Goal: Task Accomplishment & Management: Manage account settings

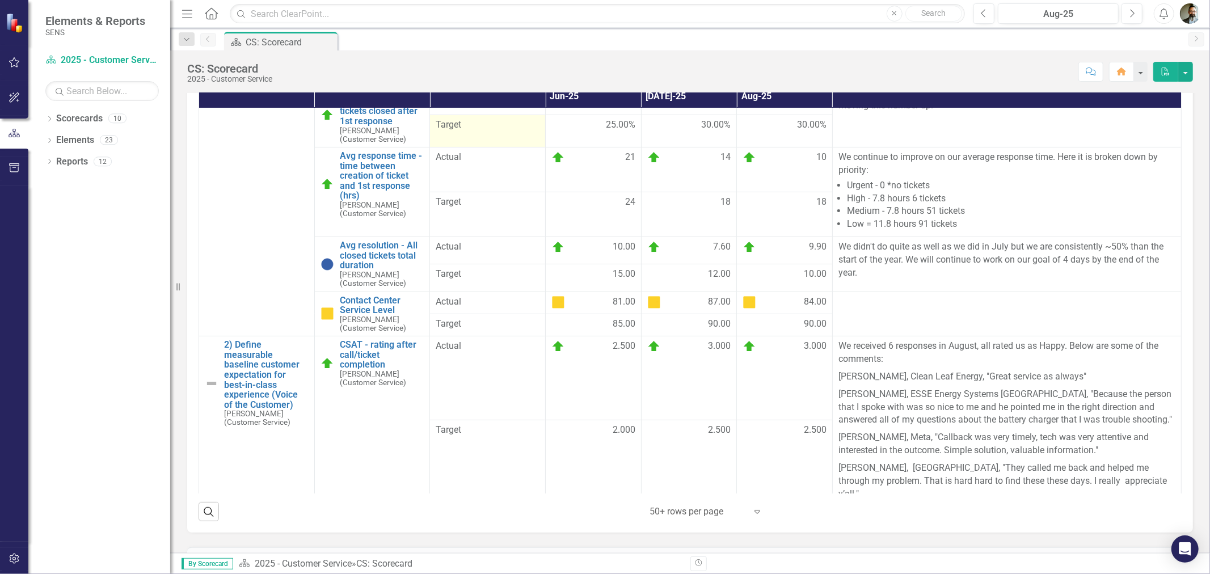
scroll to position [206, 0]
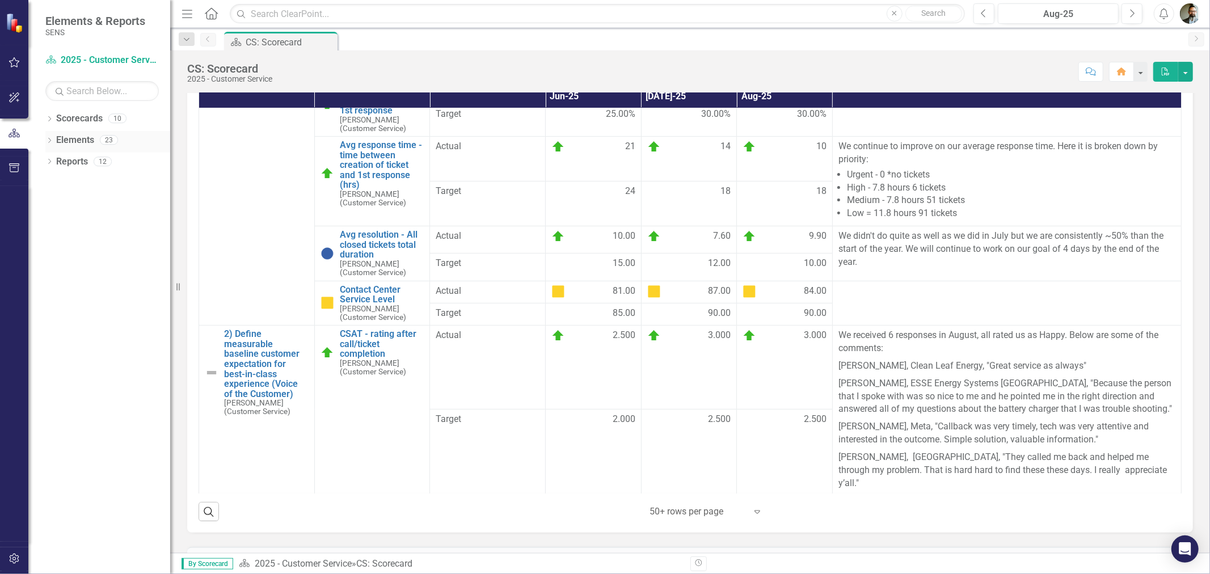
click at [57, 140] on link "Elements" at bounding box center [75, 140] width 38 height 13
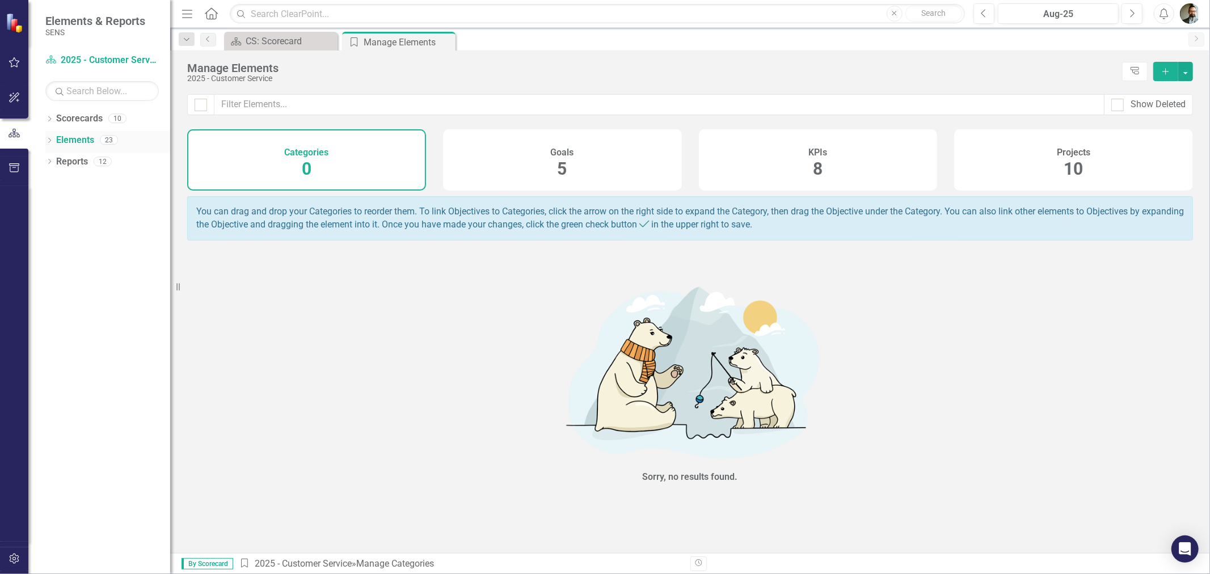
click at [50, 140] on icon at bounding box center [49, 140] width 3 height 5
click at [87, 201] on link "Project Projects" at bounding box center [86, 204] width 49 height 13
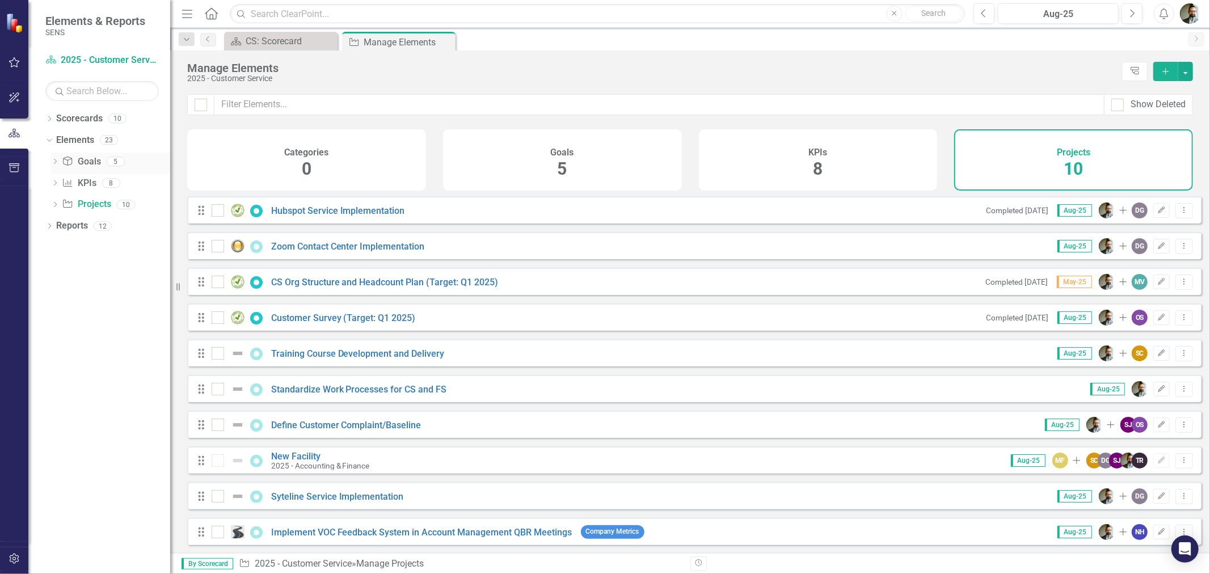
click at [91, 165] on link "Goal Goals" at bounding box center [81, 161] width 39 height 13
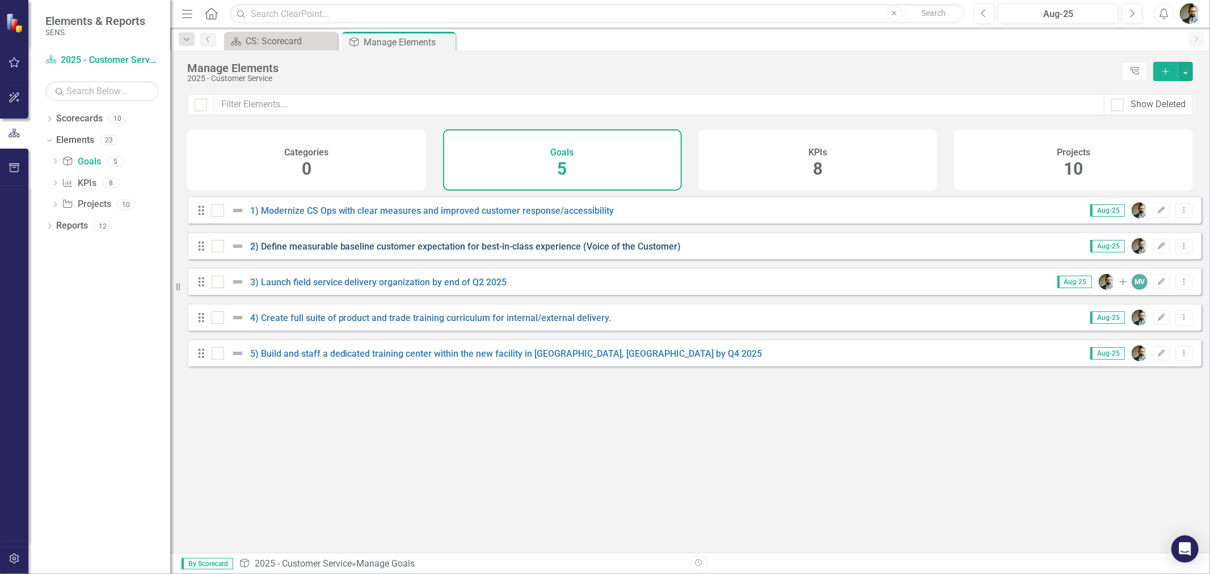
click at [332, 250] on link "2) Define measurable baseline customer expectation for best-in-class experience…" at bounding box center [465, 246] width 431 height 11
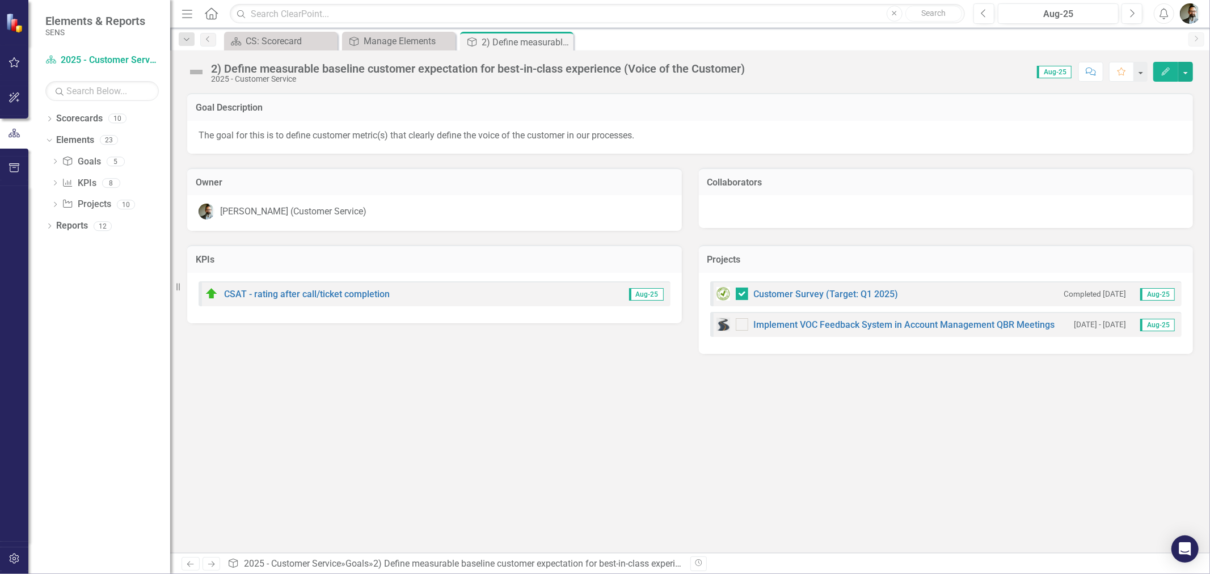
click at [458, 391] on div "Goal Description The goal for this is to define customer metric(s) that clearly…" at bounding box center [690, 323] width 1040 height 460
click at [492, 373] on div "Goal Description The goal for this is to define customer metric(s) that clearly…" at bounding box center [690, 323] width 1040 height 460
click at [196, 70] on img at bounding box center [196, 72] width 18 height 18
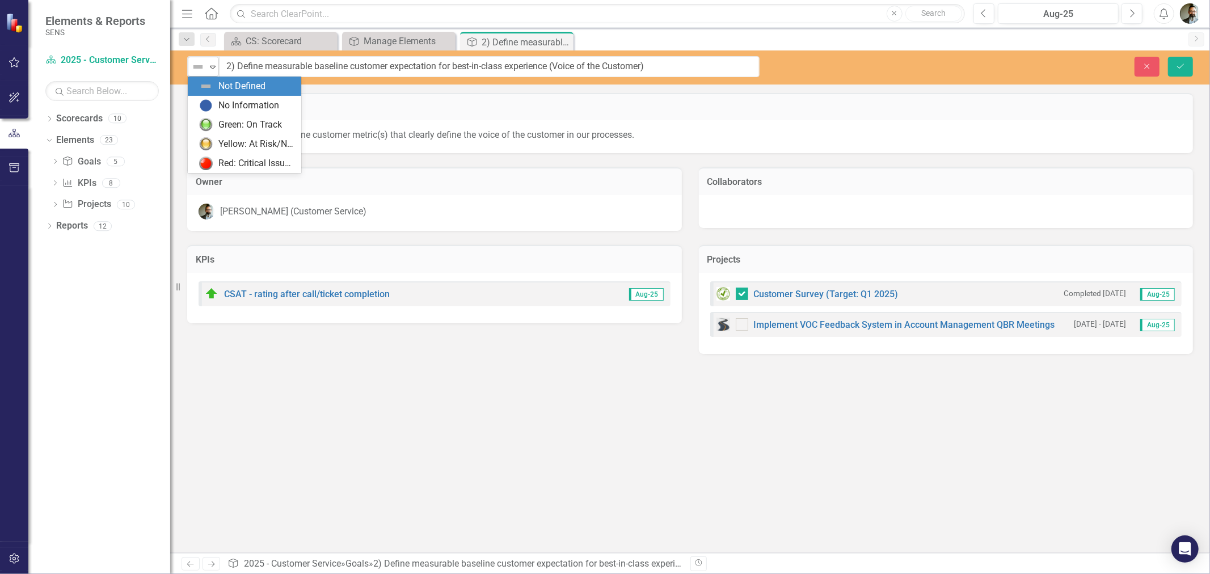
click at [214, 66] on icon at bounding box center [213, 67] width 6 height 3
click at [219, 119] on div "Green: On Track" at bounding box center [250, 125] width 64 height 13
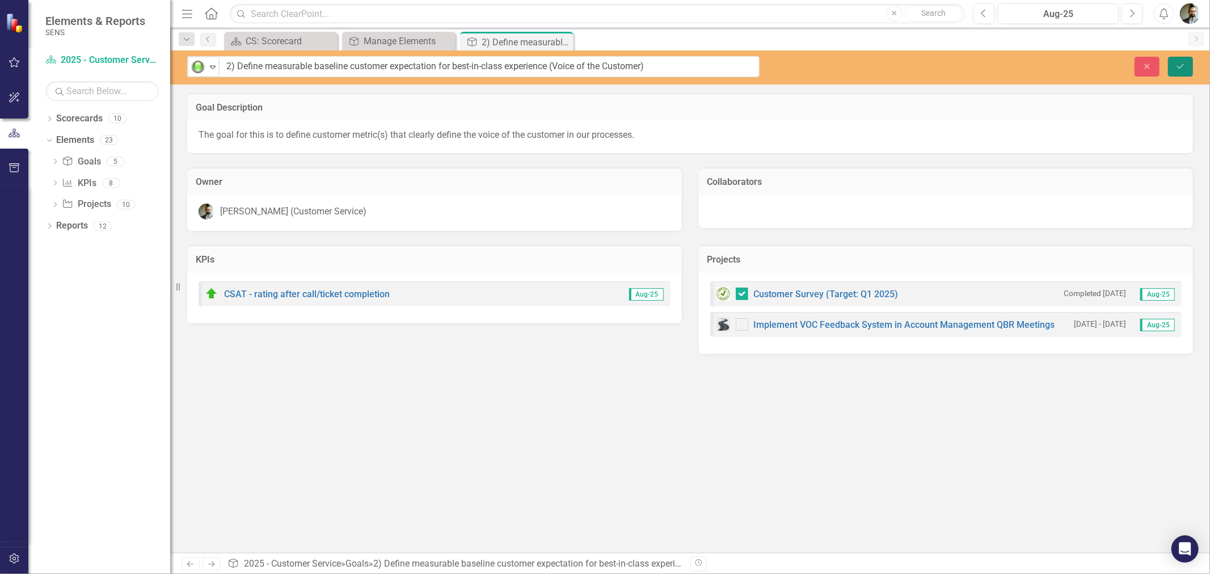
click at [1189, 66] on button "Save" at bounding box center [1180, 67] width 25 height 20
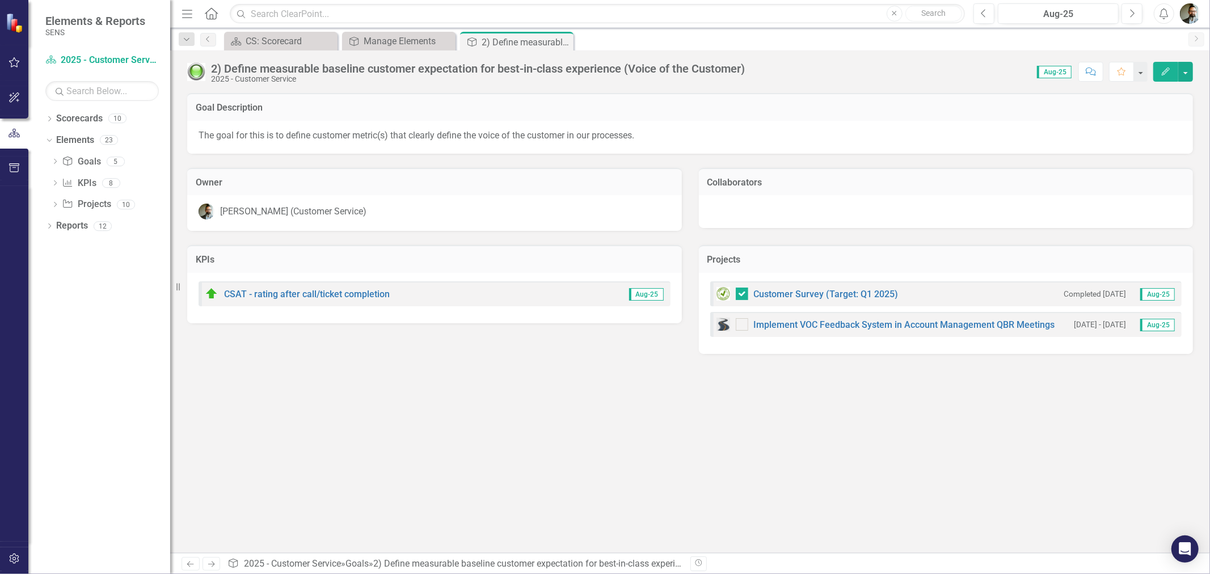
click at [467, 450] on div "Goal Description The goal for this is to define customer metric(s) that clearly…" at bounding box center [690, 323] width 1040 height 460
click at [563, 41] on icon "Close" at bounding box center [562, 41] width 11 height 9
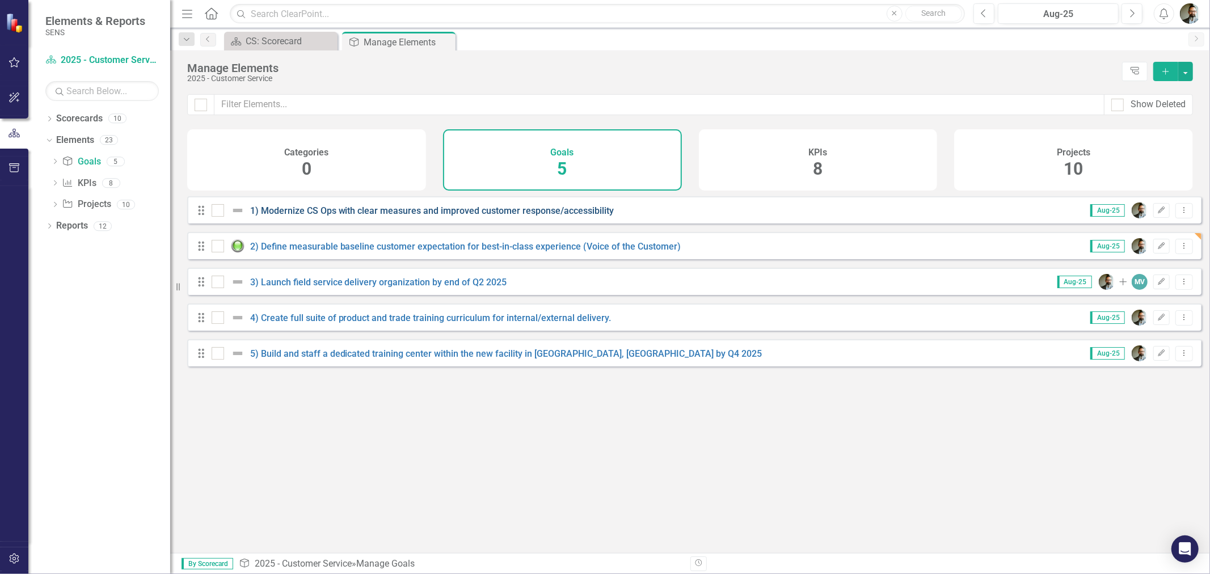
click at [358, 216] on link "1) Modernize CS Ops with clear measures and improved customer response/accessib…" at bounding box center [432, 210] width 364 height 11
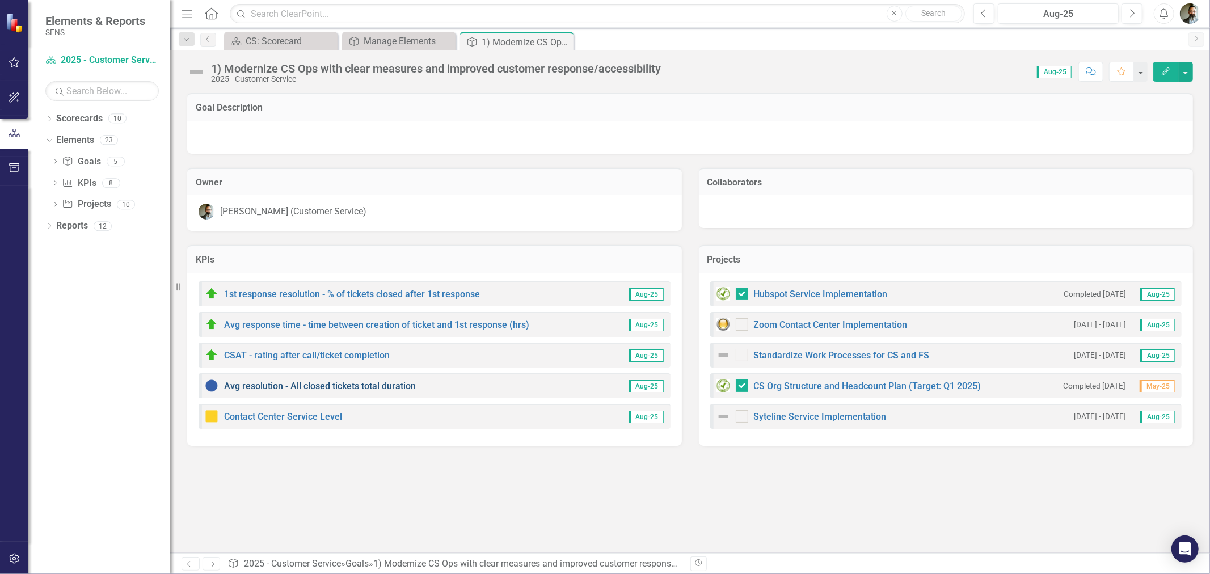
click at [321, 386] on link "Avg resolution - All closed tickets total duration" at bounding box center [320, 386] width 192 height 11
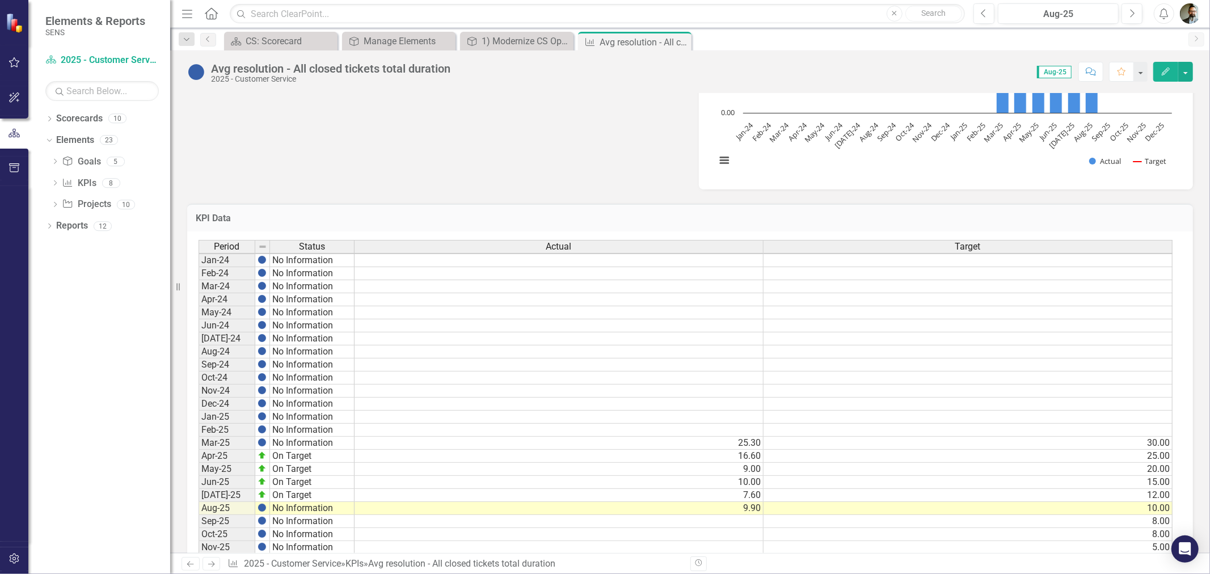
scroll to position [659, 0]
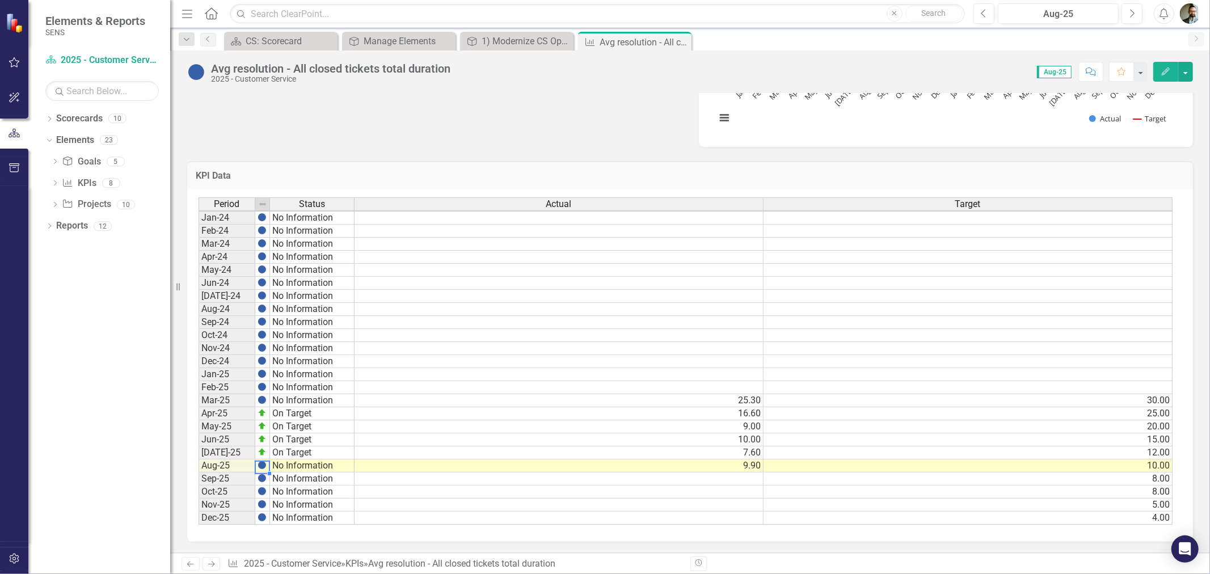
click at [260, 461] on img at bounding box center [262, 465] width 9 height 9
click at [261, 461] on img at bounding box center [262, 465] width 9 height 9
click at [262, 461] on img at bounding box center [262, 465] width 9 height 9
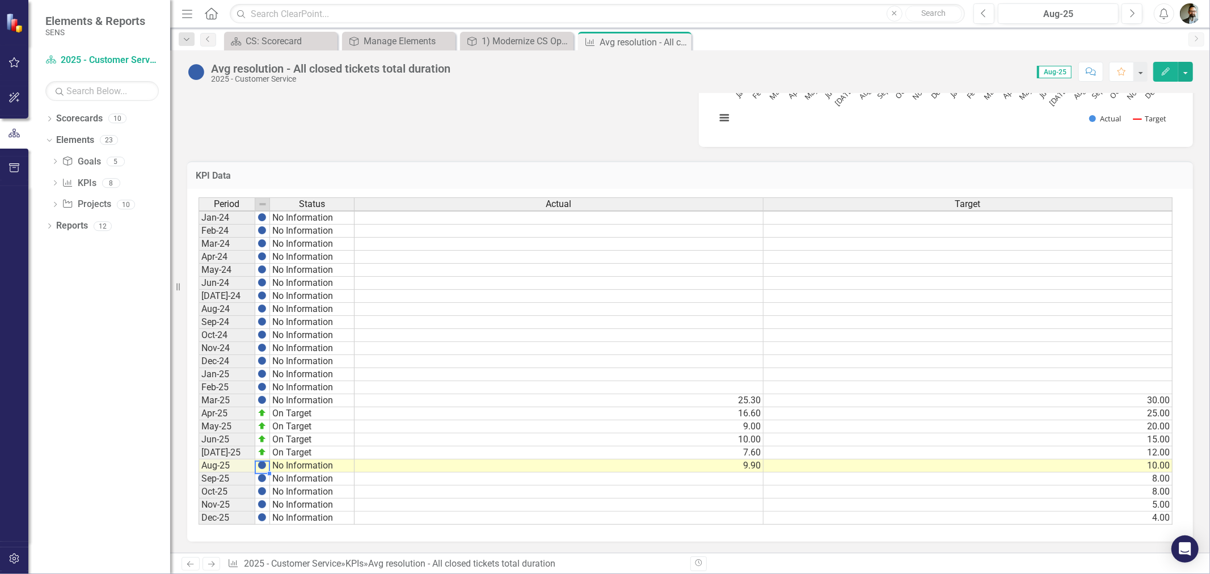
click at [262, 461] on img at bounding box center [262, 465] width 9 height 9
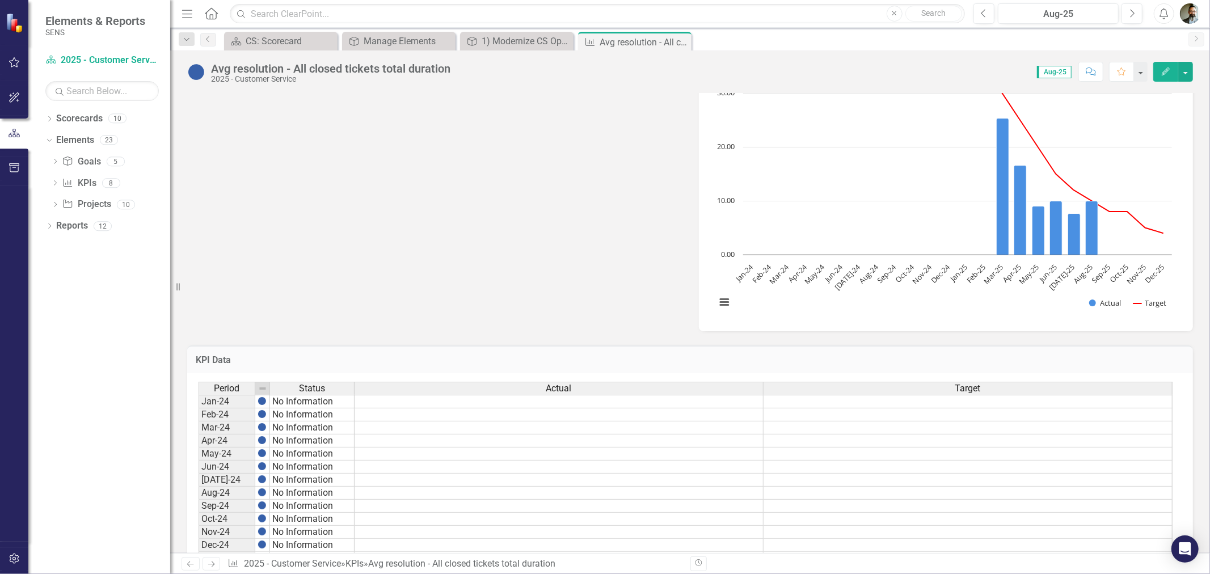
scroll to position [280, 0]
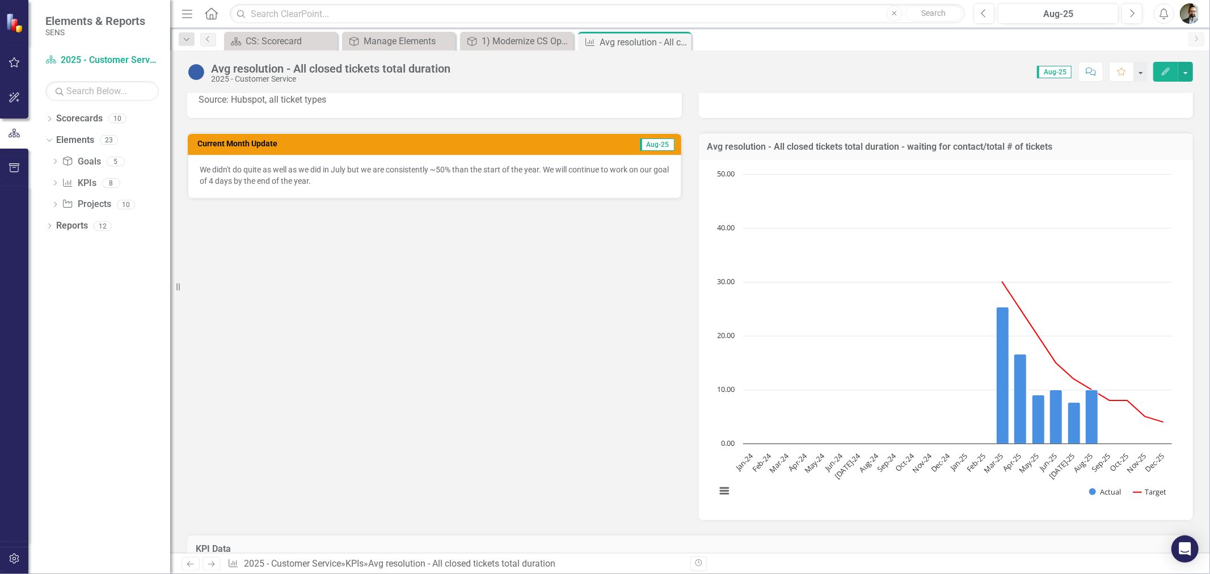
click at [445, 364] on div "Reporting Frequency Monthly Formula The average total time taken to resolve a t…" at bounding box center [690, 235] width 1023 height 569
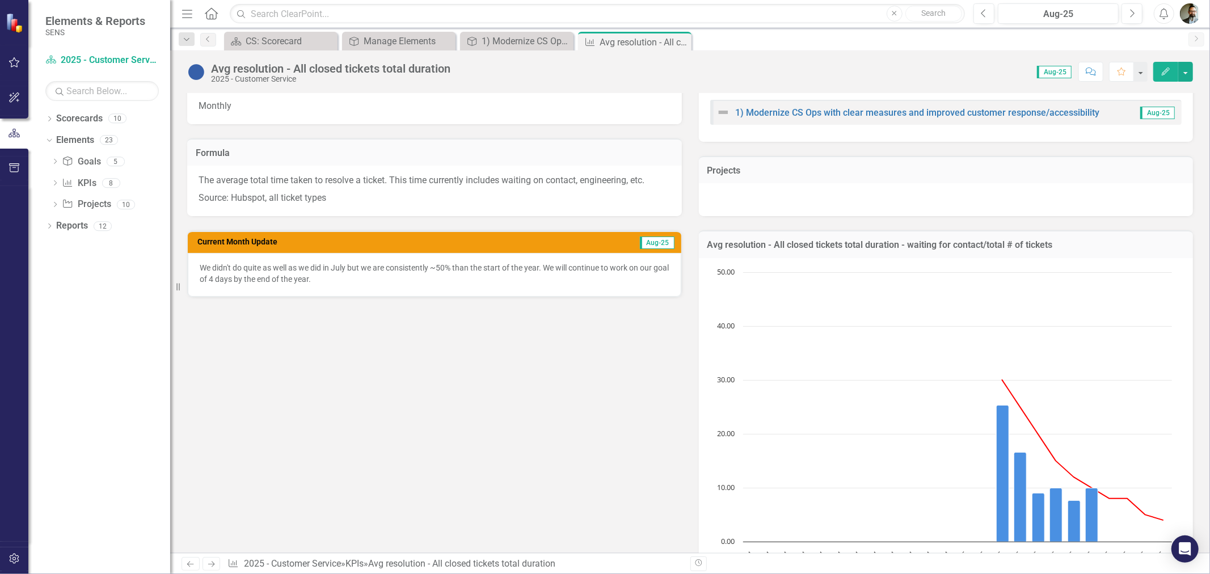
scroll to position [0, 0]
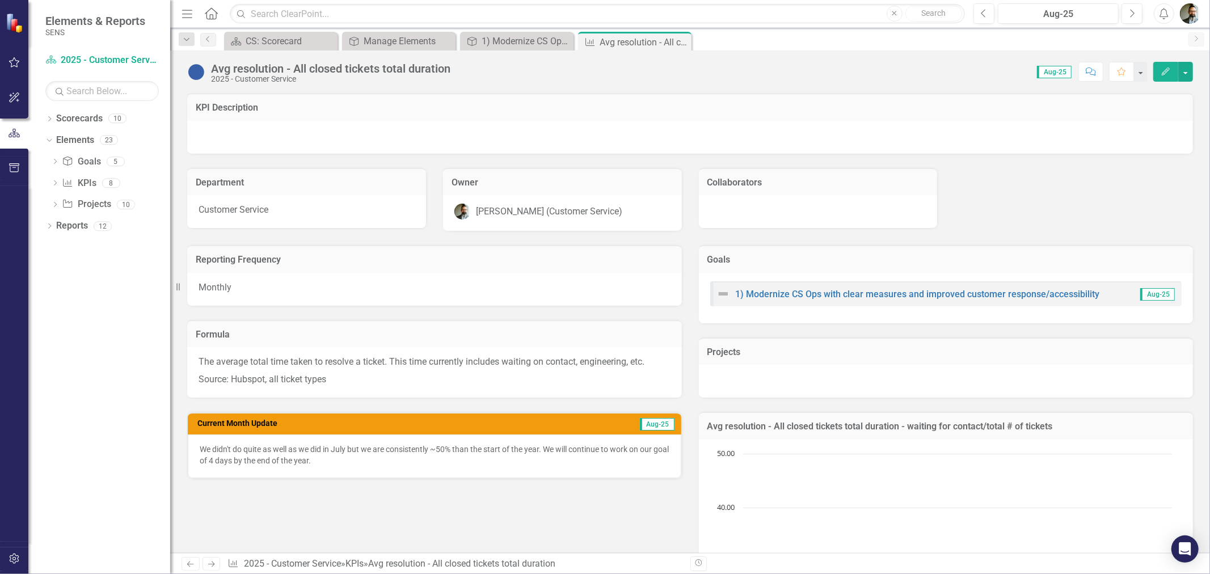
click at [1172, 71] on button "Edit" at bounding box center [1165, 72] width 25 height 20
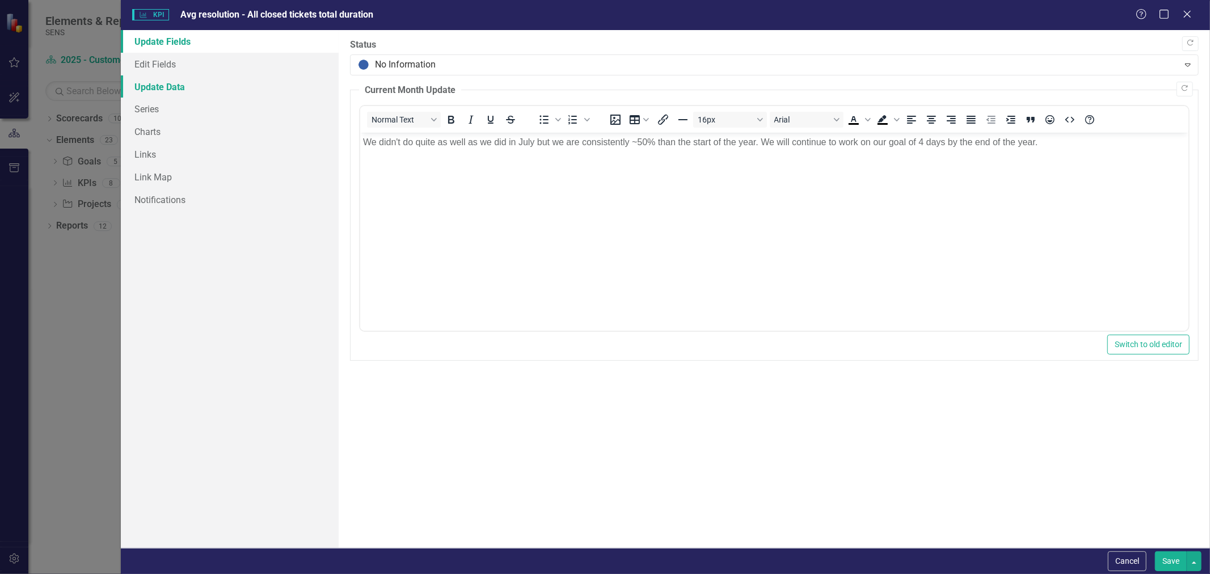
click at [159, 87] on link "Update Data" at bounding box center [230, 86] width 218 height 23
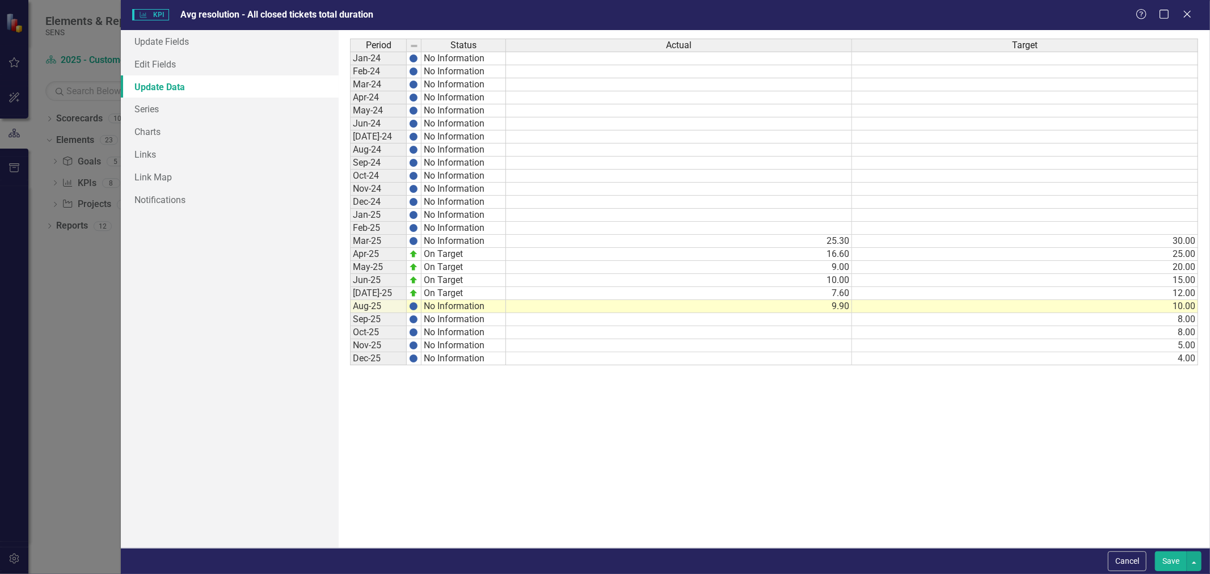
click at [419, 305] on td at bounding box center [414, 306] width 15 height 13
click at [412, 309] on img at bounding box center [413, 306] width 9 height 9
click at [151, 66] on link "Edit Fields" at bounding box center [230, 64] width 218 height 23
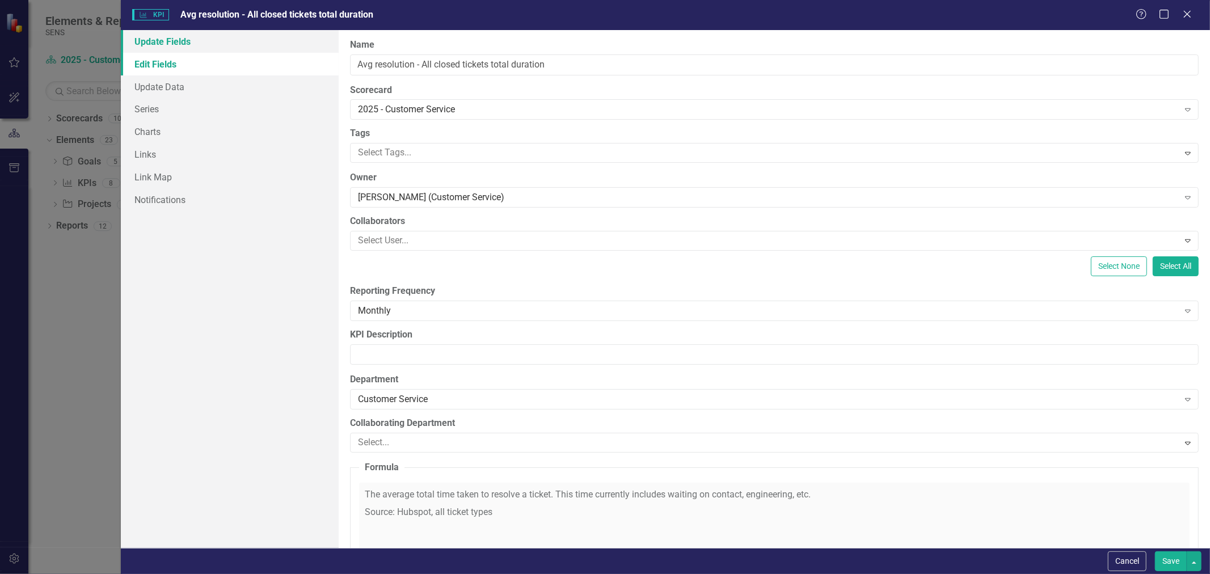
click at [155, 40] on link "Update Fields" at bounding box center [230, 41] width 218 height 23
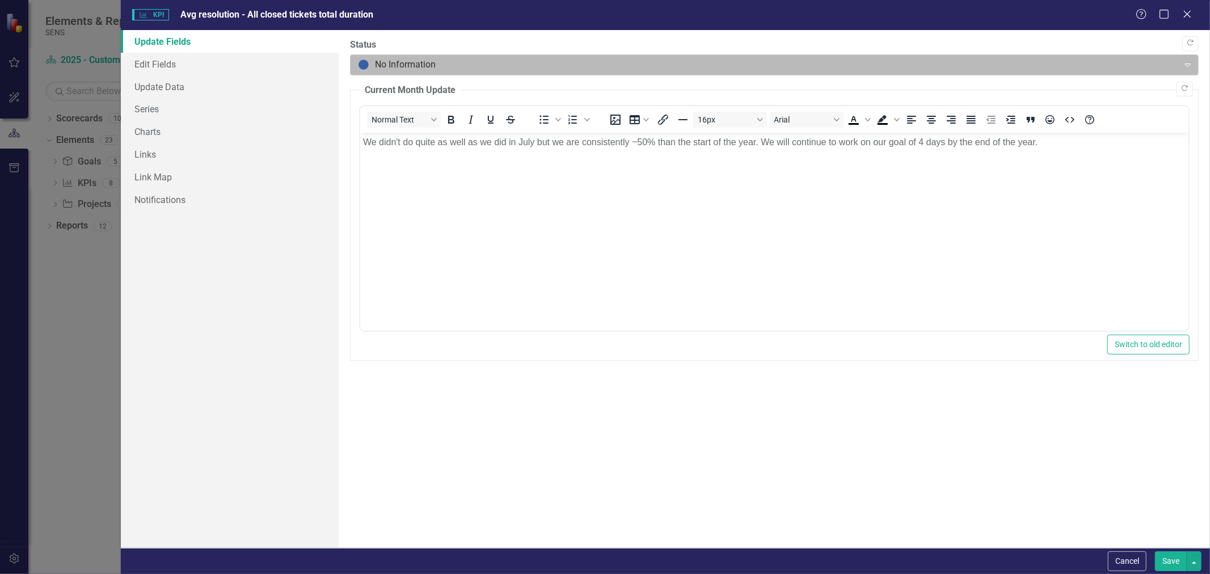
click at [625, 73] on div "No Information" at bounding box center [764, 65] width 825 height 20
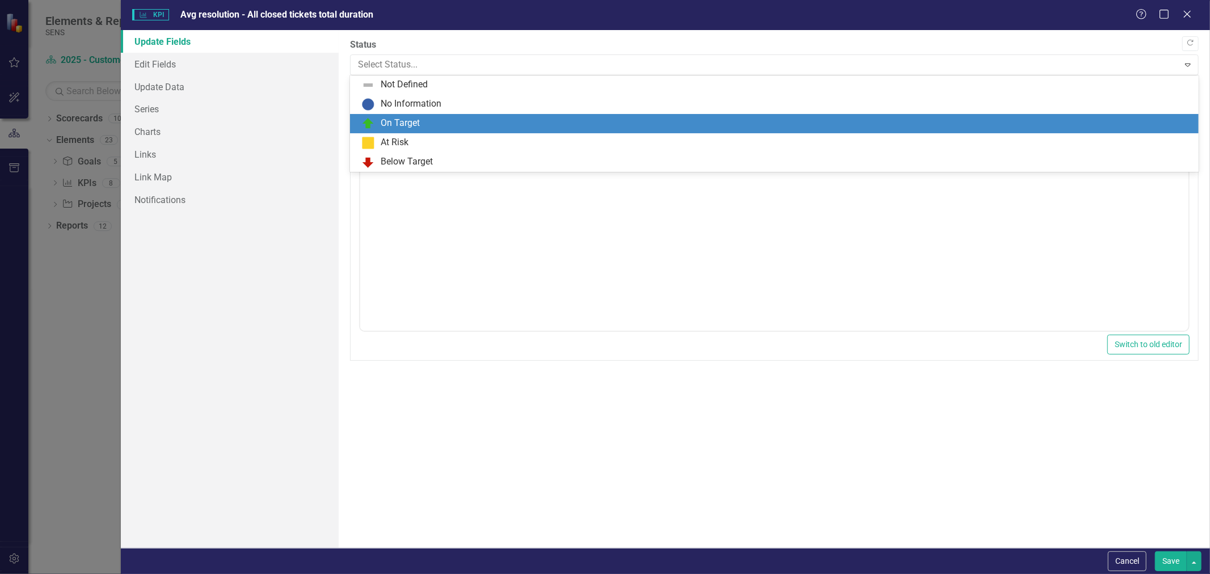
click at [371, 124] on img at bounding box center [368, 124] width 14 height 14
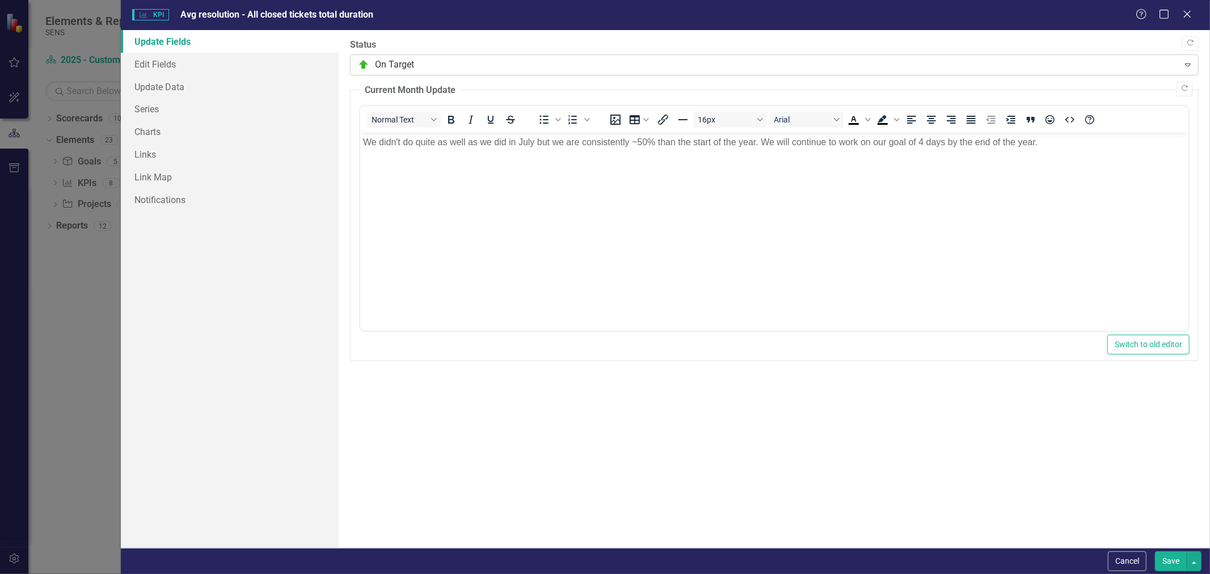
click at [424, 64] on div at bounding box center [765, 64] width 814 height 15
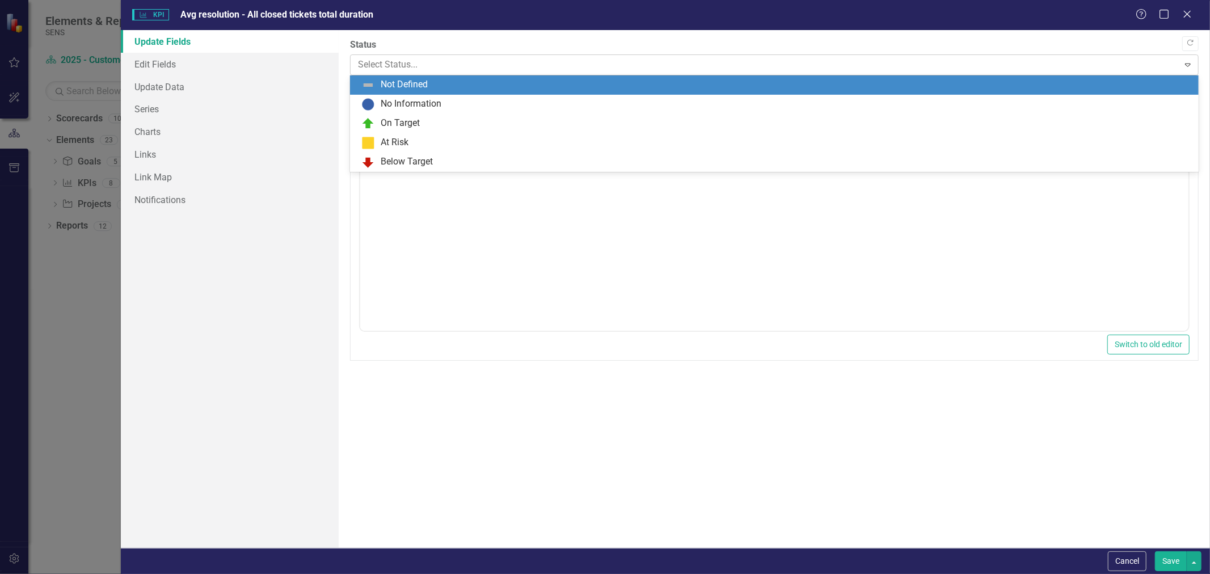
click at [466, 64] on div at bounding box center [765, 64] width 814 height 15
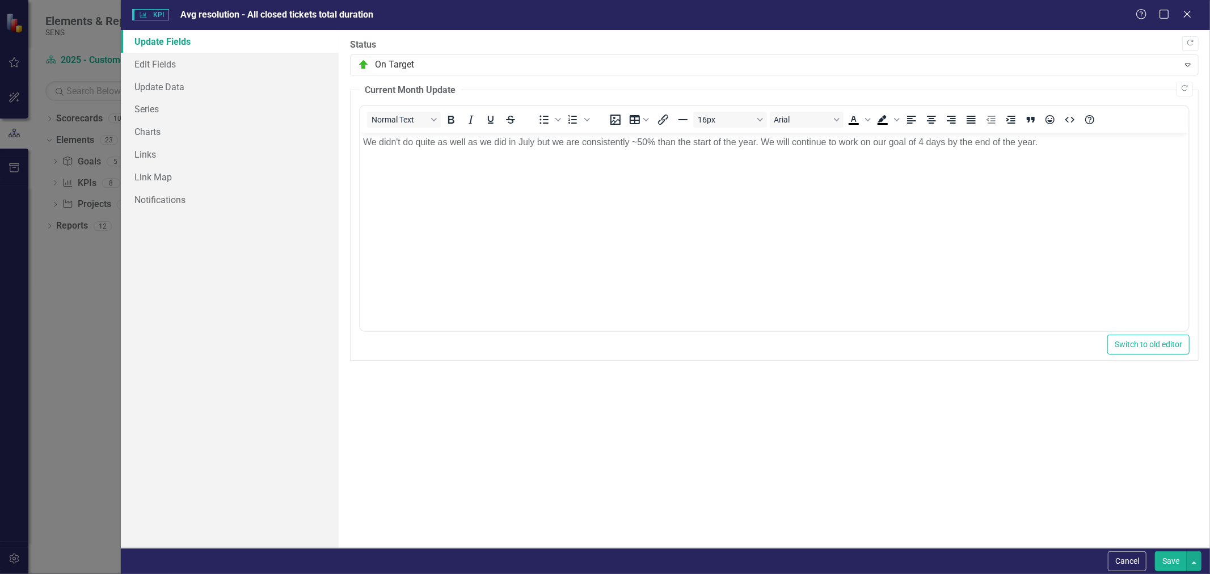
click at [200, 341] on div "Update Fields Edit Fields Update Data Series Charts Links Link Map Notifications" at bounding box center [230, 289] width 218 height 518
click at [172, 68] on link "Edit Fields" at bounding box center [230, 64] width 218 height 23
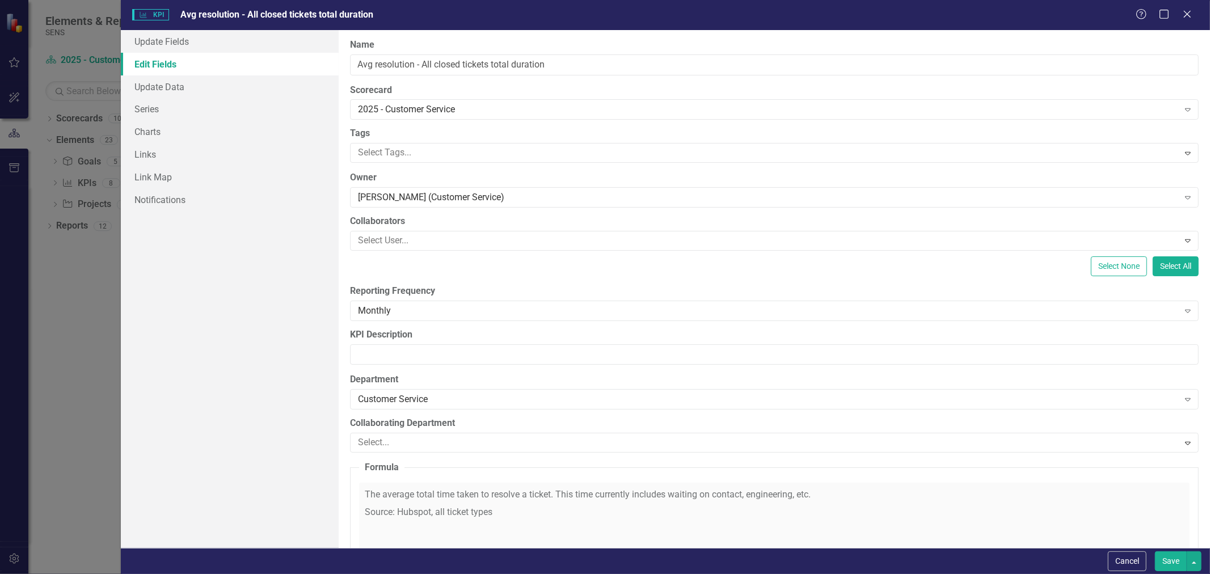
click at [1177, 562] on button "Save" at bounding box center [1171, 561] width 32 height 20
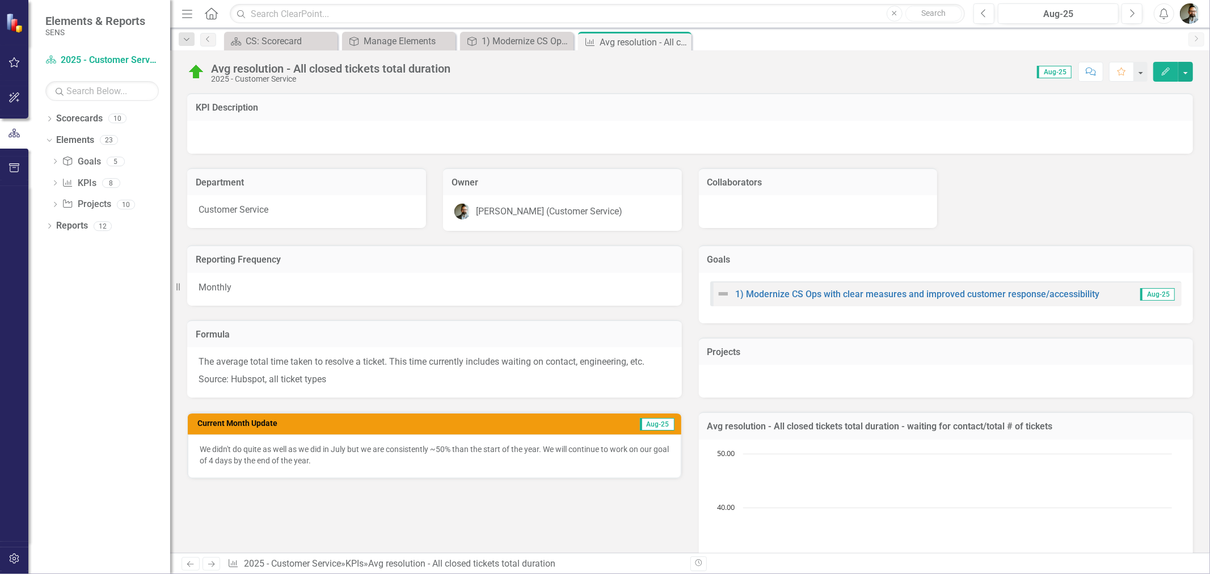
click at [0, 0] on icon "Close" at bounding box center [0, 0] width 0 height 0
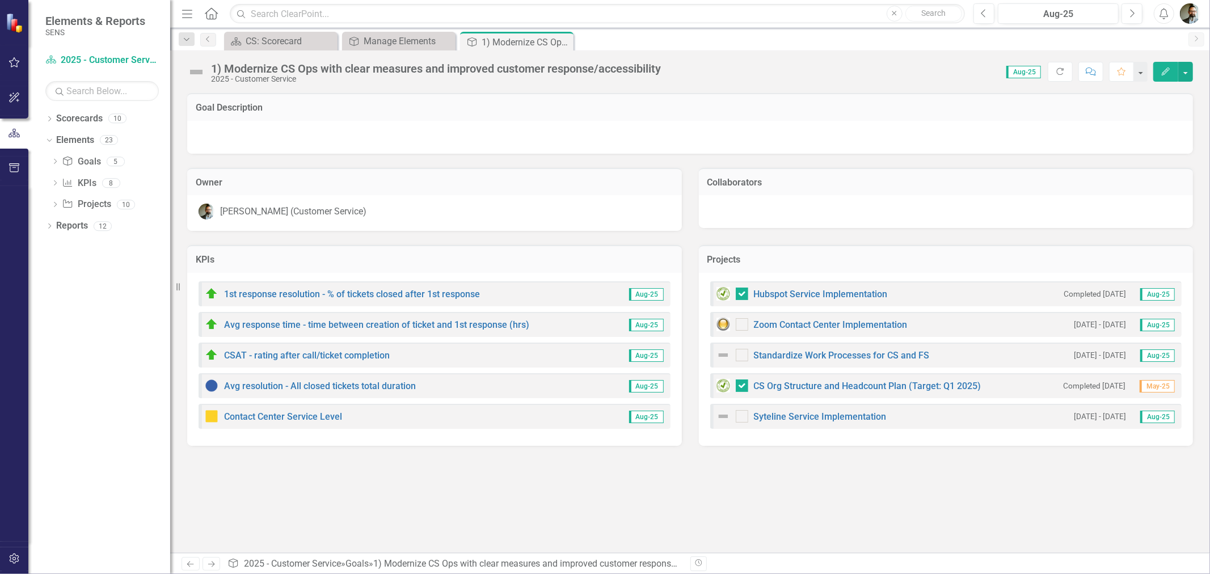
click at [196, 72] on img at bounding box center [196, 72] width 18 height 18
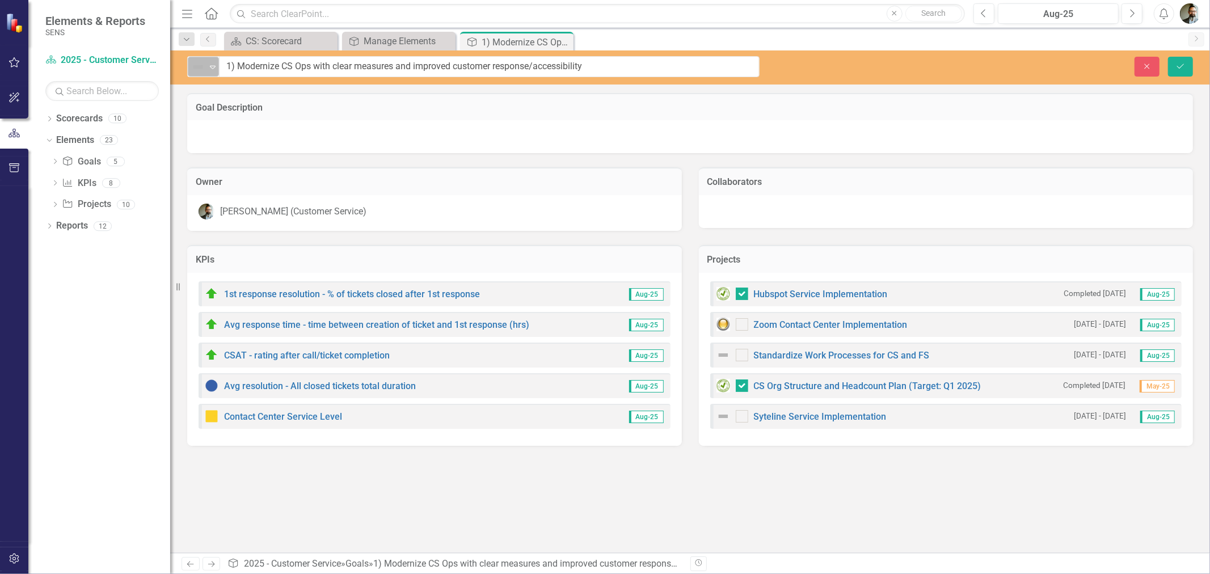
click at [207, 63] on icon "Expand" at bounding box center [212, 66] width 11 height 9
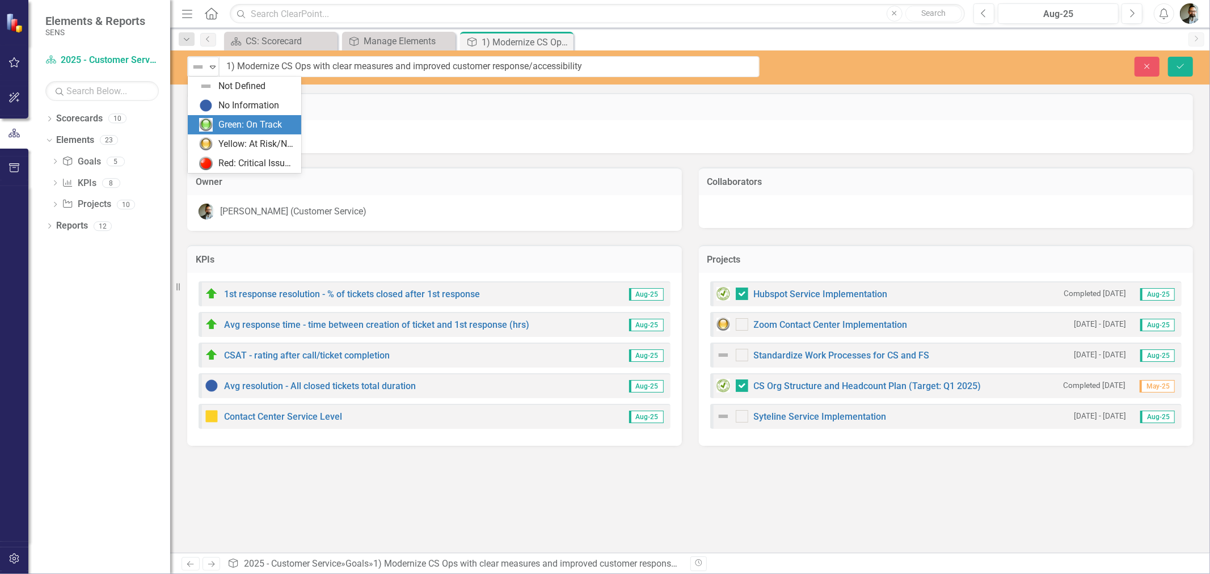
click at [229, 121] on div "Green: On Track" at bounding box center [250, 125] width 64 height 13
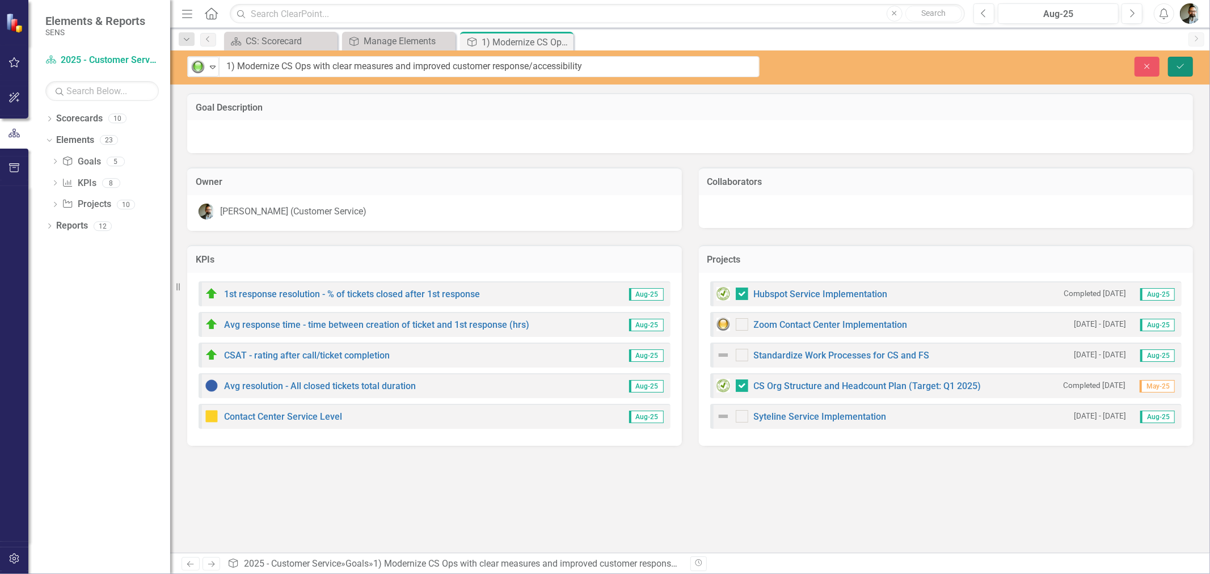
click at [1187, 58] on button "Save" at bounding box center [1180, 67] width 25 height 20
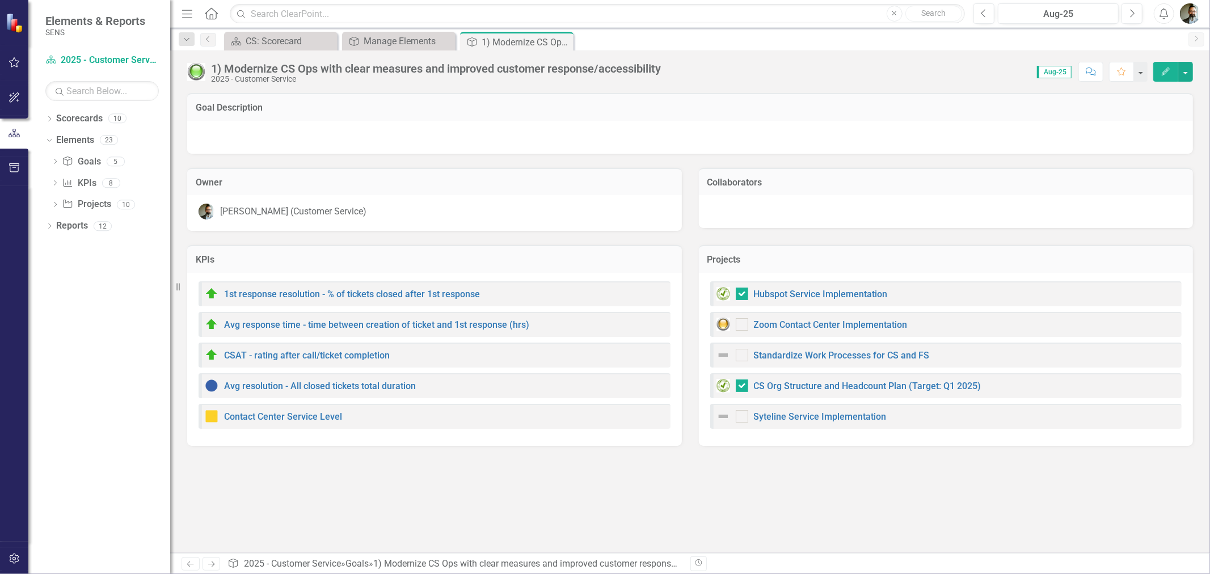
checkbox input "false"
checkbox input "true"
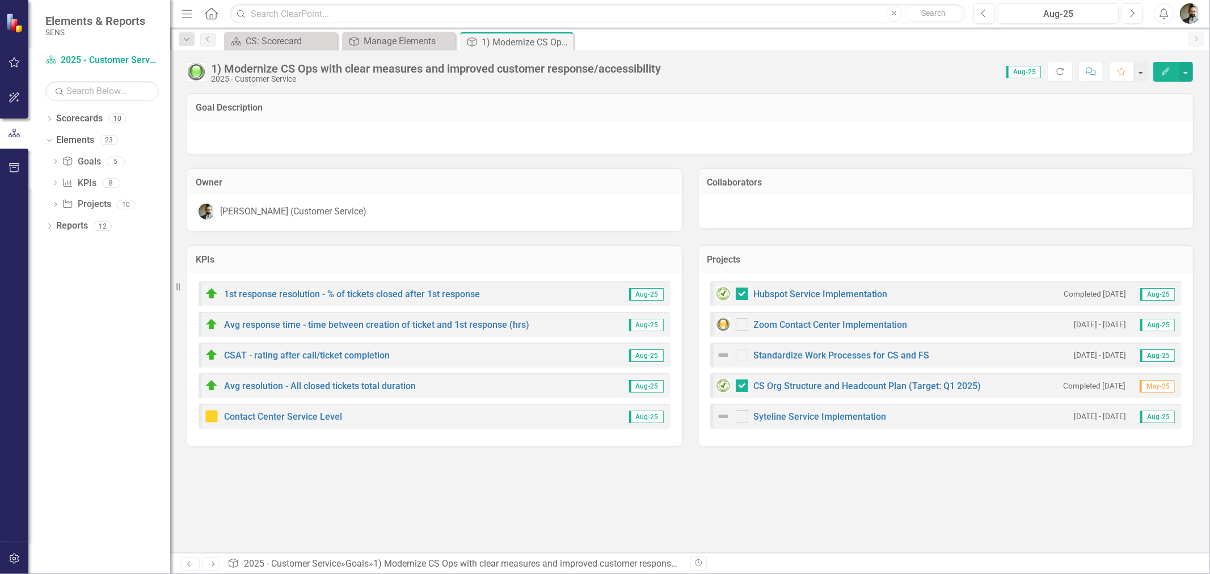
click at [256, 122] on div at bounding box center [690, 137] width 1006 height 33
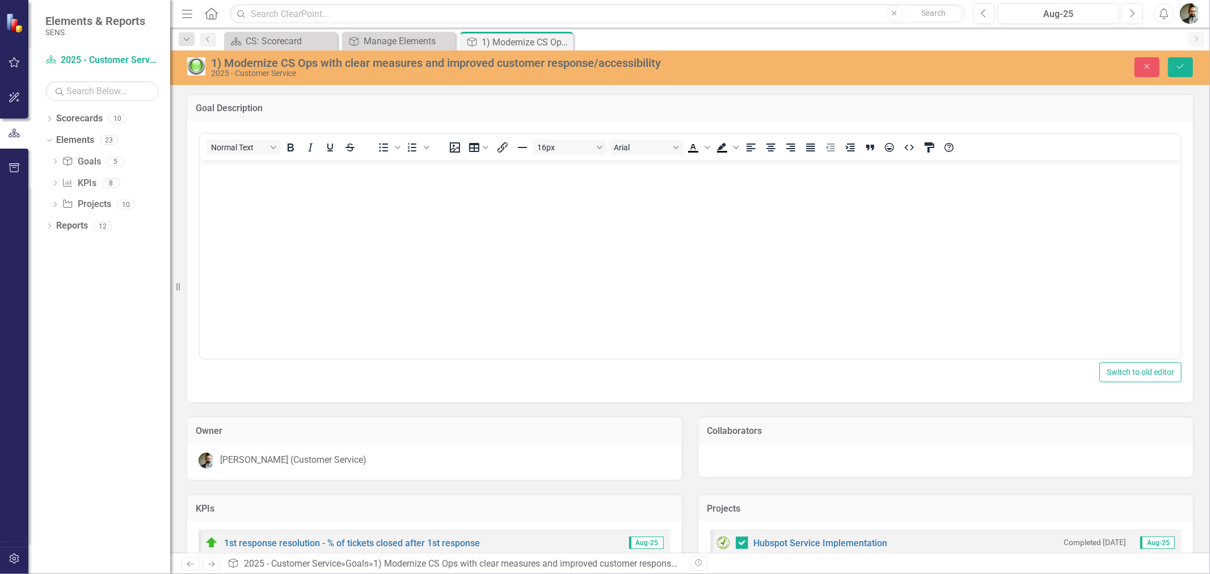
click at [211, 174] on p "Rich Text Area. Press ALT-0 for help." at bounding box center [689, 170] width 975 height 14
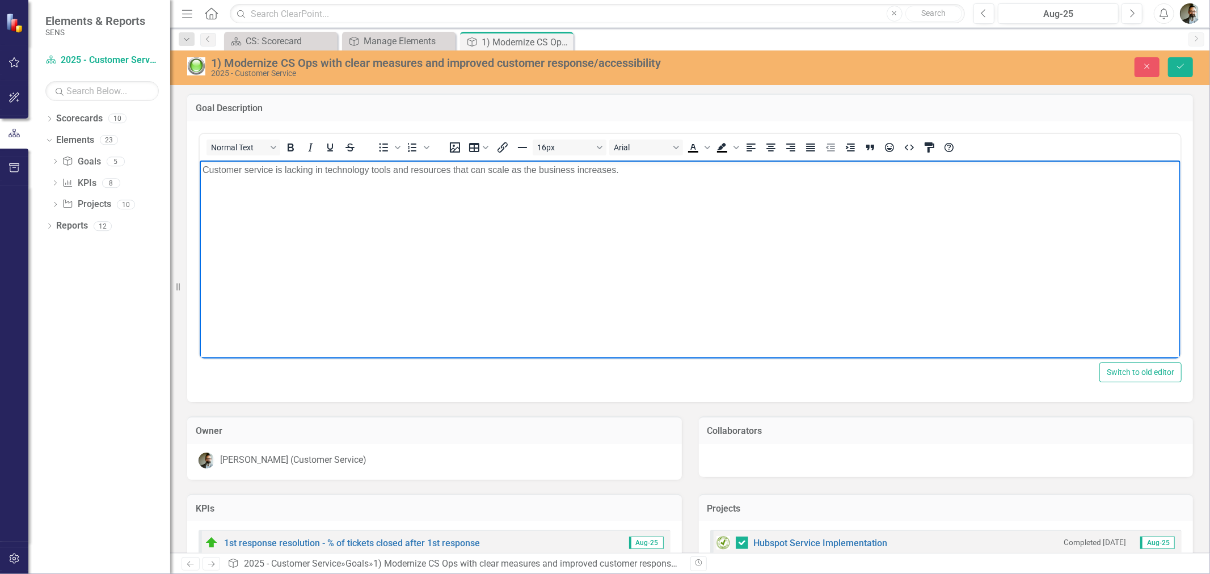
drag, startPoint x: 376, startPoint y: 171, endPoint x: -83, endPoint y: 145, distance: 459.1
click at [199, 160] on html "Customer service is lacking in technology tools and resources that can scale as…" at bounding box center [689, 245] width 981 height 170
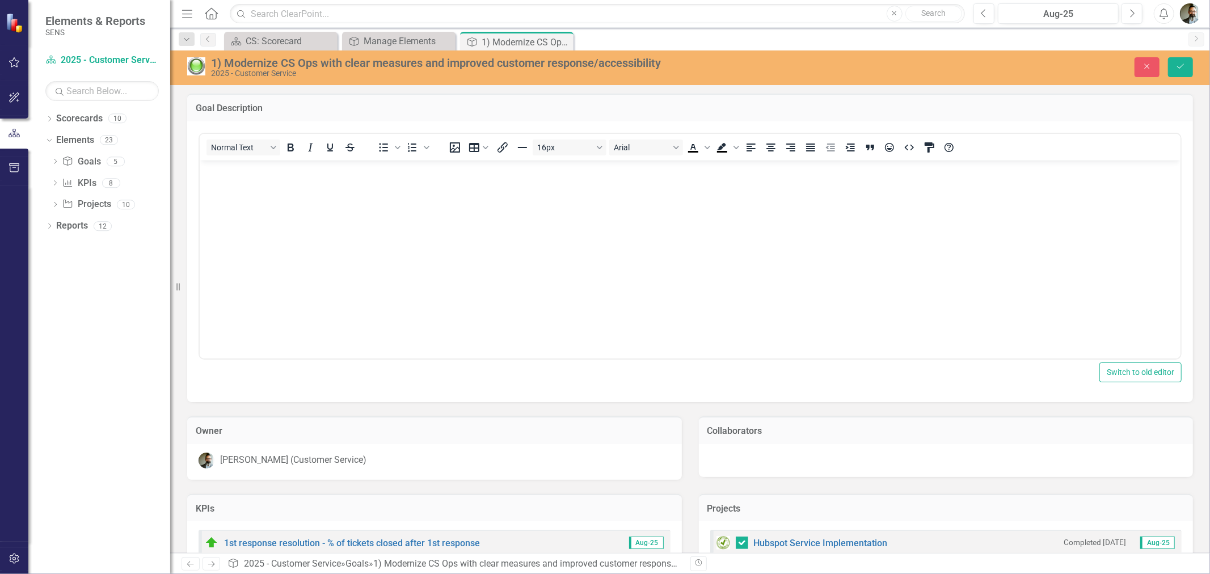
click at [599, 435] on h3 "Owner" at bounding box center [435, 431] width 478 height 10
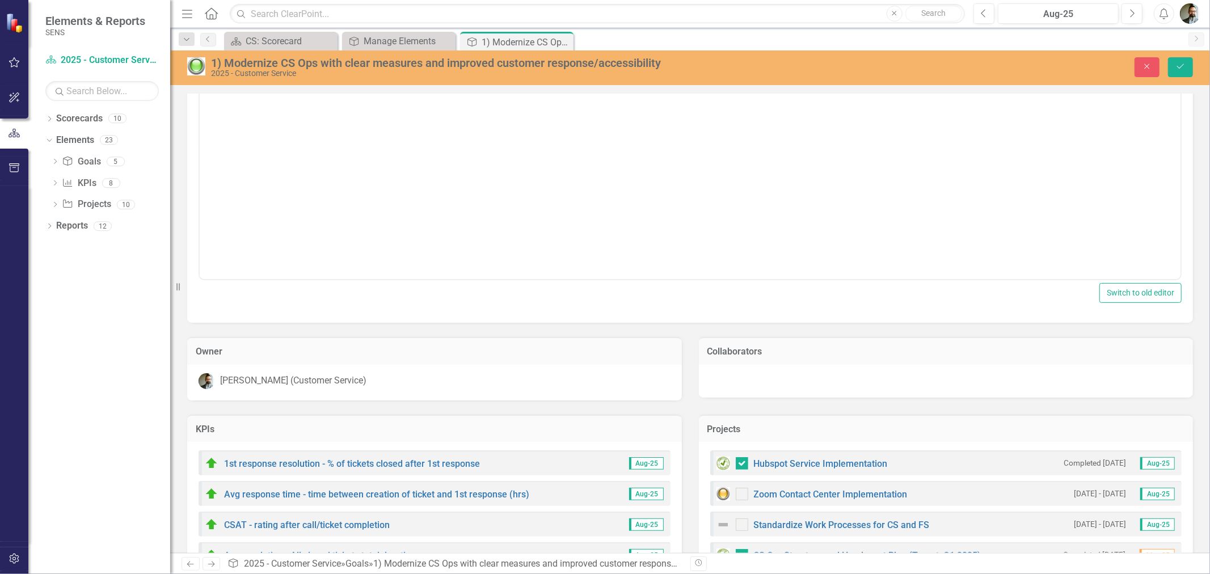
scroll to position [151, 0]
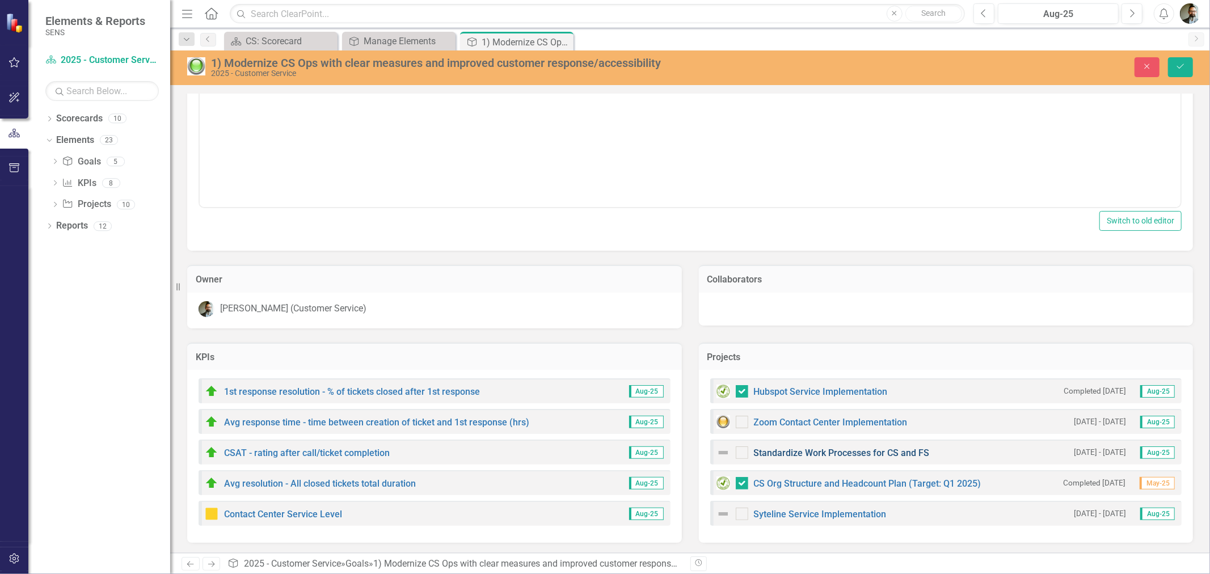
click at [801, 450] on link "Standardize Work Processes for CS and FS" at bounding box center [842, 453] width 176 height 11
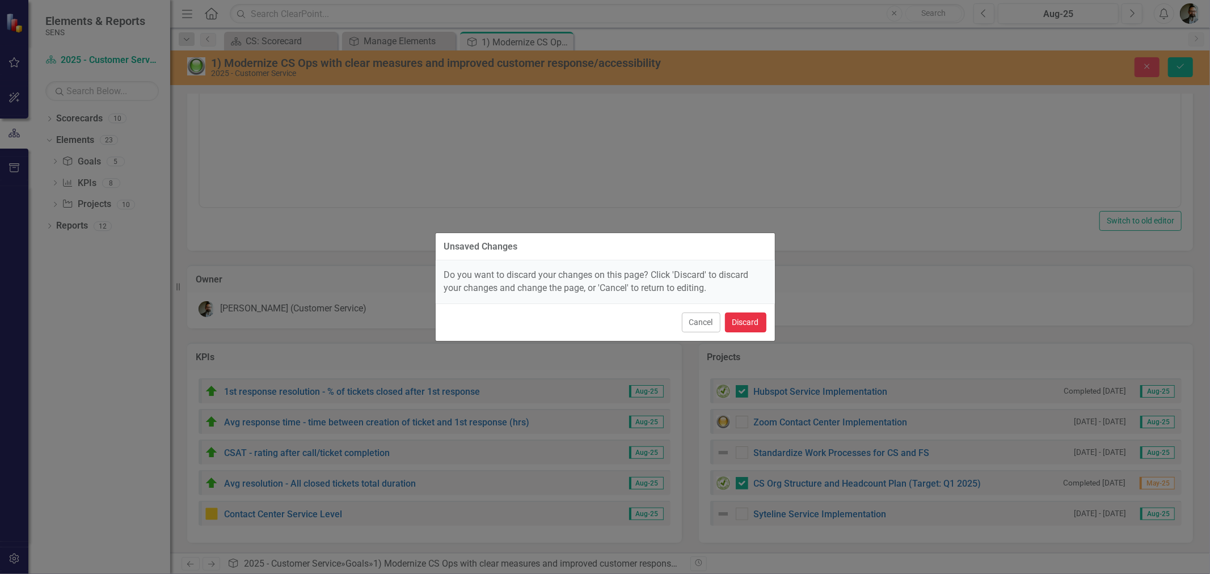
click at [735, 321] on button "Discard" at bounding box center [745, 323] width 41 height 20
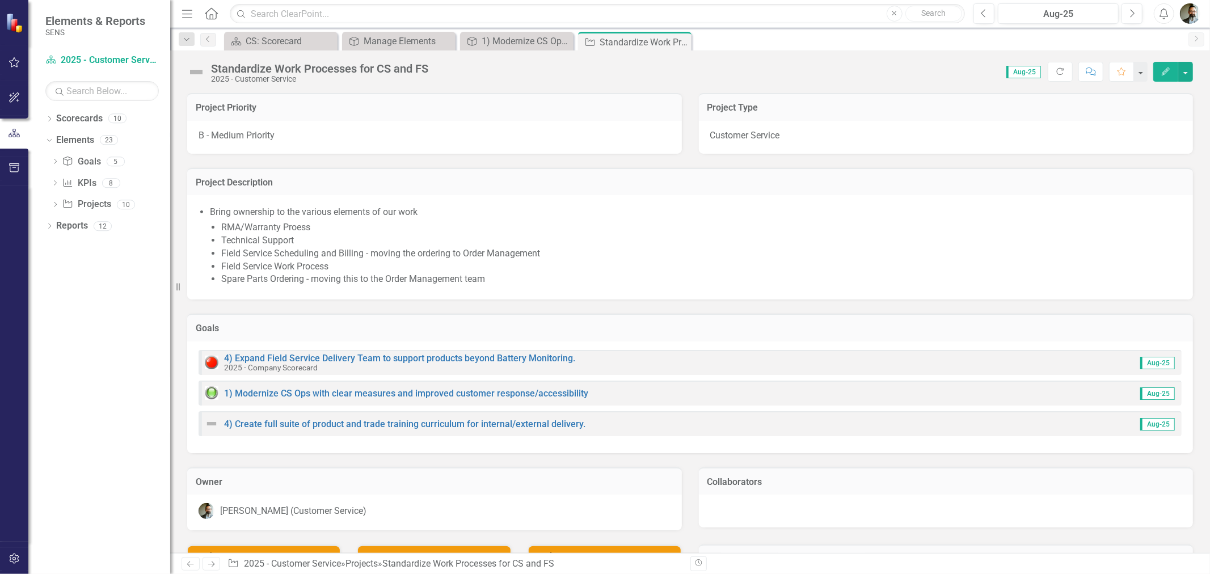
click at [199, 71] on img at bounding box center [196, 72] width 18 height 18
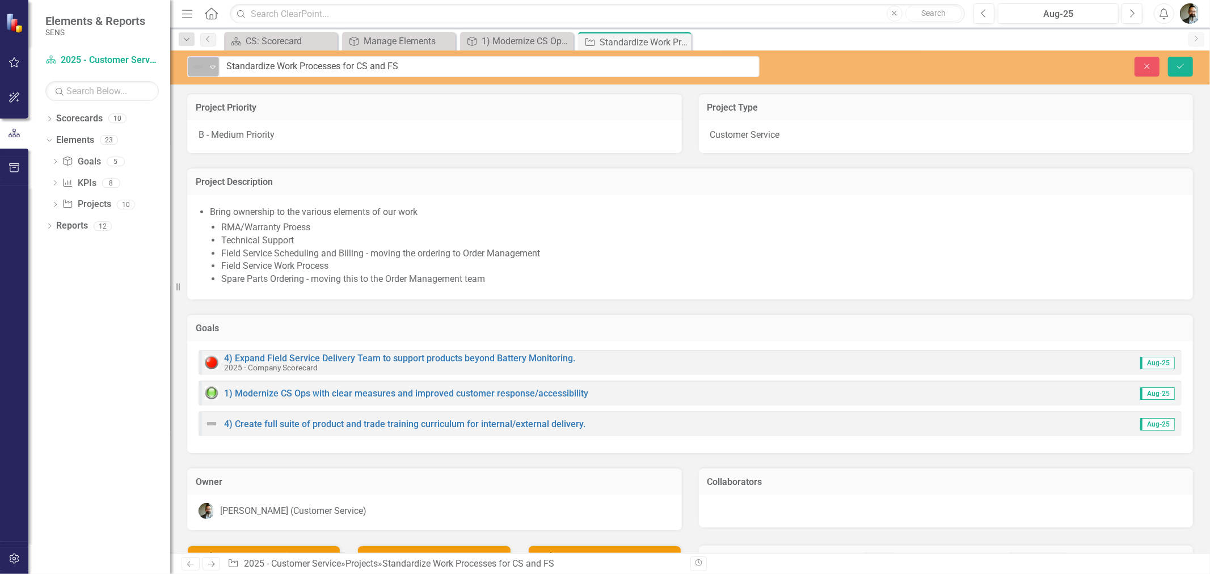
click at [212, 70] on icon "Expand" at bounding box center [212, 66] width 11 height 9
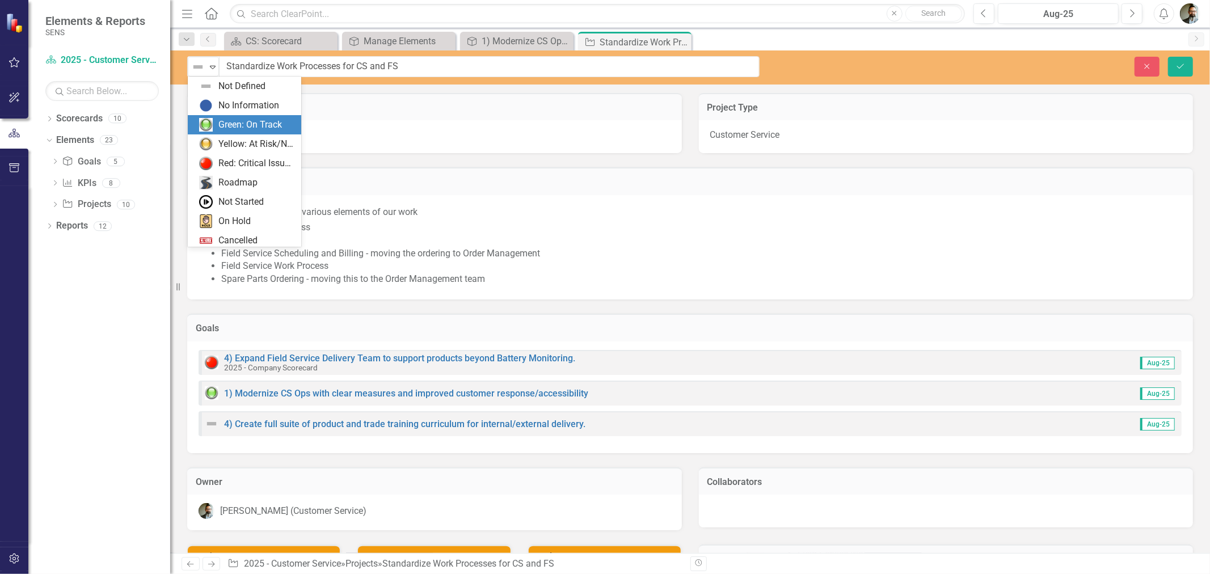
click at [216, 122] on div "Green: On Track" at bounding box center [246, 125] width 95 height 14
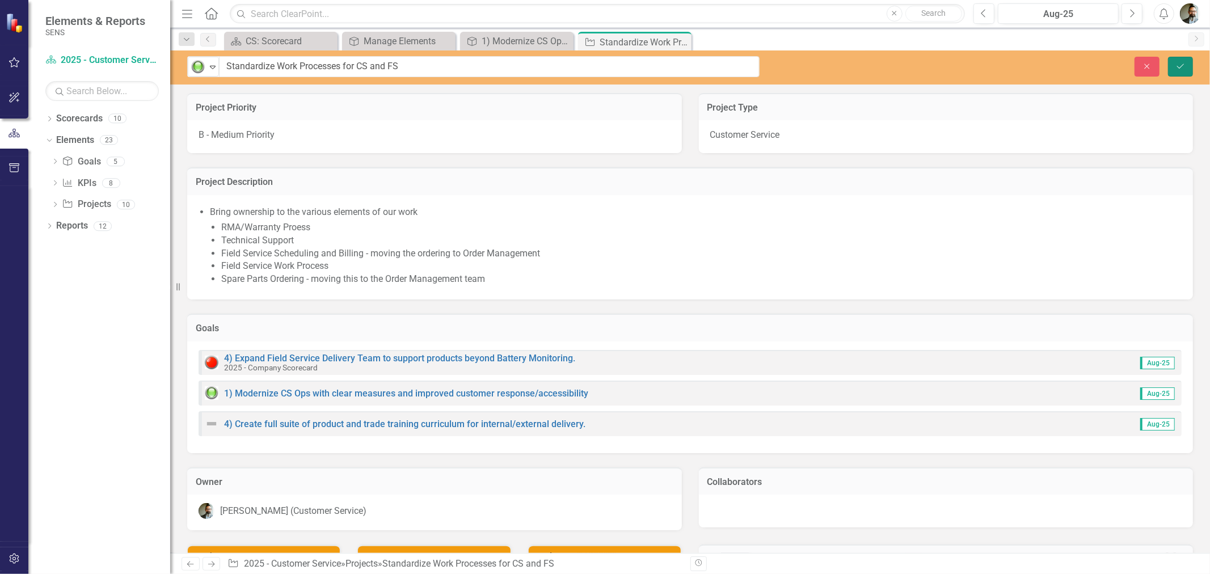
click at [1183, 57] on button "Save" at bounding box center [1180, 67] width 25 height 20
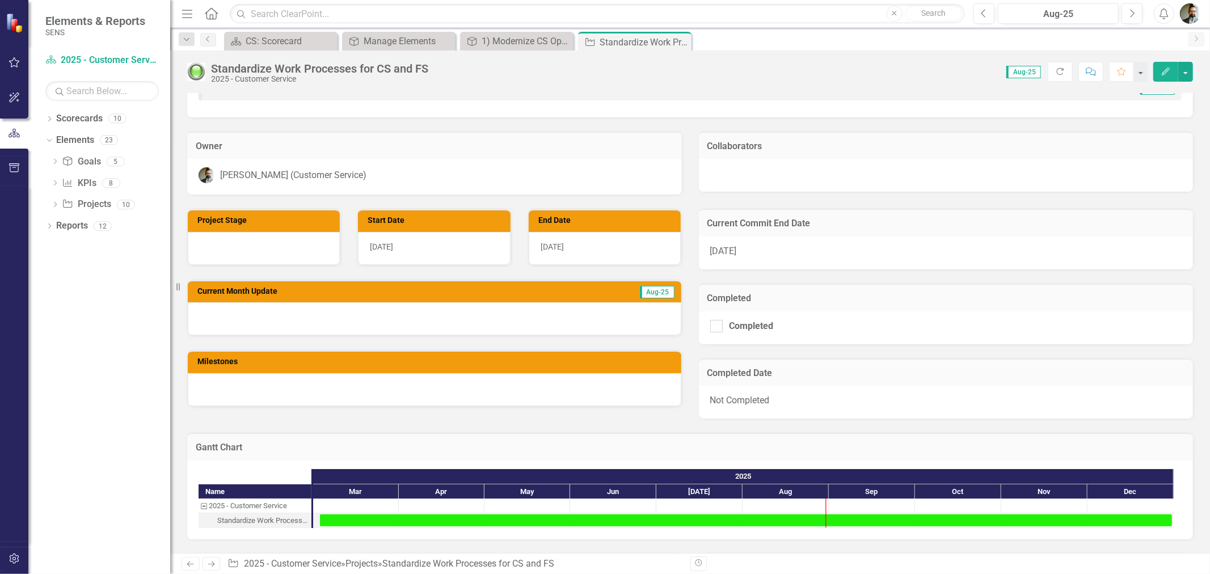
scroll to position [315, 0]
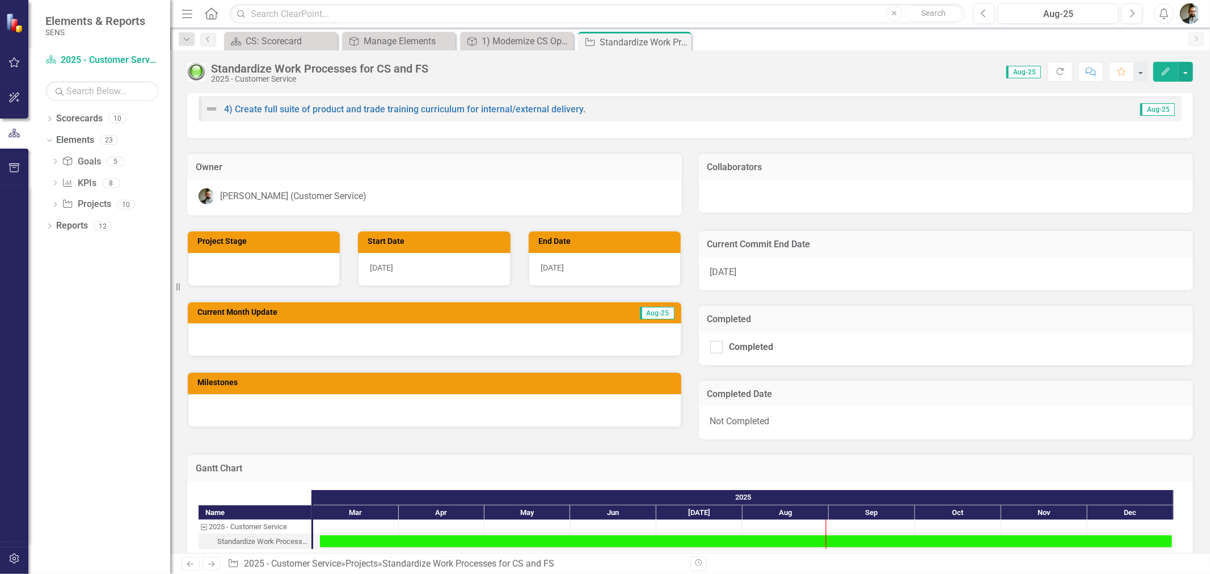
click at [242, 259] on div at bounding box center [264, 269] width 152 height 33
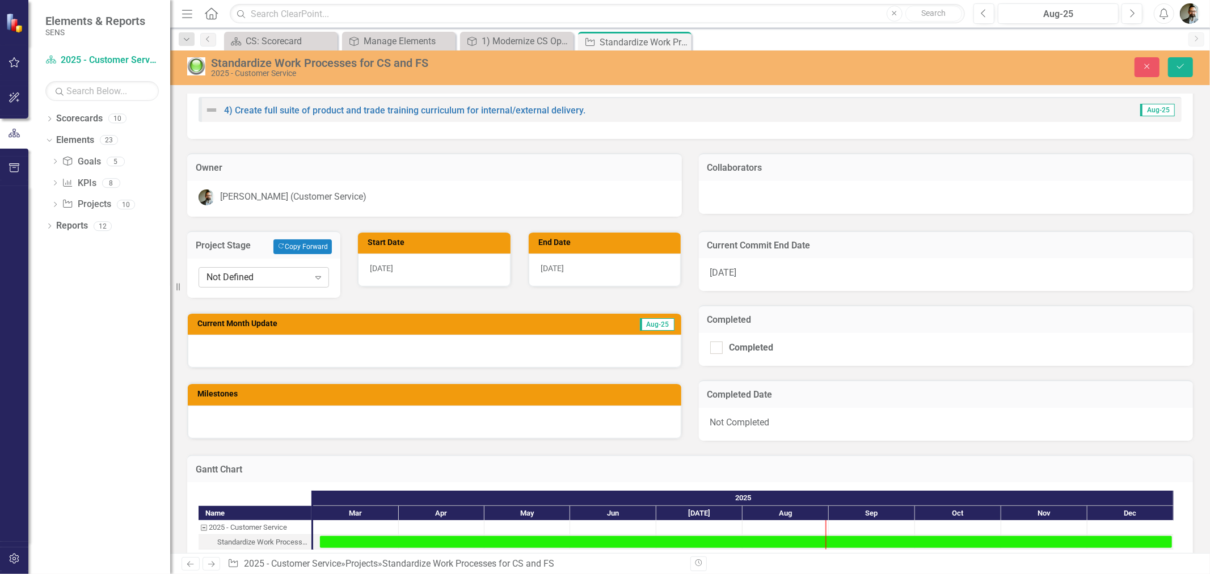
click at [313, 273] on icon "Expand" at bounding box center [318, 277] width 11 height 9
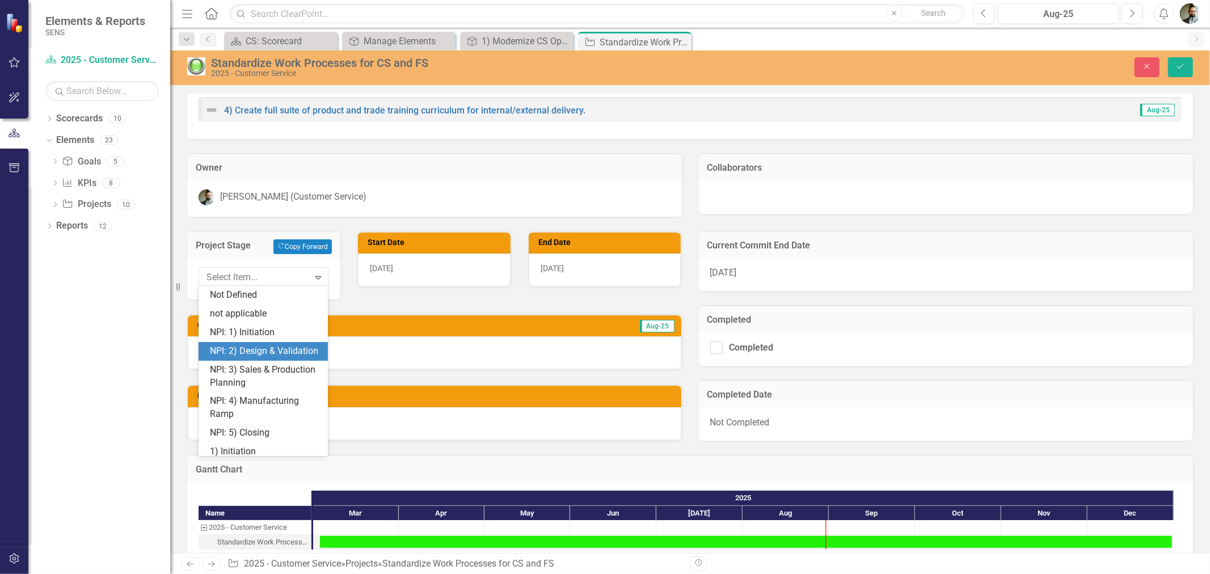
scroll to position [105, 0]
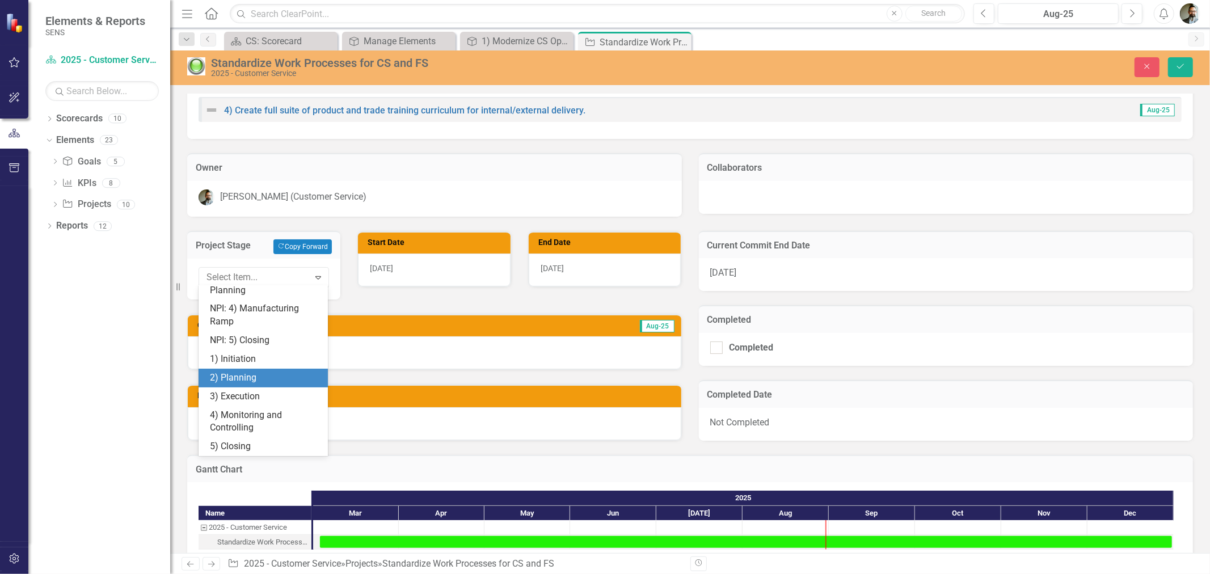
click at [271, 383] on div "2) Planning" at bounding box center [265, 378] width 111 height 13
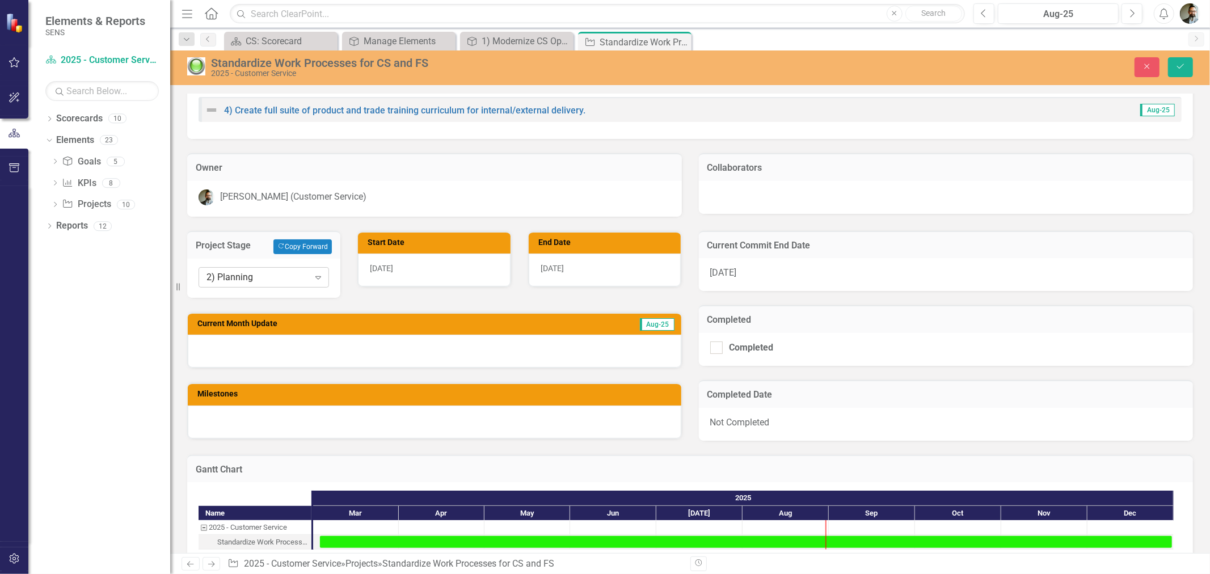
click at [318, 278] on icon "Expand" at bounding box center [318, 277] width 11 height 9
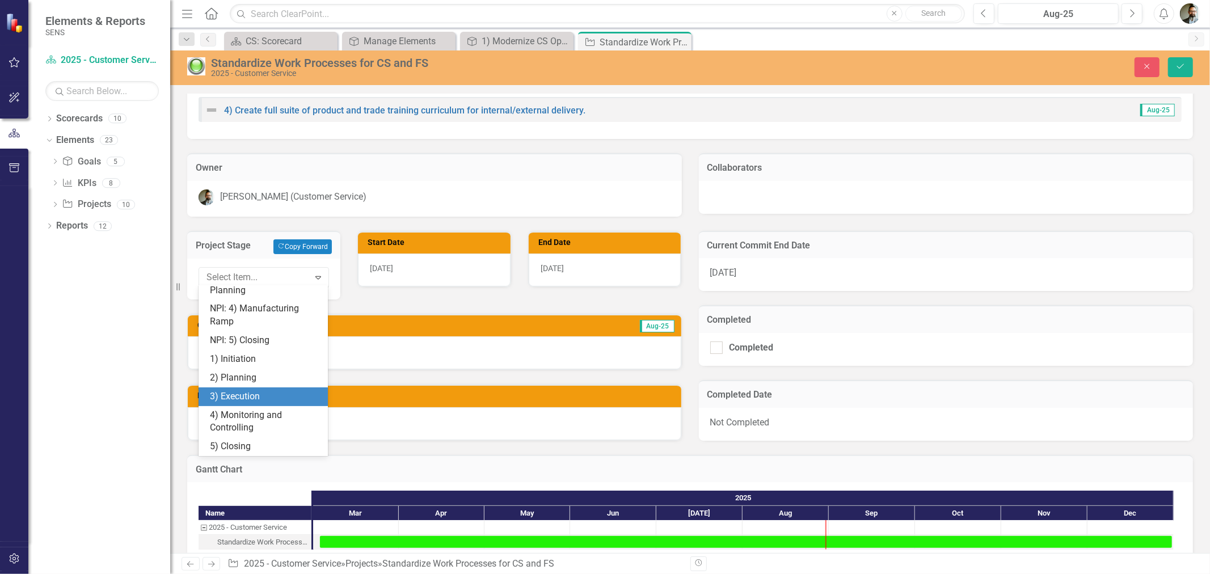
click at [235, 400] on div "3) Execution" at bounding box center [265, 396] width 111 height 13
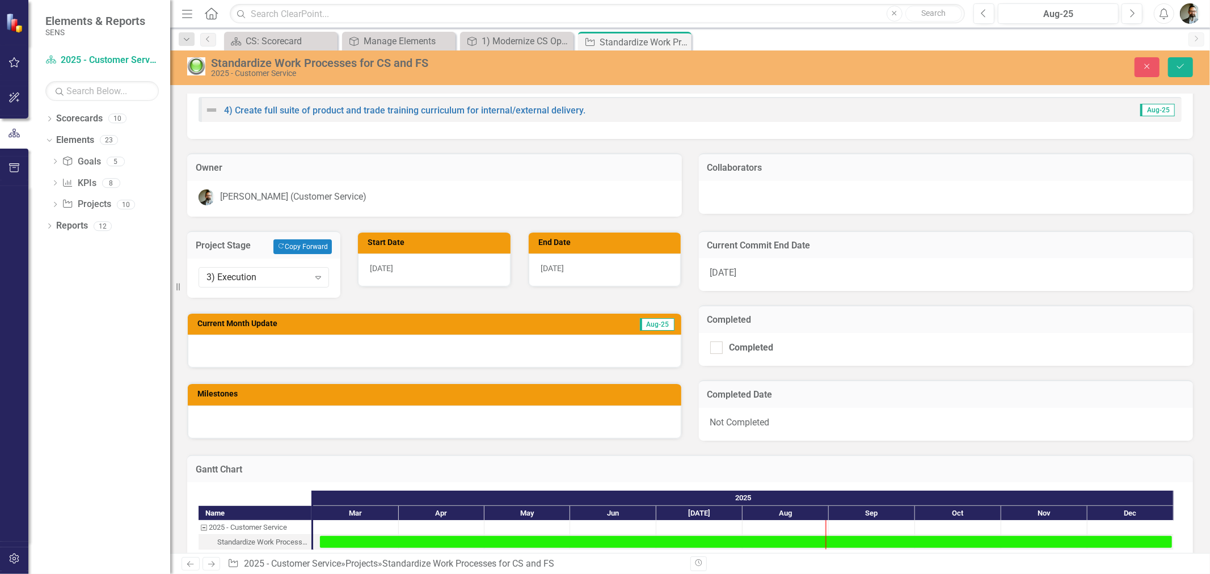
click at [318, 338] on div at bounding box center [435, 351] width 494 height 33
click at [299, 349] on div at bounding box center [435, 351] width 494 height 33
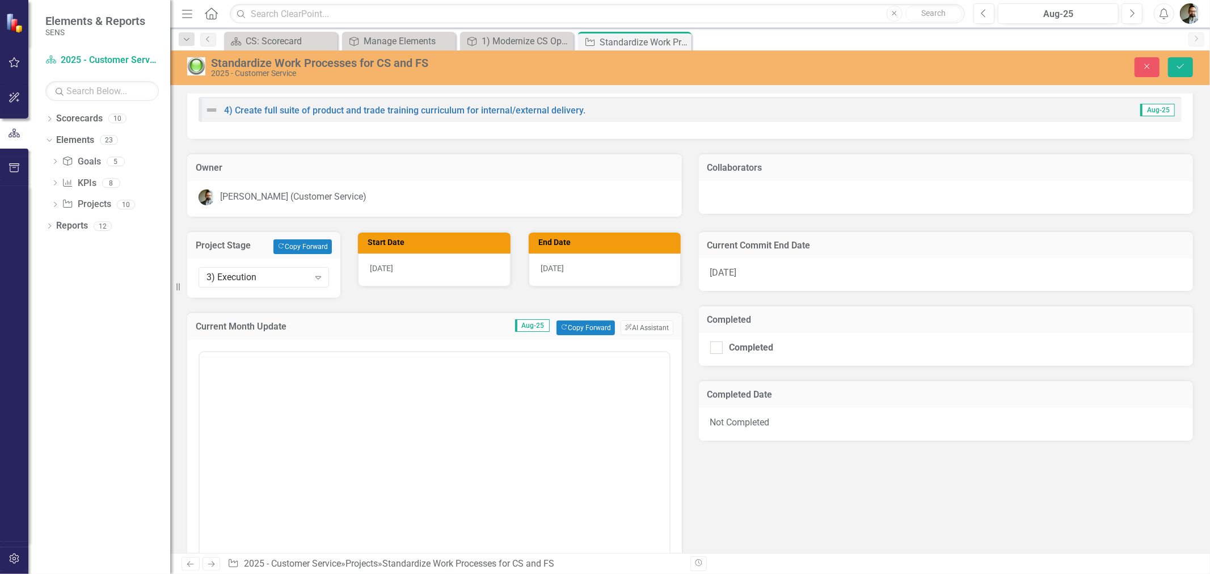
click at [299, 352] on div at bounding box center [435, 354] width 470 height 5
click at [266, 418] on body "Rich Text Area. Press ALT-0 for help." at bounding box center [434, 463] width 470 height 170
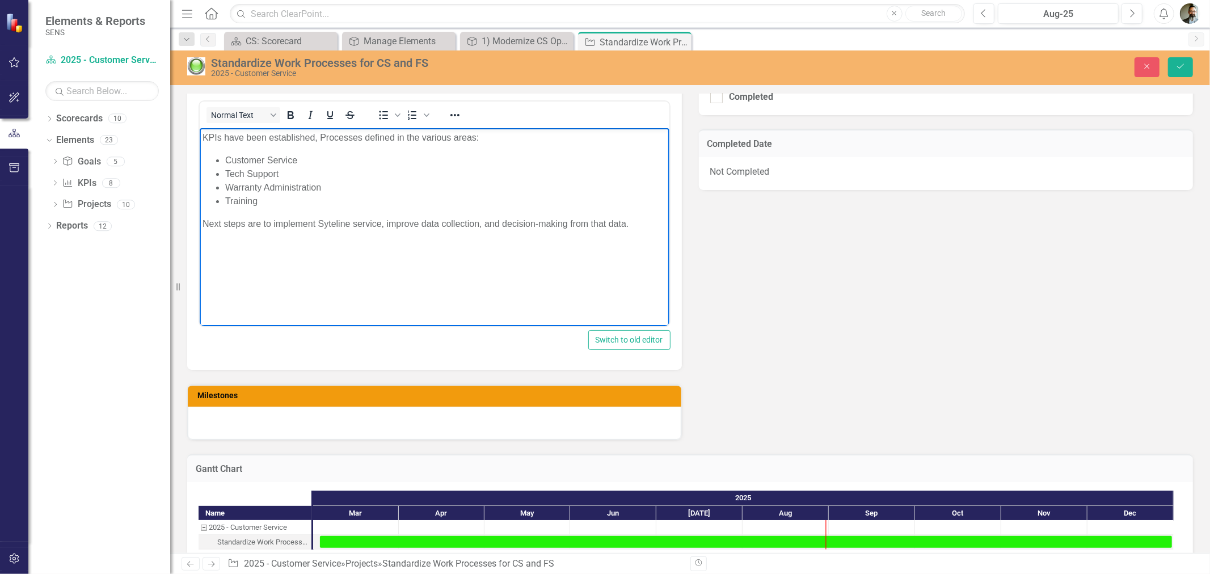
scroll to position [567, 0]
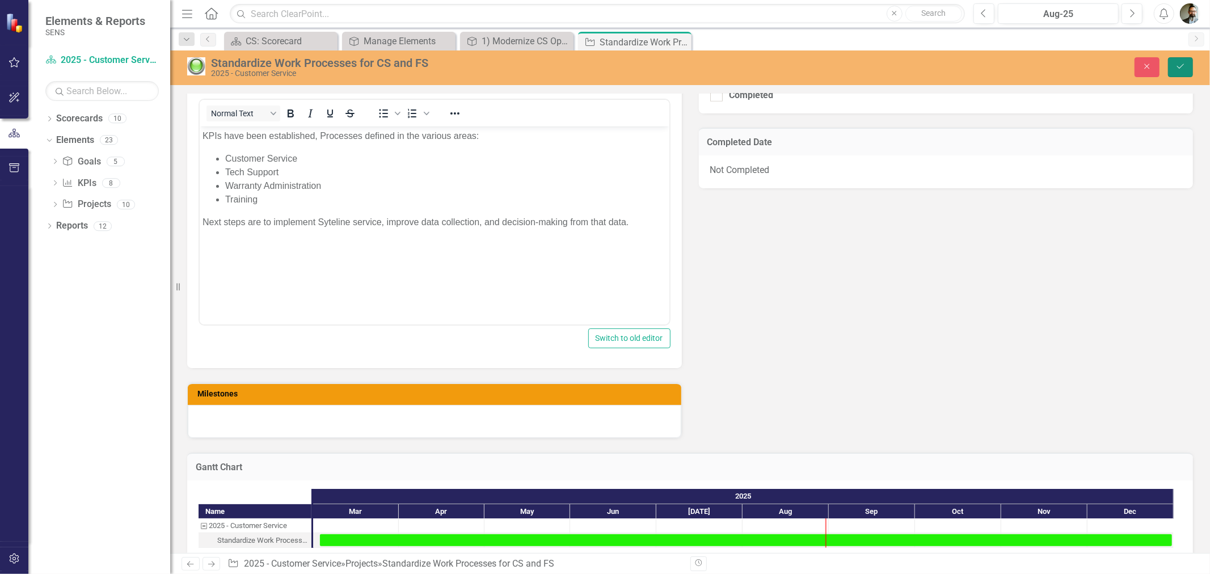
click at [1189, 64] on button "Save" at bounding box center [1180, 67] width 25 height 20
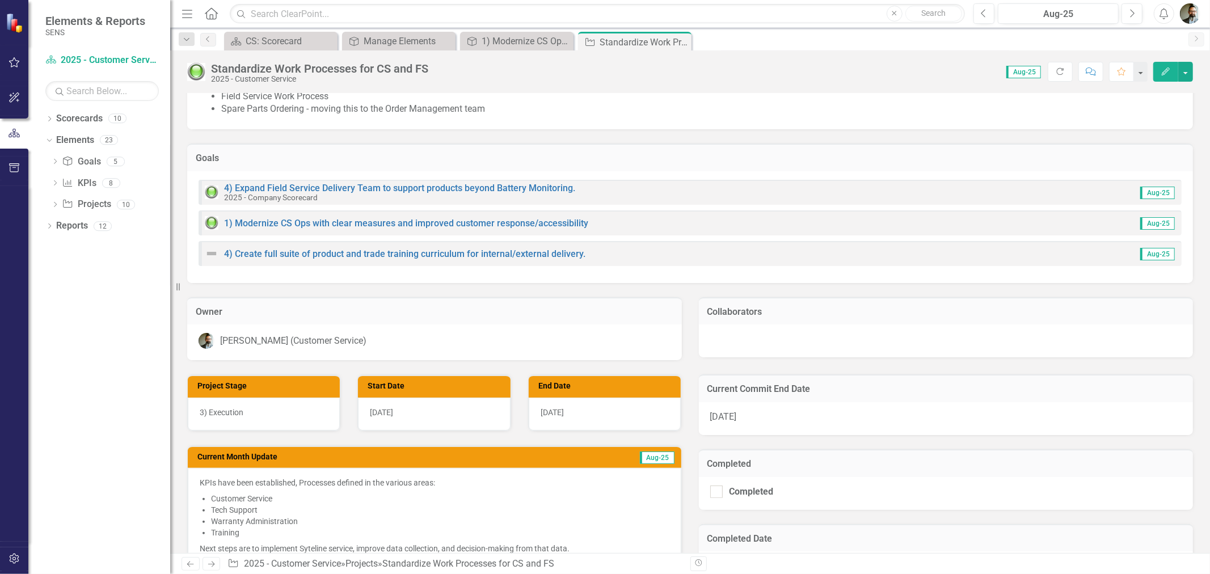
scroll to position [0, 0]
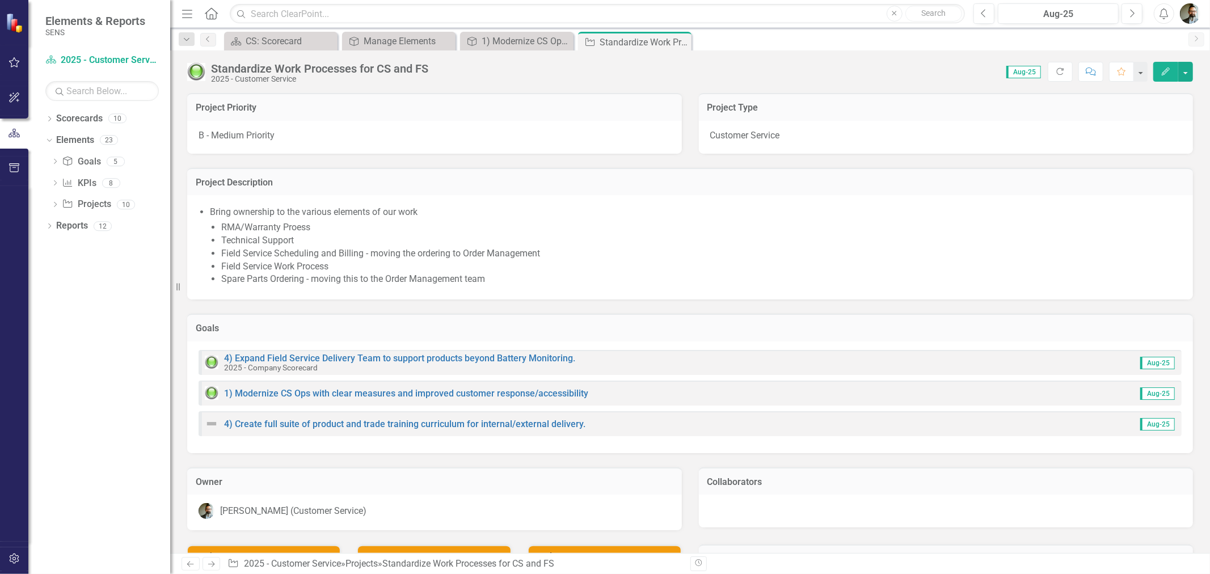
click at [209, 421] on img at bounding box center [212, 424] width 14 height 14
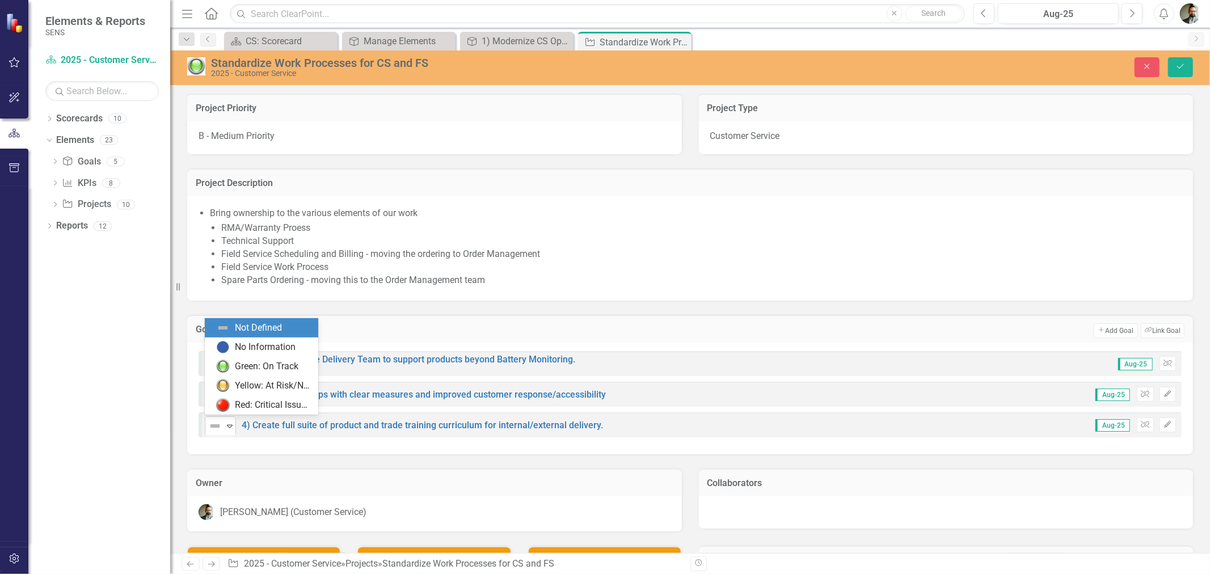
click at [231, 423] on icon "Expand" at bounding box center [229, 426] width 11 height 9
click at [239, 384] on div "Yellow: At Risk/Needs Attention" at bounding box center [273, 386] width 76 height 13
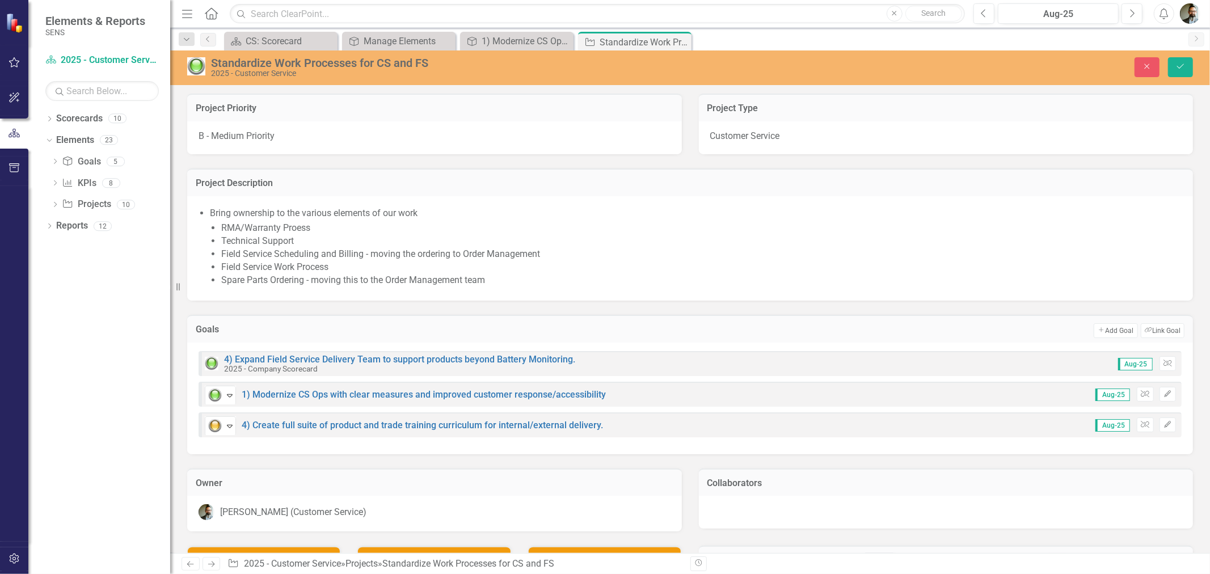
click at [479, 325] on td "Add Add Goal Link Tag Link Goal" at bounding box center [791, 330] width 787 height 15
click at [523, 458] on div "Owner [PERSON_NAME] (Customer Service)" at bounding box center [435, 493] width 512 height 78
click at [1184, 67] on icon "Save" at bounding box center [1181, 66] width 10 height 8
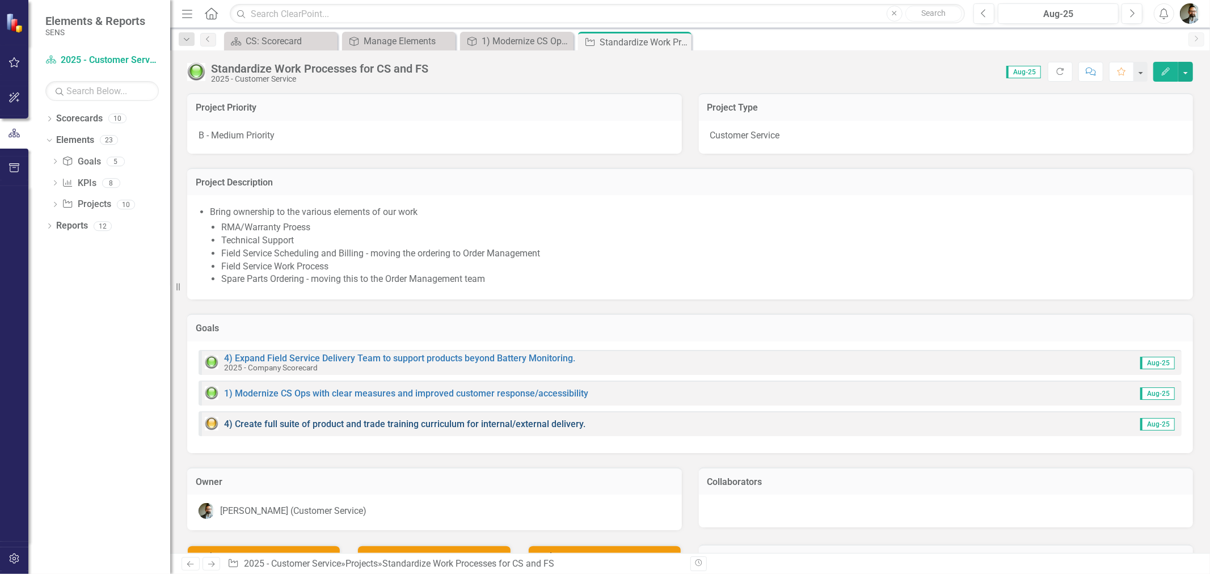
click at [469, 423] on link "4) Create full suite of product and trade training curriculum for internal/exte…" at bounding box center [404, 424] width 361 height 11
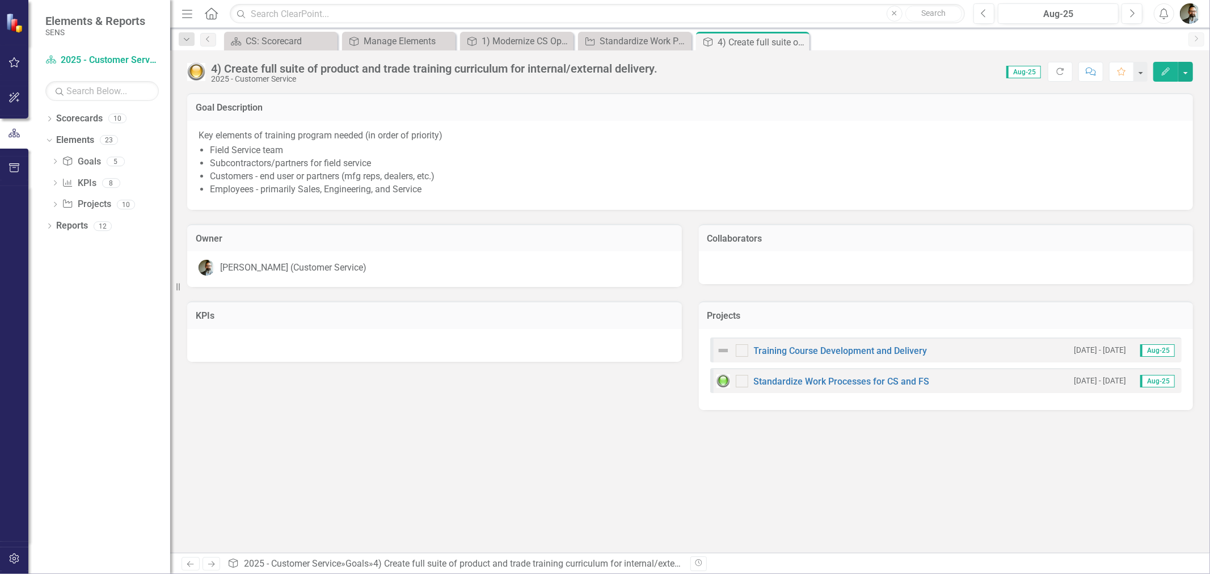
click at [725, 349] on img at bounding box center [724, 351] width 14 height 14
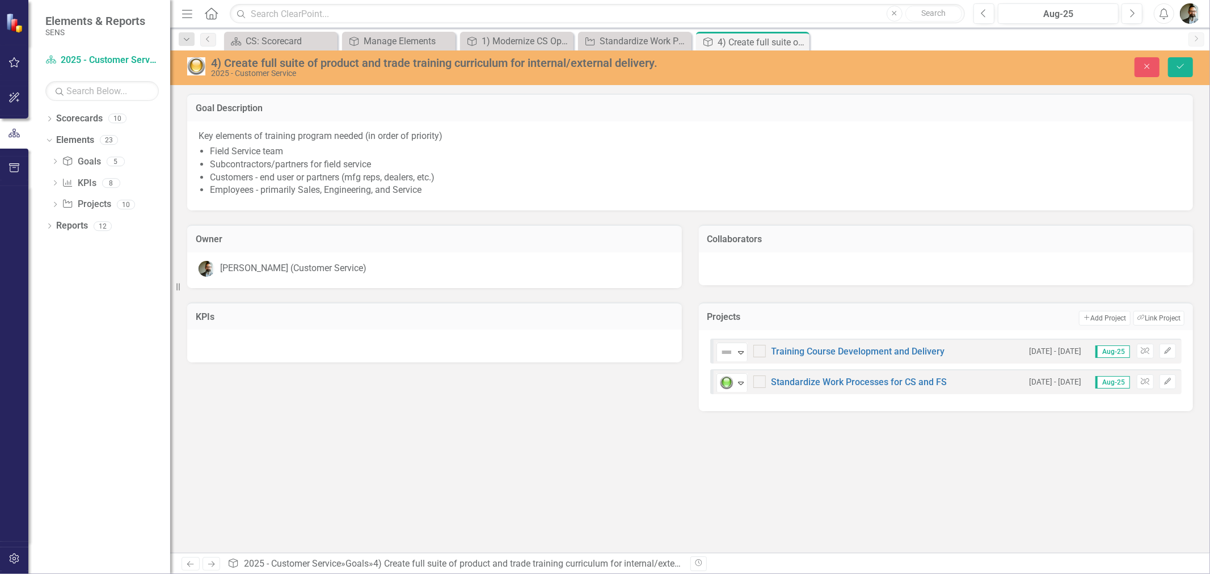
click at [725, 349] on img at bounding box center [727, 353] width 14 height 14
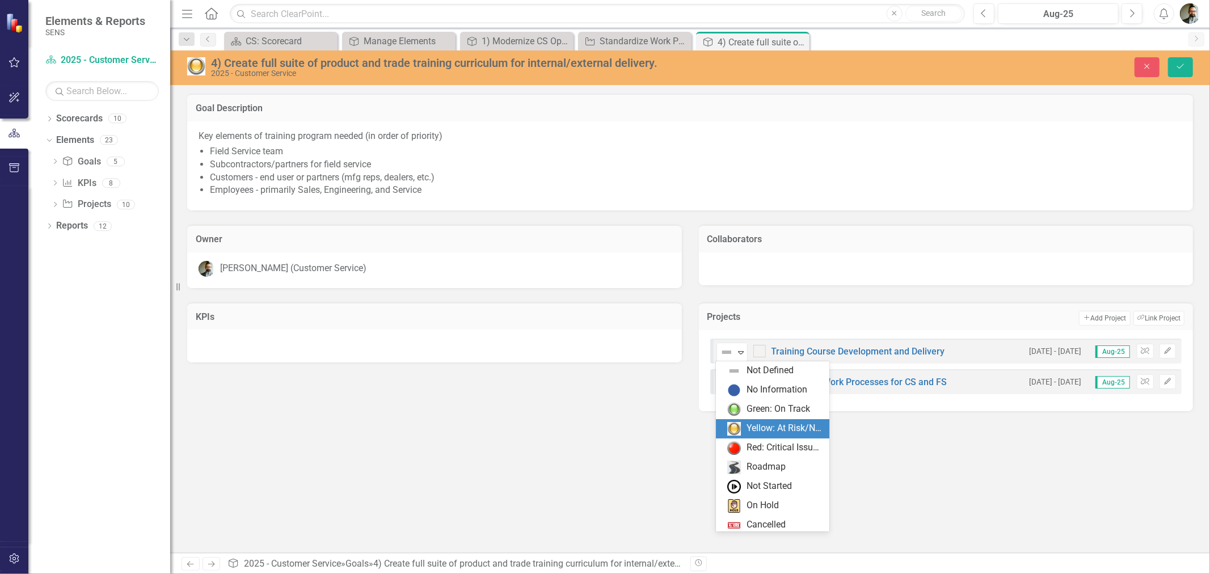
click at [742, 428] on div "Yellow: At Risk/Needs Attention" at bounding box center [774, 429] width 95 height 14
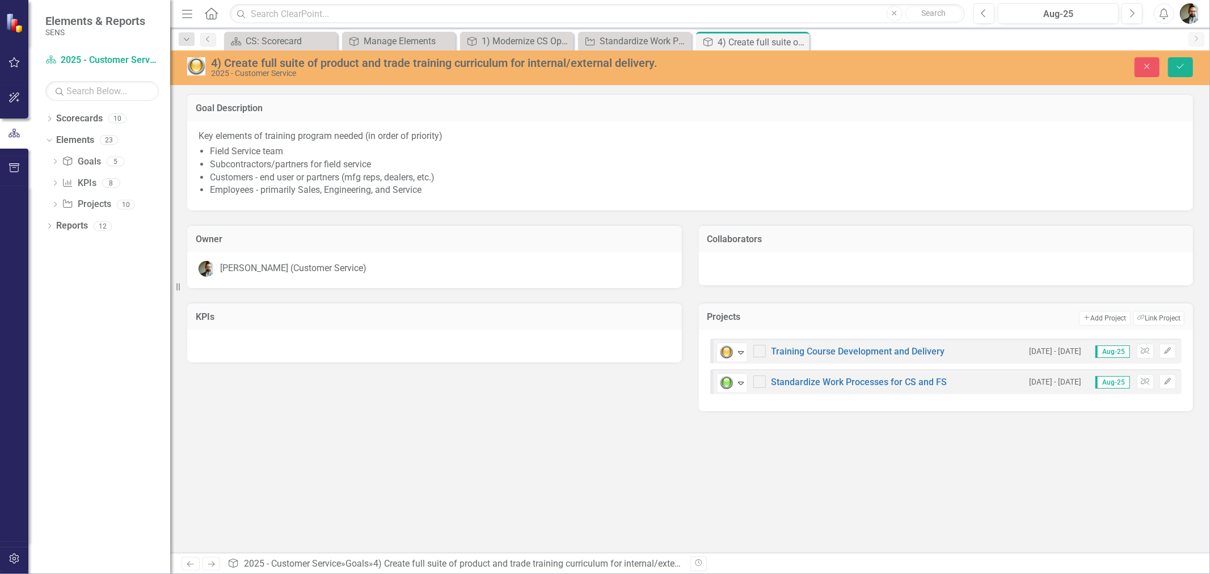
click at [875, 450] on div "Goal Description Key elements of training program needed (in order of priority)…" at bounding box center [690, 324] width 1040 height 460
click at [1175, 75] on button "Save" at bounding box center [1180, 67] width 25 height 20
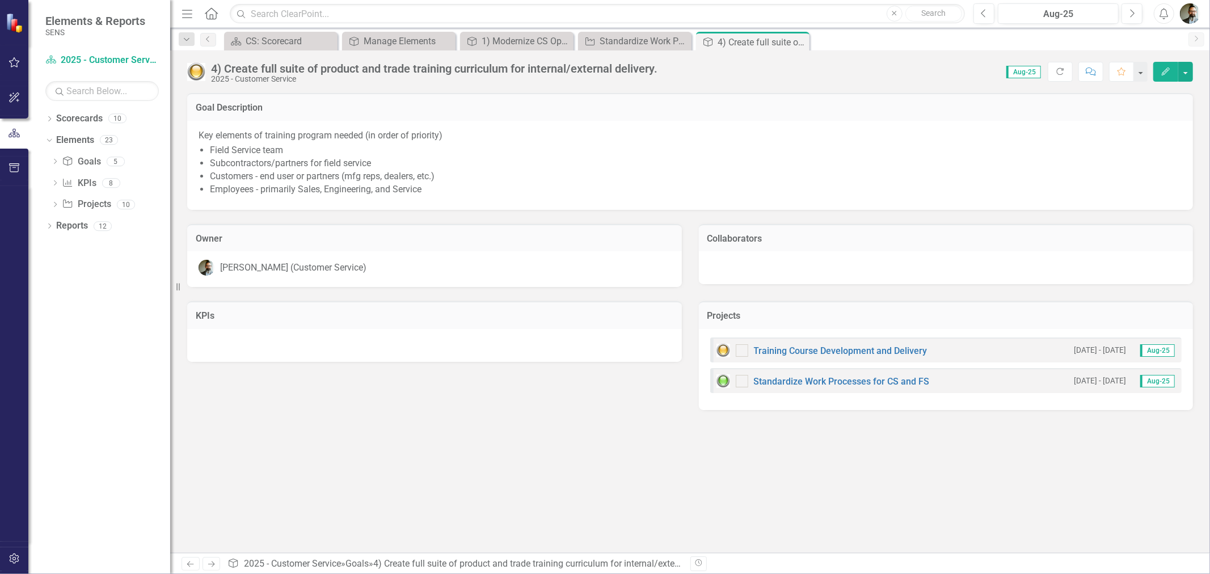
click at [0, 0] on icon "Close" at bounding box center [0, 0] width 0 height 0
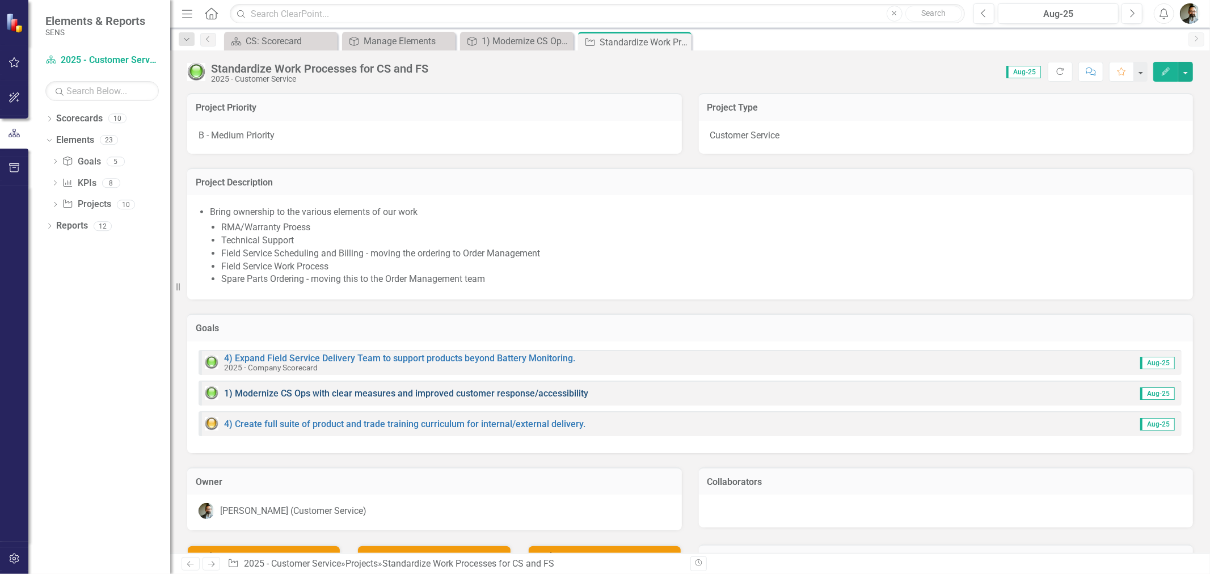
click at [310, 390] on link "1) Modernize CS Ops with clear measures and improved customer response/accessib…" at bounding box center [406, 393] width 364 height 11
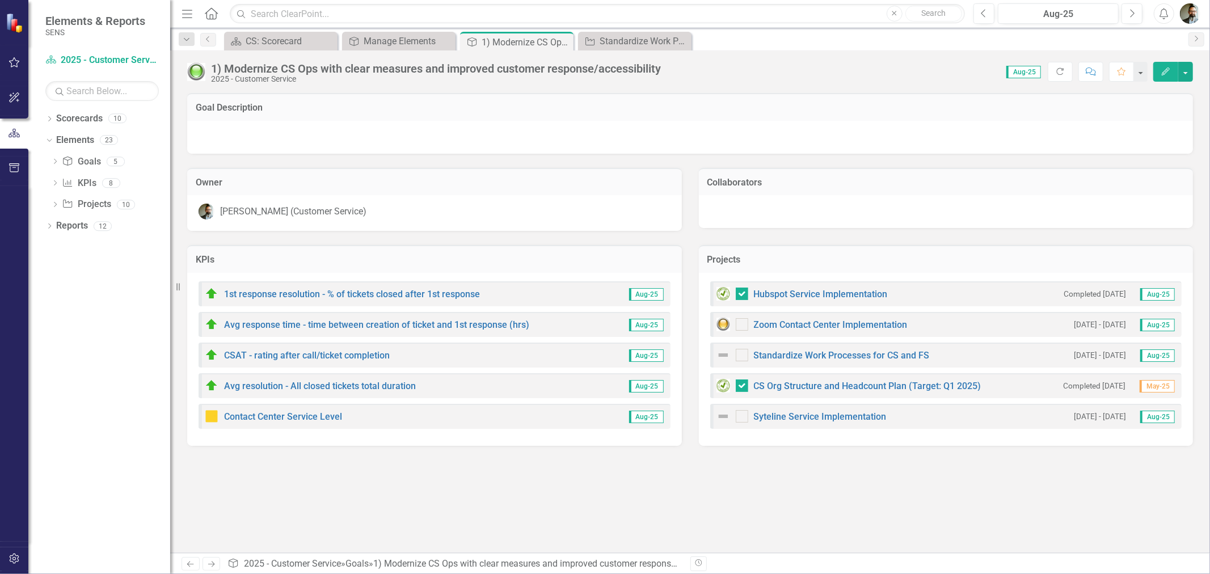
click at [721, 353] on img at bounding box center [724, 355] width 14 height 14
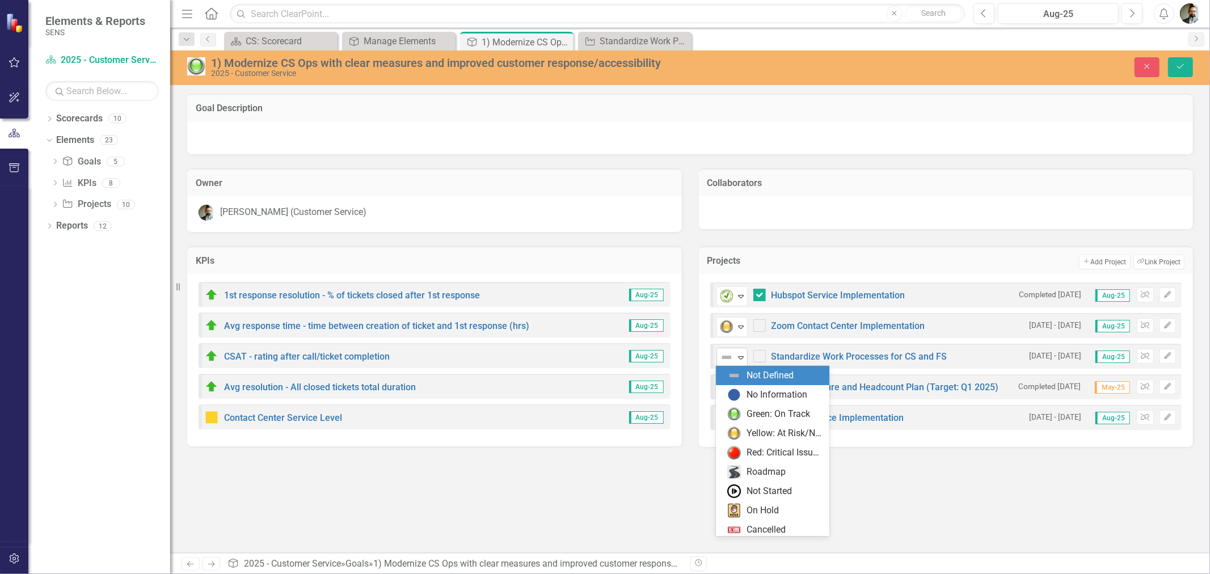
click at [738, 353] on icon "Expand" at bounding box center [740, 357] width 11 height 9
click at [747, 412] on div "Green: On Track" at bounding box center [779, 414] width 64 height 13
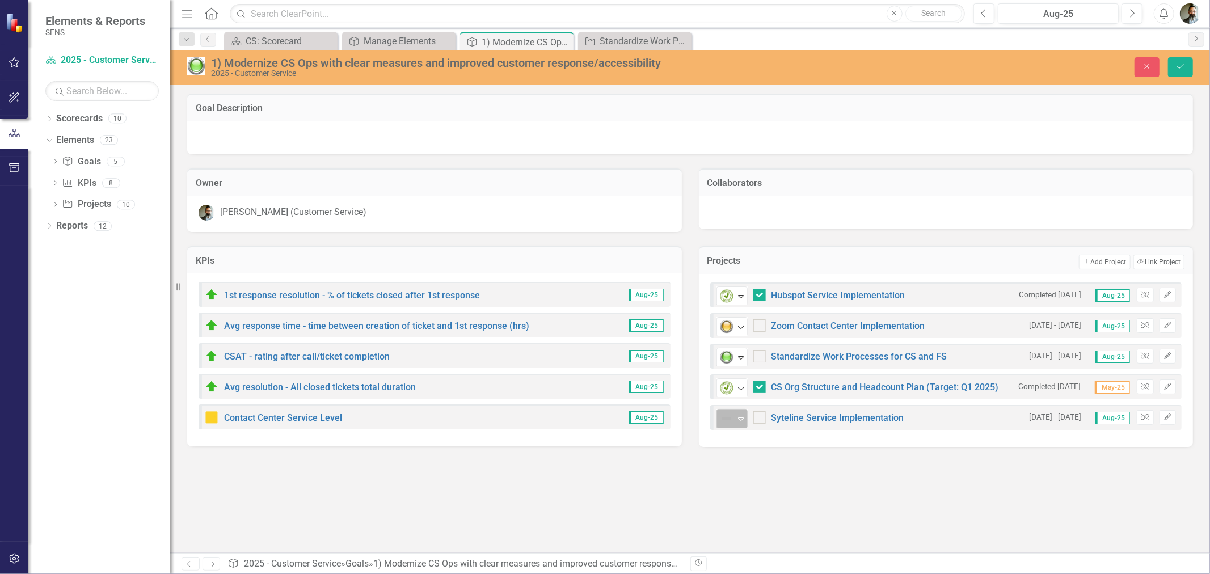
click at [738, 418] on icon at bounding box center [741, 419] width 6 height 3
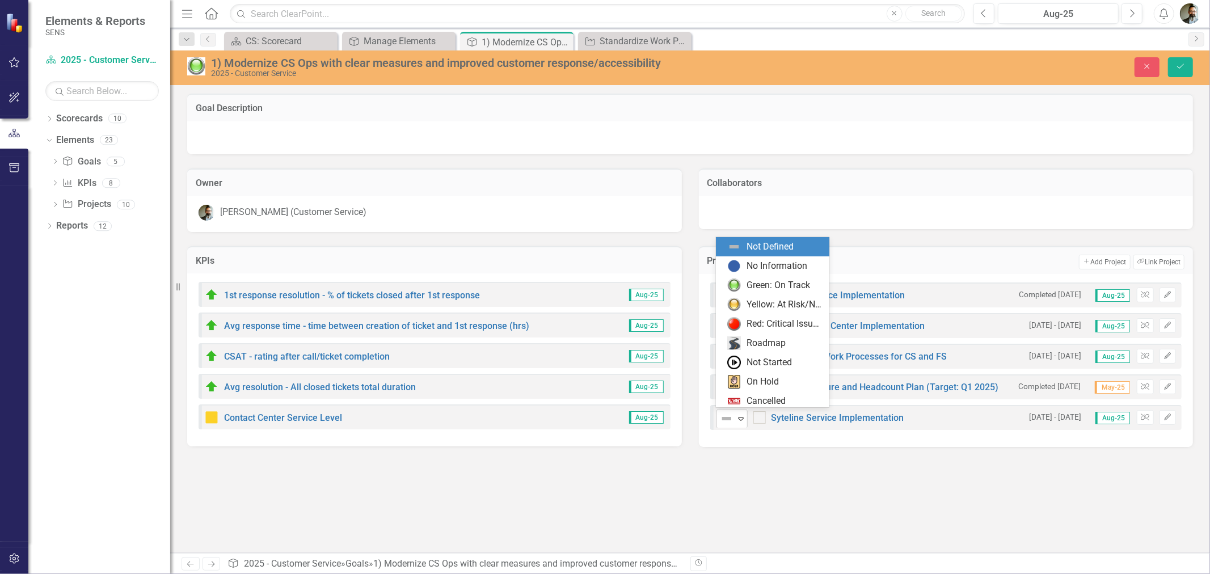
click at [738, 418] on icon at bounding box center [741, 419] width 6 height 3
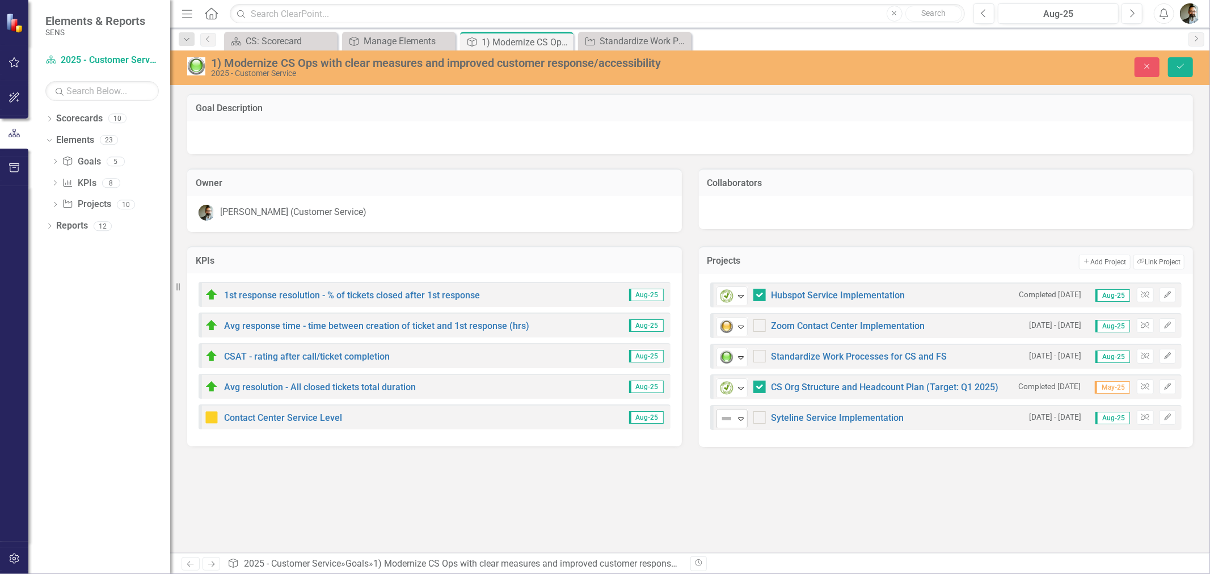
click at [738, 418] on icon at bounding box center [741, 419] width 6 height 3
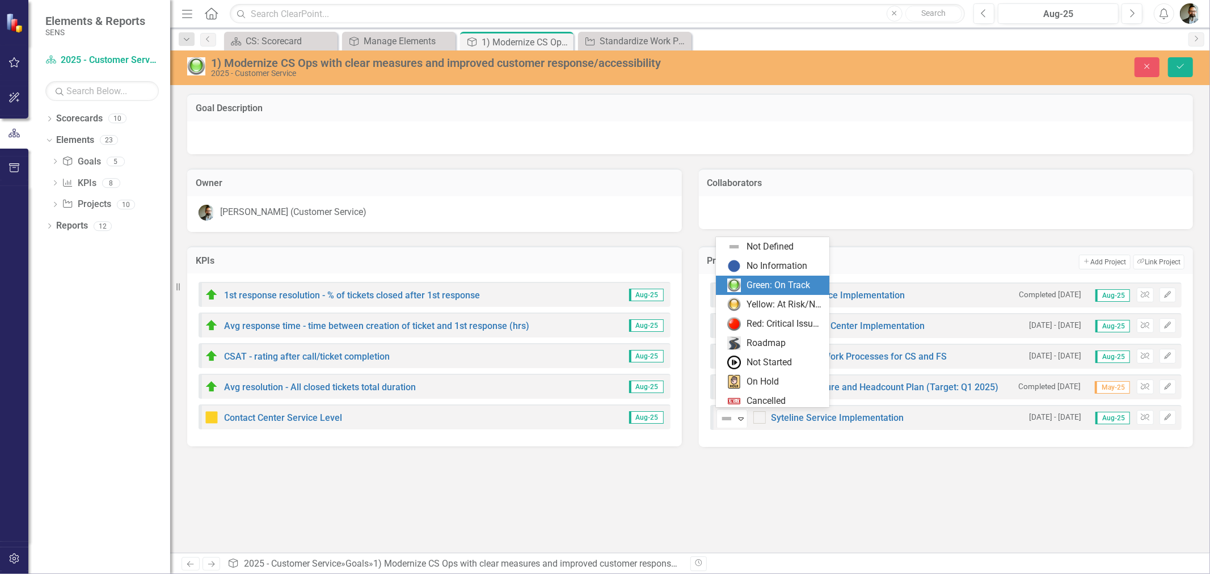
click at [757, 284] on div "Green: On Track" at bounding box center [779, 285] width 64 height 13
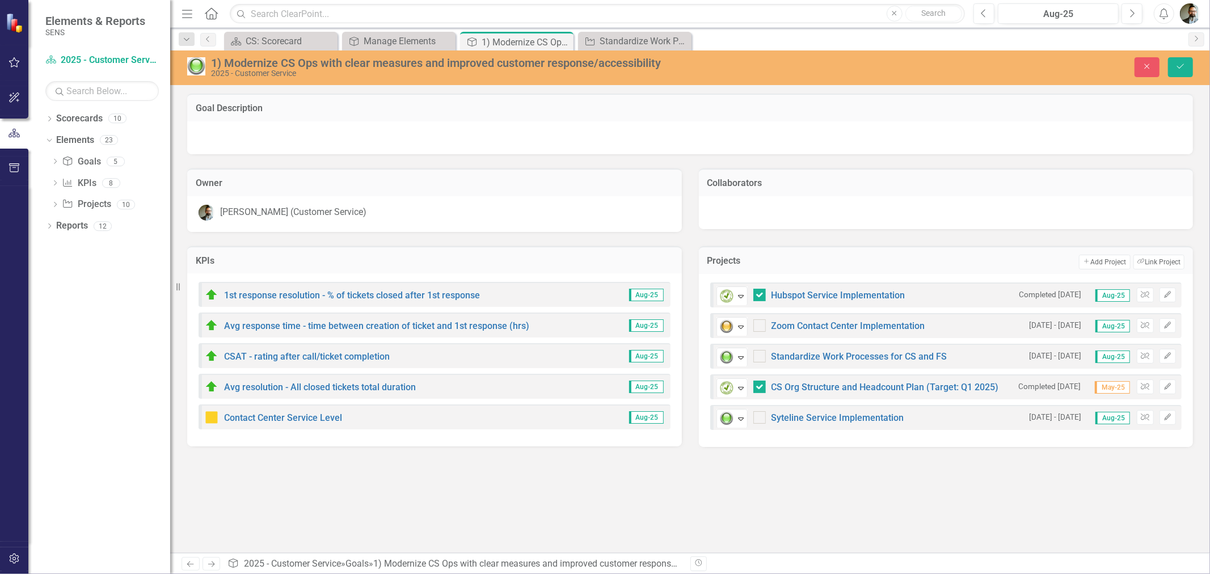
click at [789, 511] on div "Goal Description Owner [PERSON_NAME] (Customer Service) Collaborators KPIs 1st …" at bounding box center [690, 324] width 1040 height 460
click at [1190, 66] on button "Save" at bounding box center [1180, 67] width 25 height 20
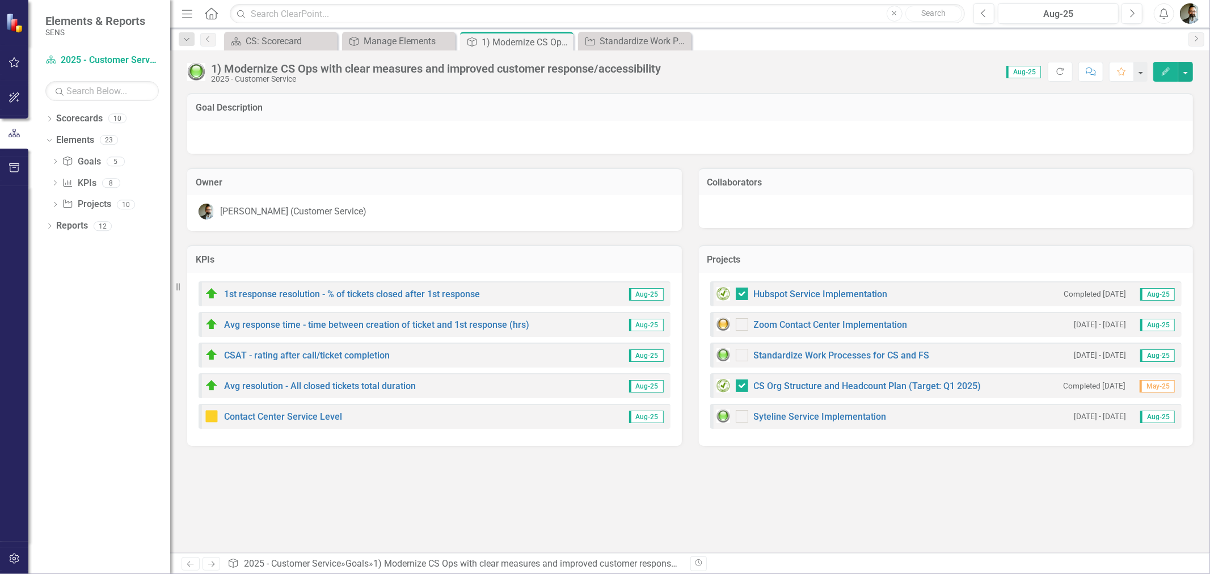
checkbox input "false"
checkbox input "true"
click at [553, 530] on div "Goal Description Owner [PERSON_NAME] (Customer Service) Collaborators KPIs 1st …" at bounding box center [690, 323] width 1040 height 460
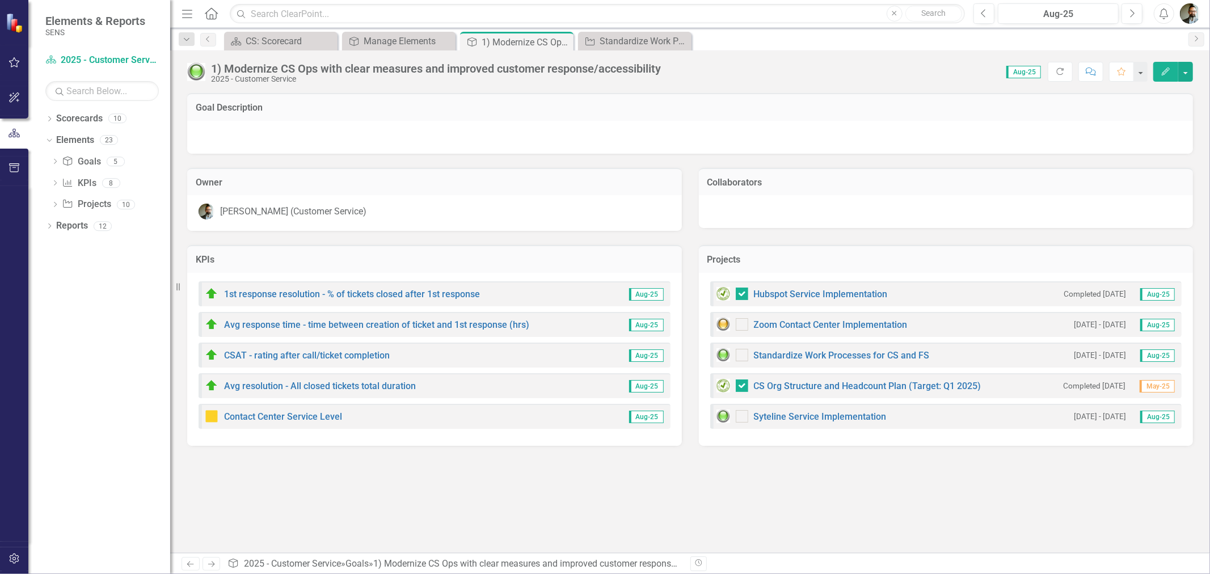
click at [534, 503] on div "Goal Description Owner [PERSON_NAME] (Customer Service) Collaborators KPIs 1st …" at bounding box center [690, 323] width 1040 height 460
click at [406, 37] on div "Manage Elements" at bounding box center [401, 41] width 75 height 14
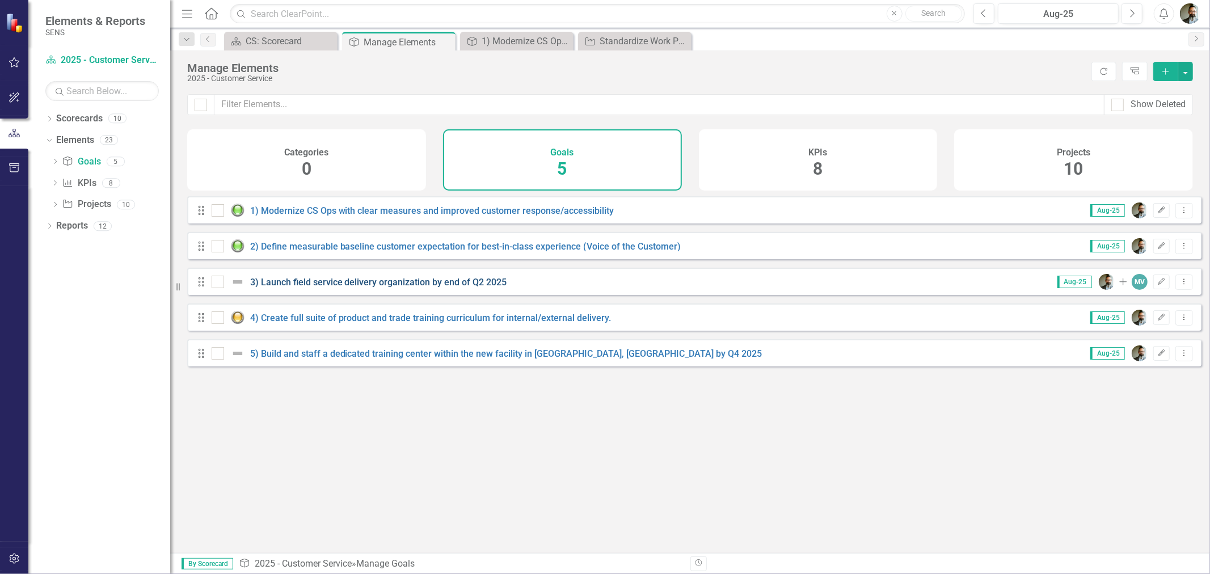
click at [297, 288] on link "3) Launch field service delivery organization by end of Q2 2025" at bounding box center [378, 282] width 257 height 11
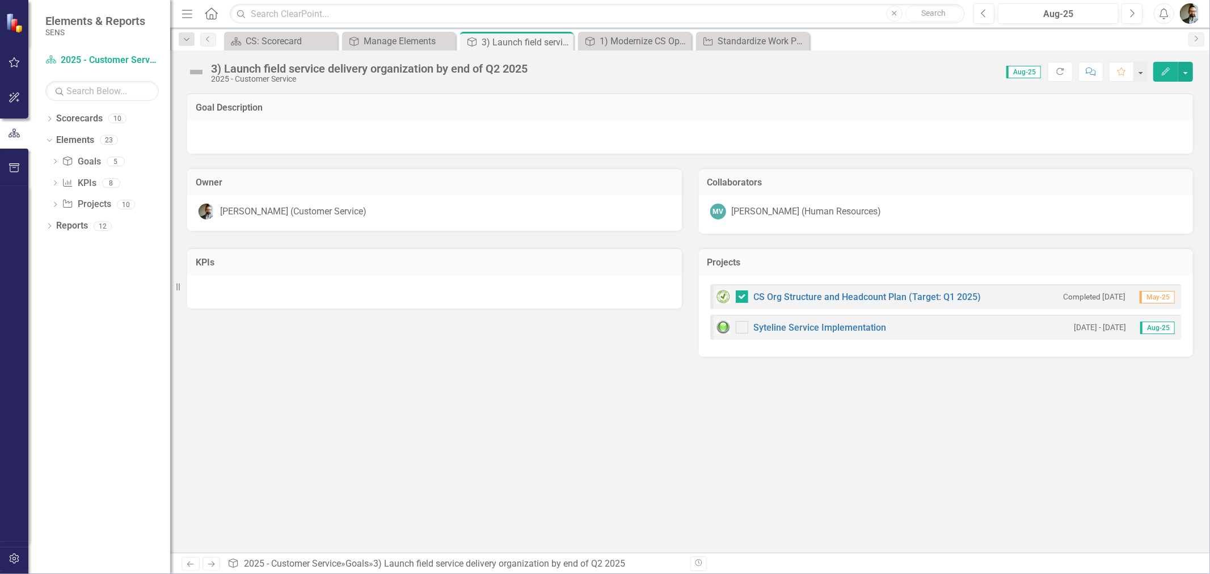
click at [193, 71] on img at bounding box center [196, 72] width 18 height 18
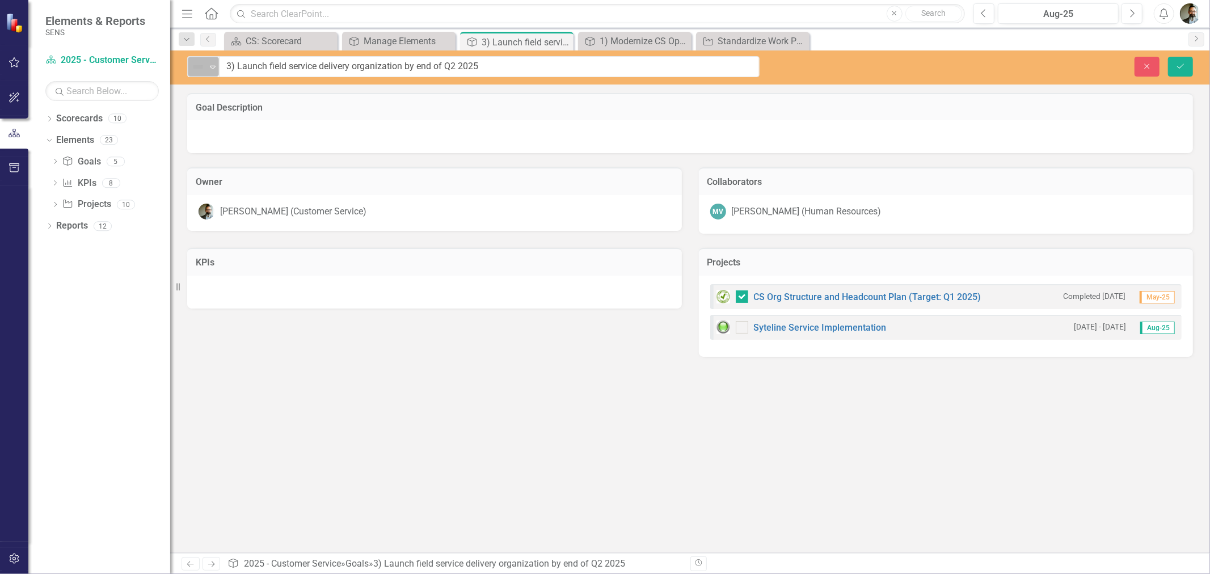
click at [200, 61] on img at bounding box center [198, 67] width 14 height 14
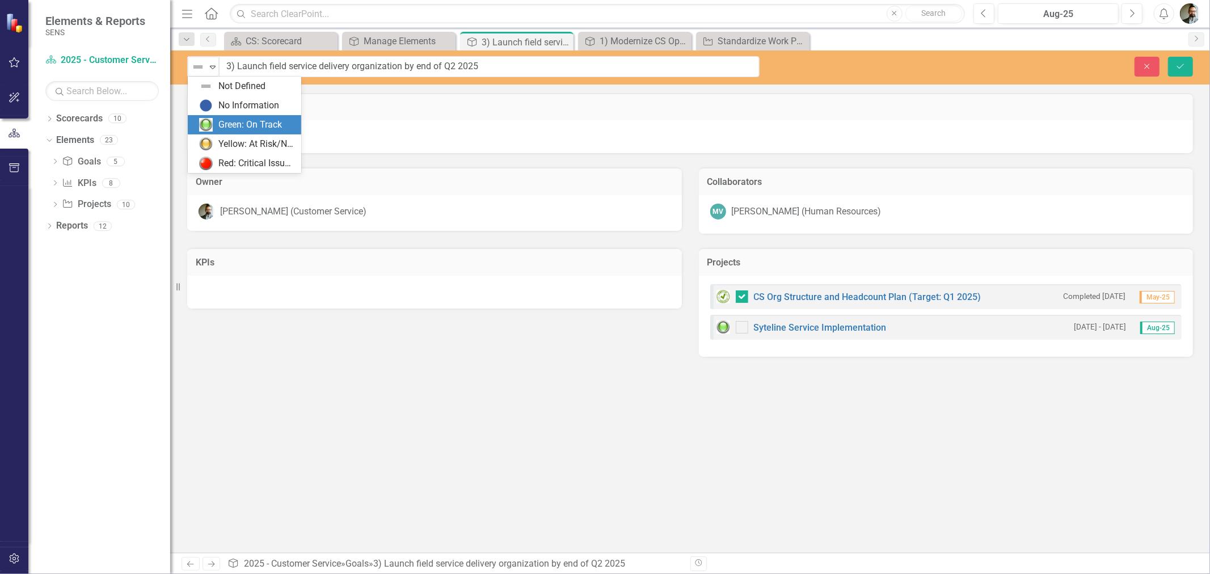
click at [224, 119] on div "Green: On Track" at bounding box center [250, 125] width 64 height 13
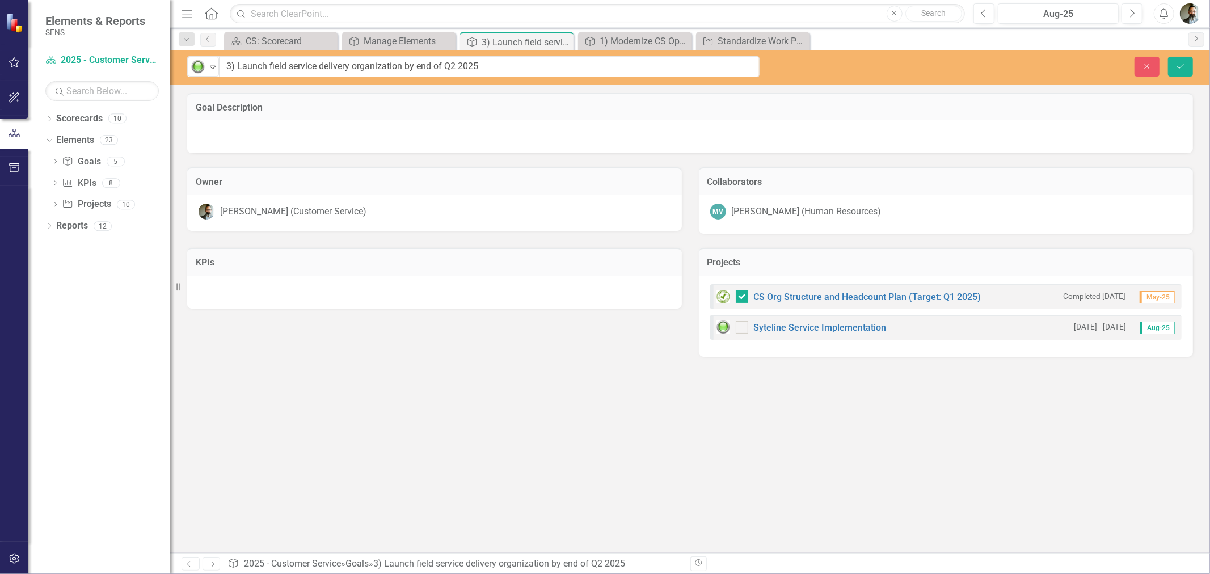
click at [367, 385] on div "Goal Description Owner [PERSON_NAME] (Customer Service) Collaborators MV [PERSO…" at bounding box center [690, 323] width 1040 height 460
click at [214, 66] on icon "Expand" at bounding box center [212, 66] width 11 height 9
click at [479, 400] on div "Goal Description Owner [PERSON_NAME] (Customer Service) Collaborators MV [PERSO…" at bounding box center [690, 323] width 1040 height 460
click at [210, 69] on icon "Expand" at bounding box center [212, 66] width 11 height 9
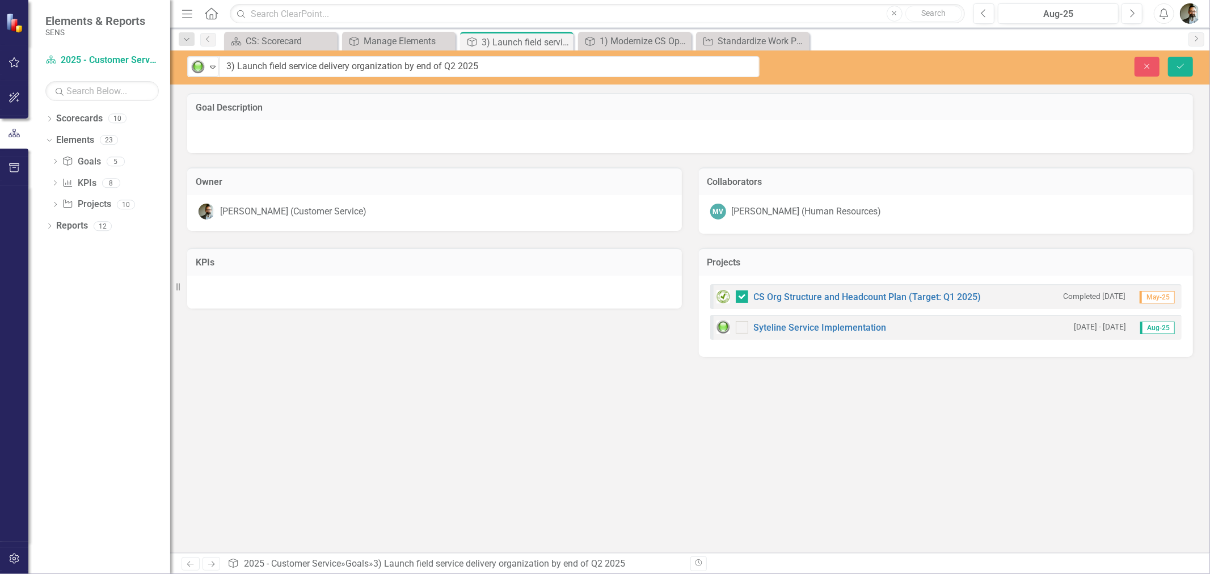
click at [377, 98] on div "Goal Description" at bounding box center [690, 107] width 1006 height 28
click at [1181, 74] on button "Save" at bounding box center [1180, 67] width 25 height 20
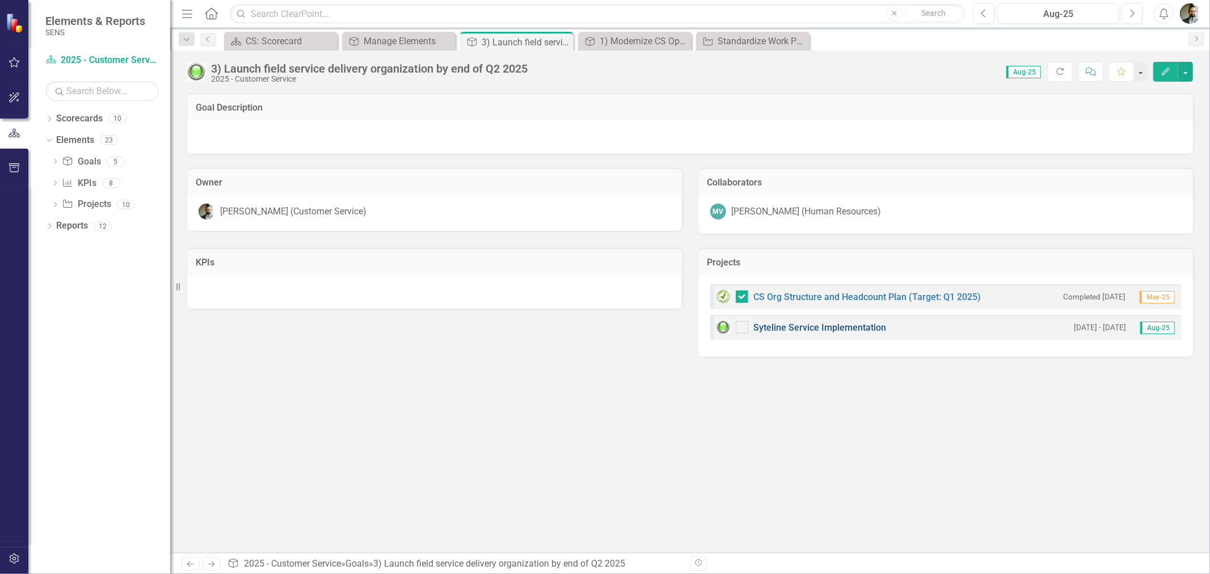
click at [776, 328] on link "Syteline Service Implementation" at bounding box center [820, 327] width 133 height 11
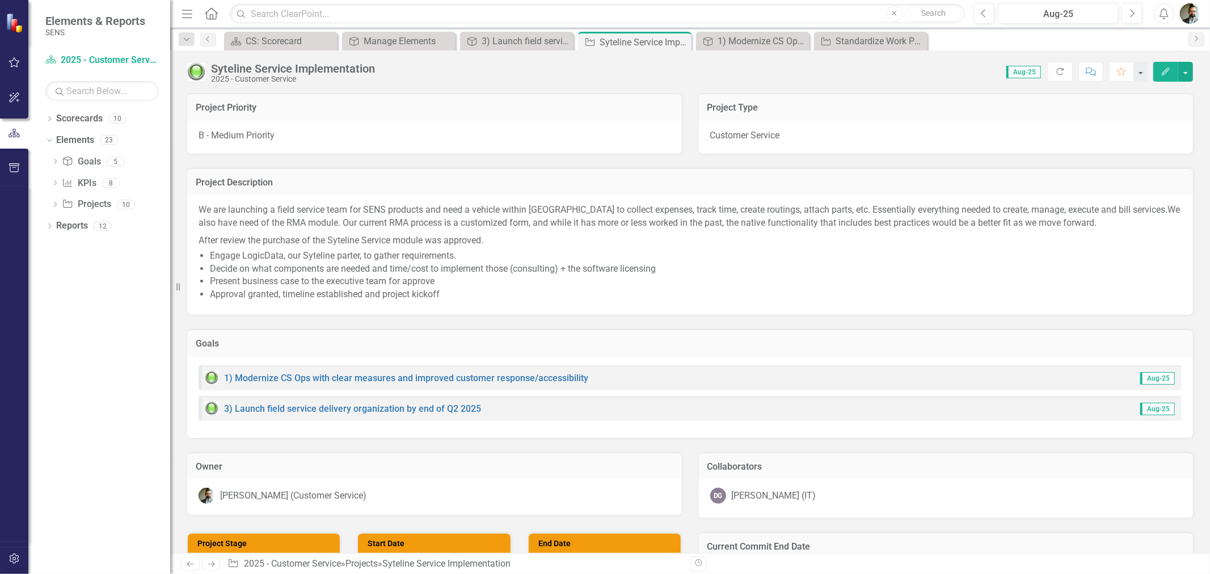
click at [700, 349] on td "Goals" at bounding box center [690, 345] width 989 height 15
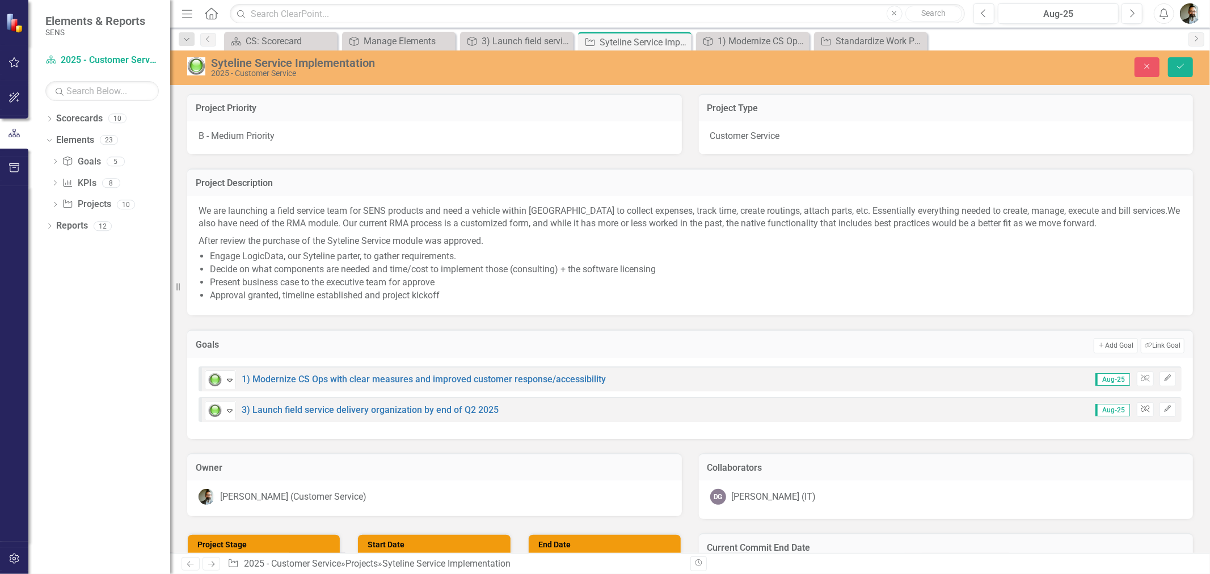
click at [1141, 406] on icon "Unlink" at bounding box center [1145, 409] width 9 height 7
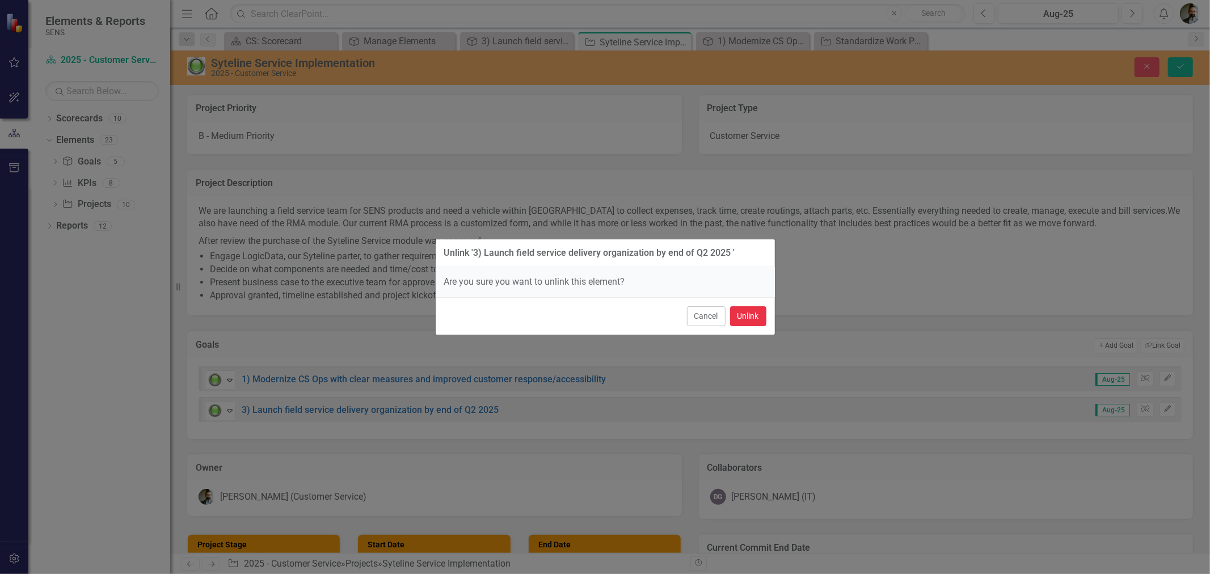
click at [739, 319] on button "Unlink" at bounding box center [748, 316] width 36 height 20
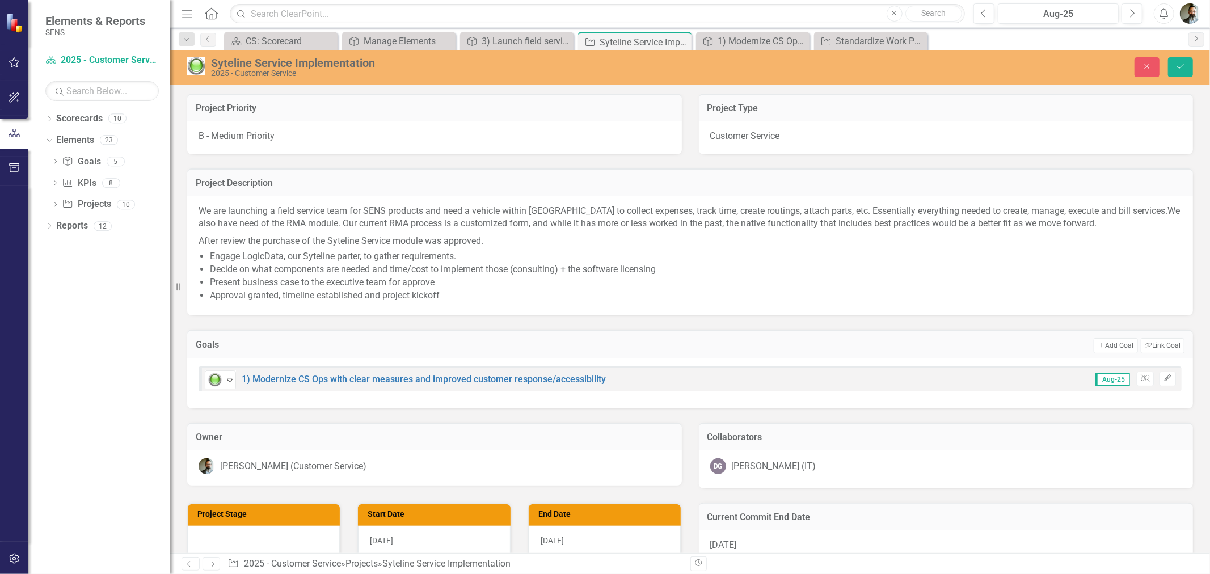
click at [1198, 61] on div "Close Save" at bounding box center [993, 67] width 416 height 20
click at [1184, 67] on icon "Save" at bounding box center [1181, 66] width 10 height 8
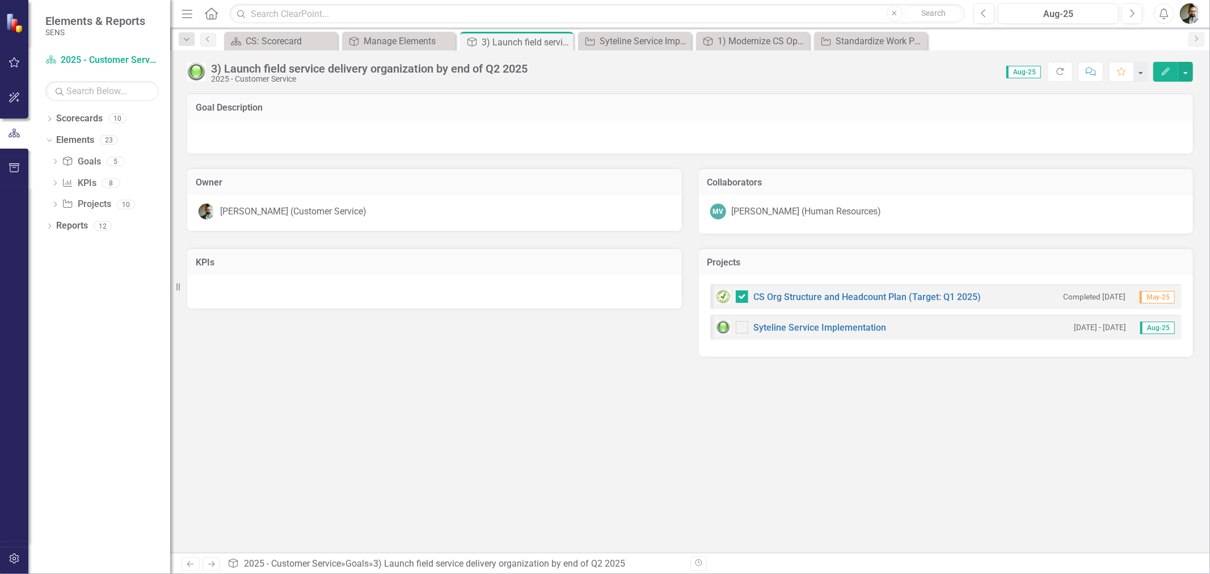
click at [197, 71] on img at bounding box center [196, 72] width 18 height 18
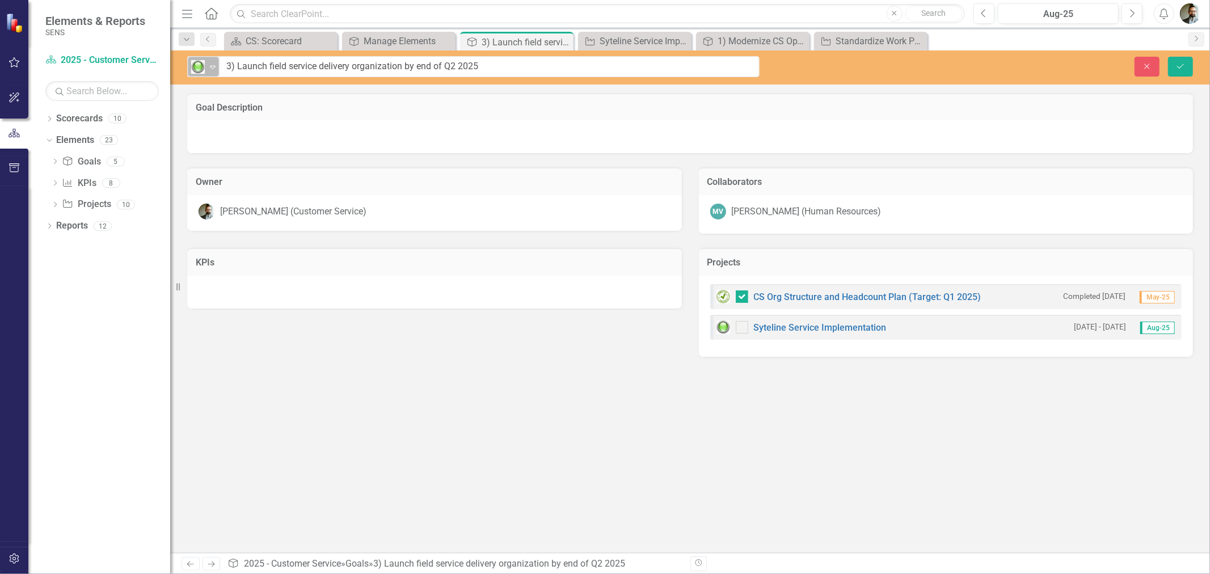
click at [211, 68] on icon "Expand" at bounding box center [212, 66] width 11 height 9
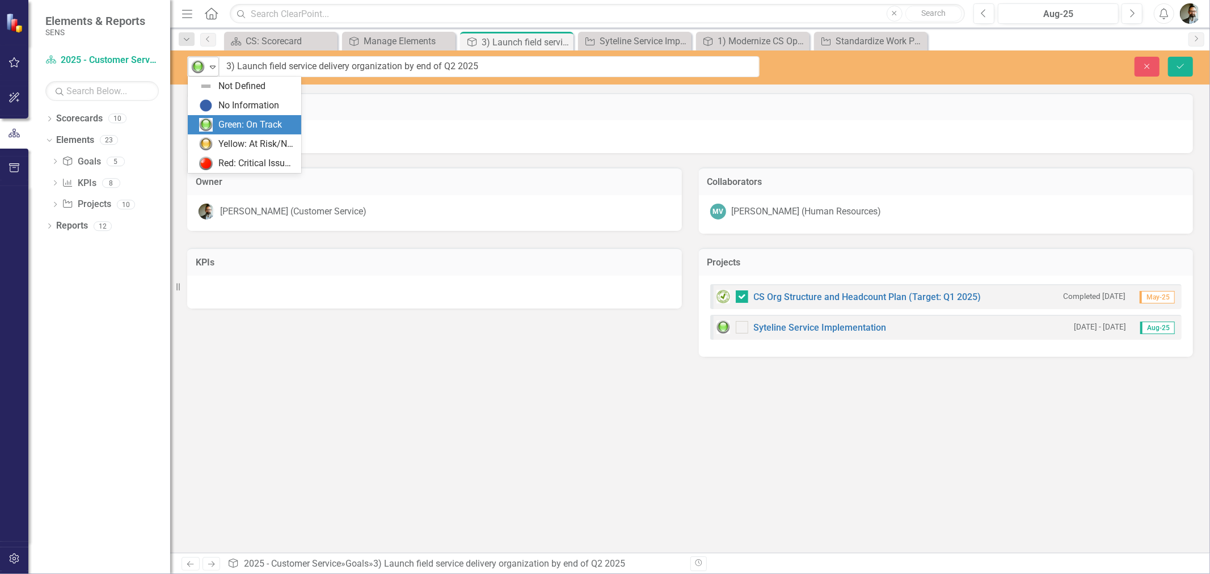
click at [211, 68] on icon "Expand" at bounding box center [212, 66] width 11 height 9
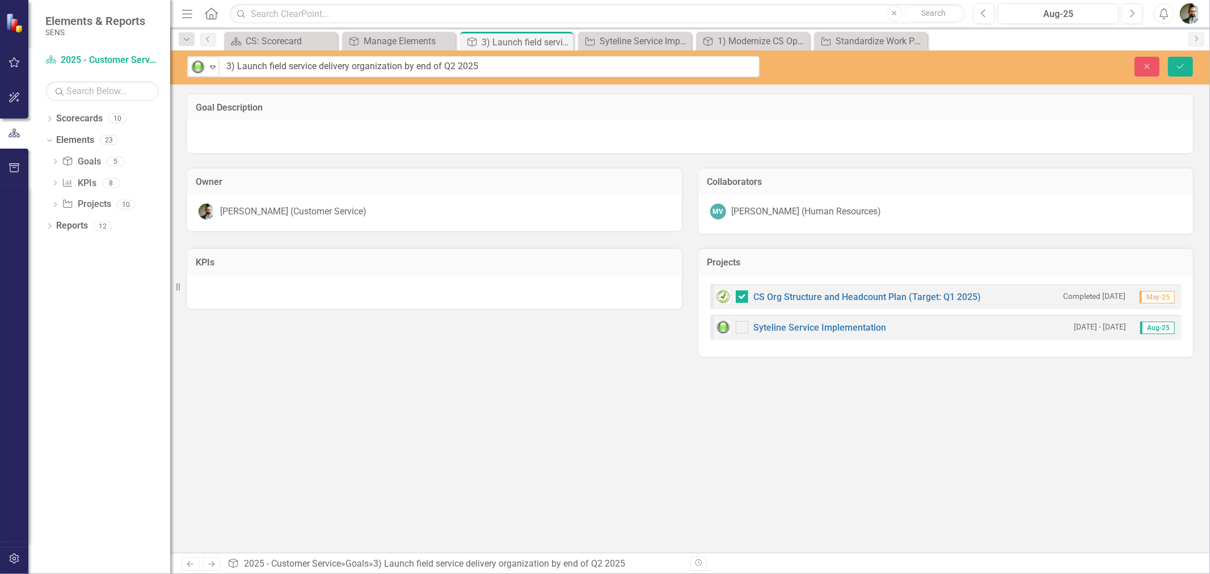
click at [344, 106] on h3 "Goal Description" at bounding box center [690, 108] width 989 height 10
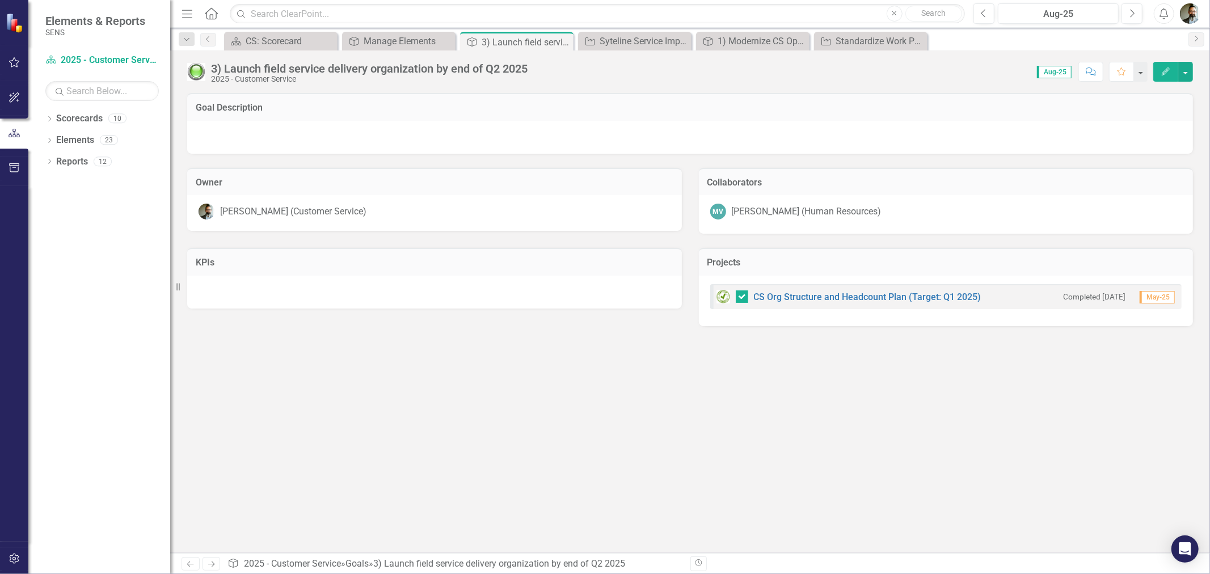
click at [533, 395] on div "Goal Description Owner Chad Molen (Customer Service) Collaborators MV Michele V…" at bounding box center [690, 323] width 1040 height 460
click at [200, 65] on img at bounding box center [196, 72] width 18 height 18
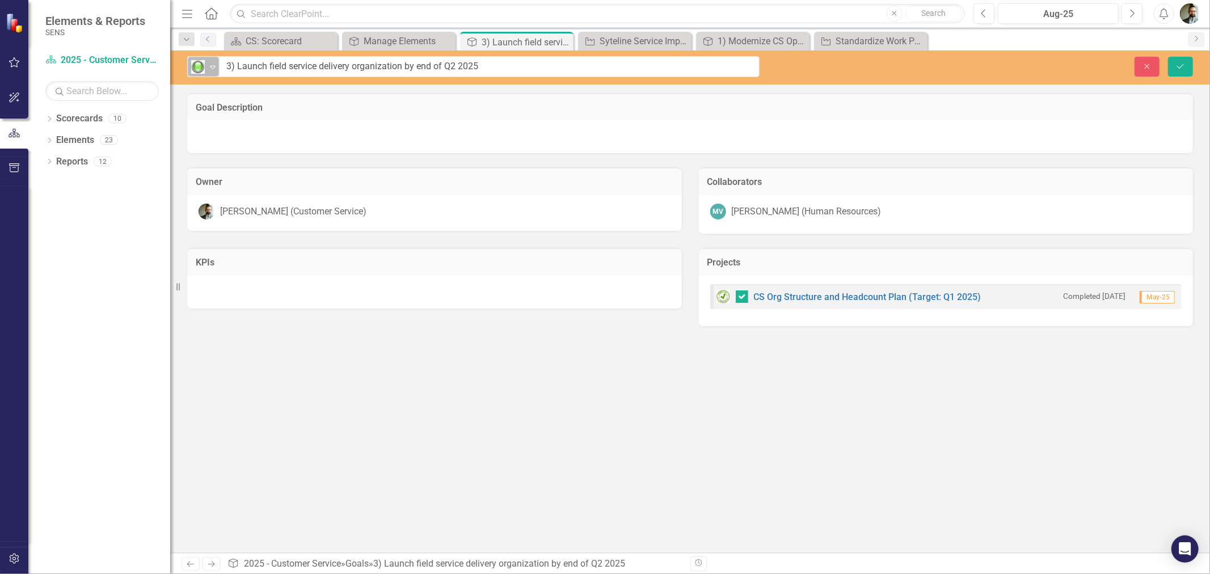
click at [208, 64] on icon "Expand" at bounding box center [212, 66] width 11 height 9
click at [824, 443] on div "Goal Description Owner Chad Molen (Customer Service) Collaborators MV Michele V…" at bounding box center [690, 323] width 1040 height 460
click at [355, 138] on div at bounding box center [690, 136] width 1006 height 33
click at [934, 119] on div "Goal Description" at bounding box center [690, 107] width 1006 height 28
click at [1182, 61] on button "Save" at bounding box center [1180, 67] width 25 height 20
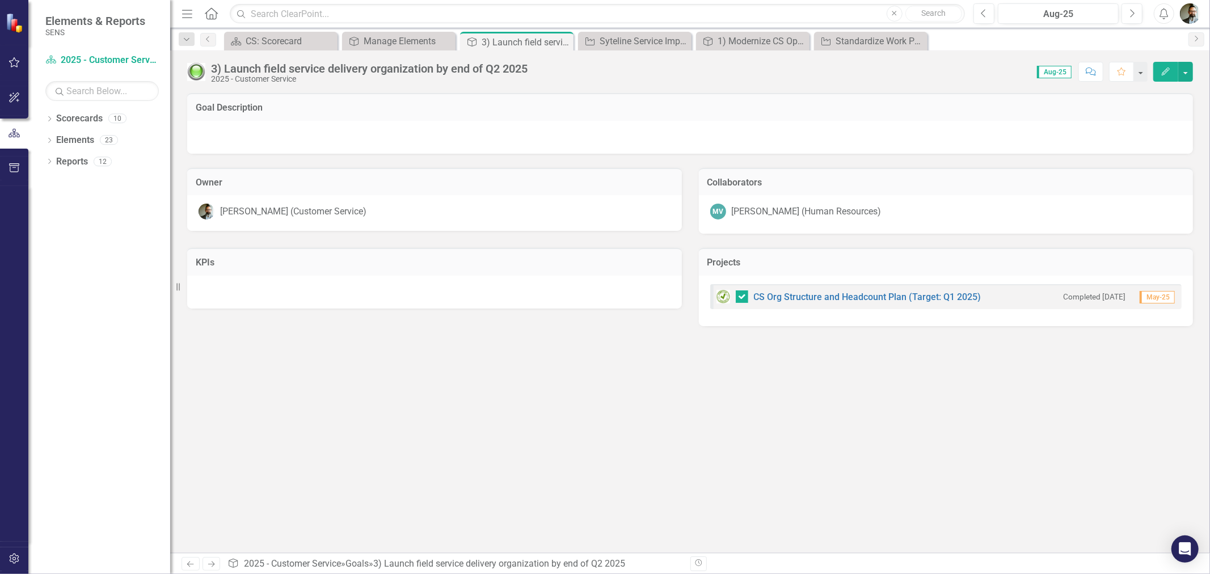
click at [1168, 66] on button "Edit" at bounding box center [1165, 72] width 25 height 20
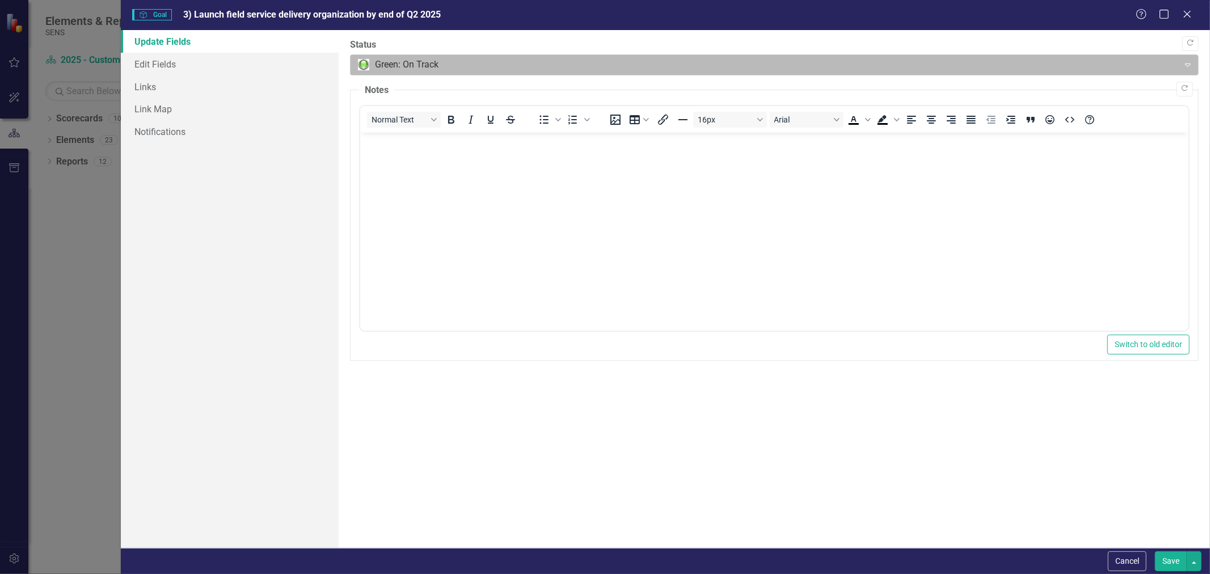
click at [404, 64] on div at bounding box center [765, 64] width 814 height 15
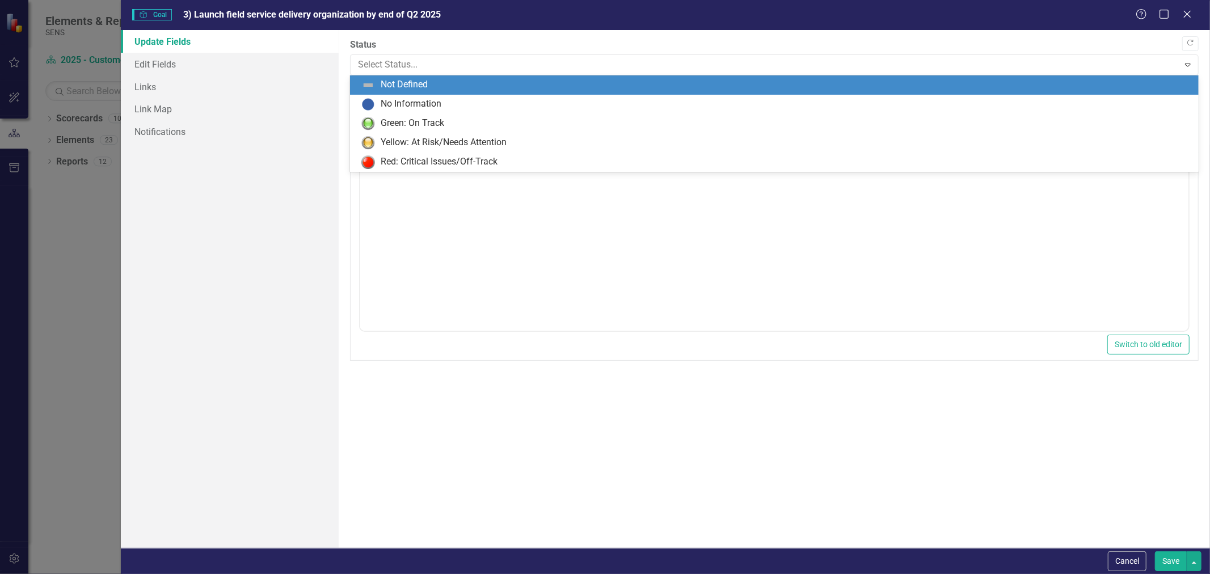
click at [180, 226] on div "Update Fields Edit Fields Links Link Map Notifications" at bounding box center [230, 289] width 218 height 518
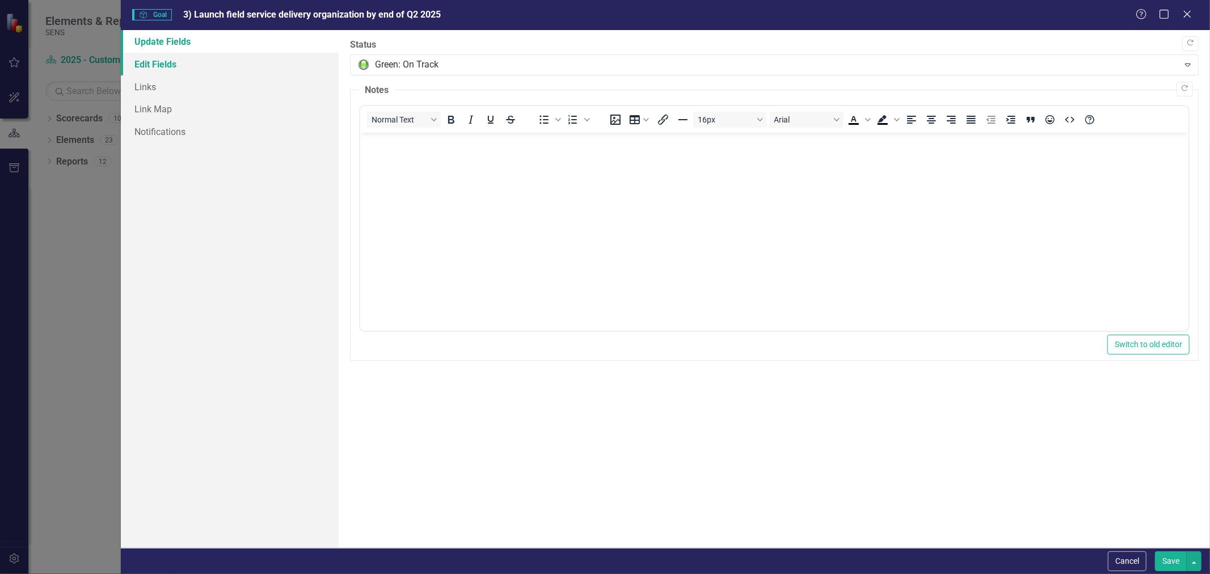
click at [163, 64] on link "Edit Fields" at bounding box center [230, 64] width 218 height 23
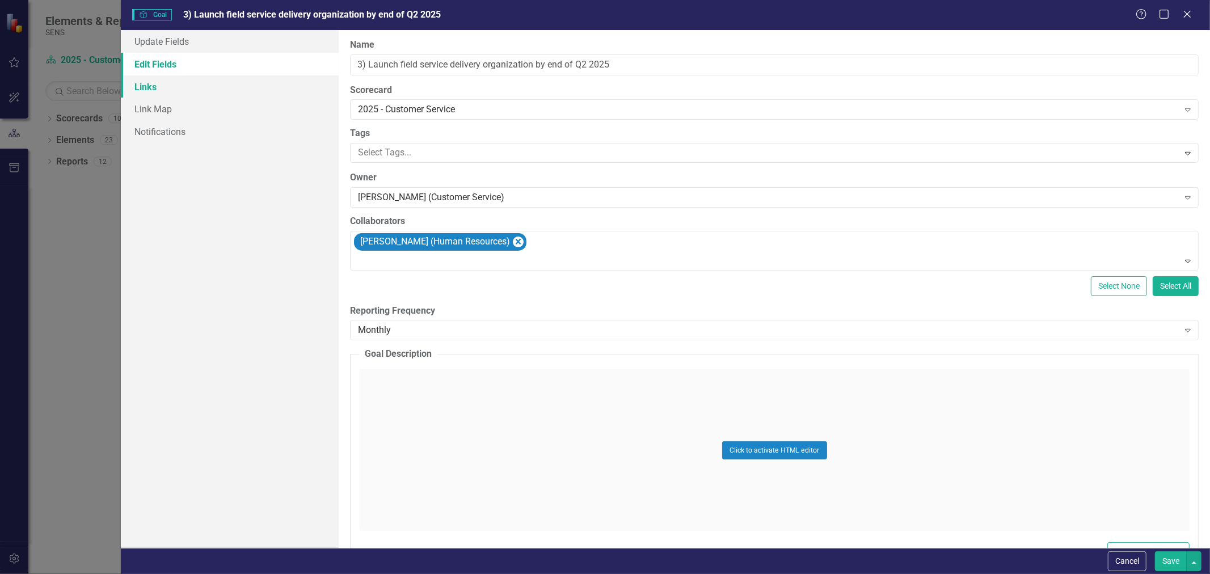
click at [148, 90] on link "Links" at bounding box center [230, 86] width 218 height 23
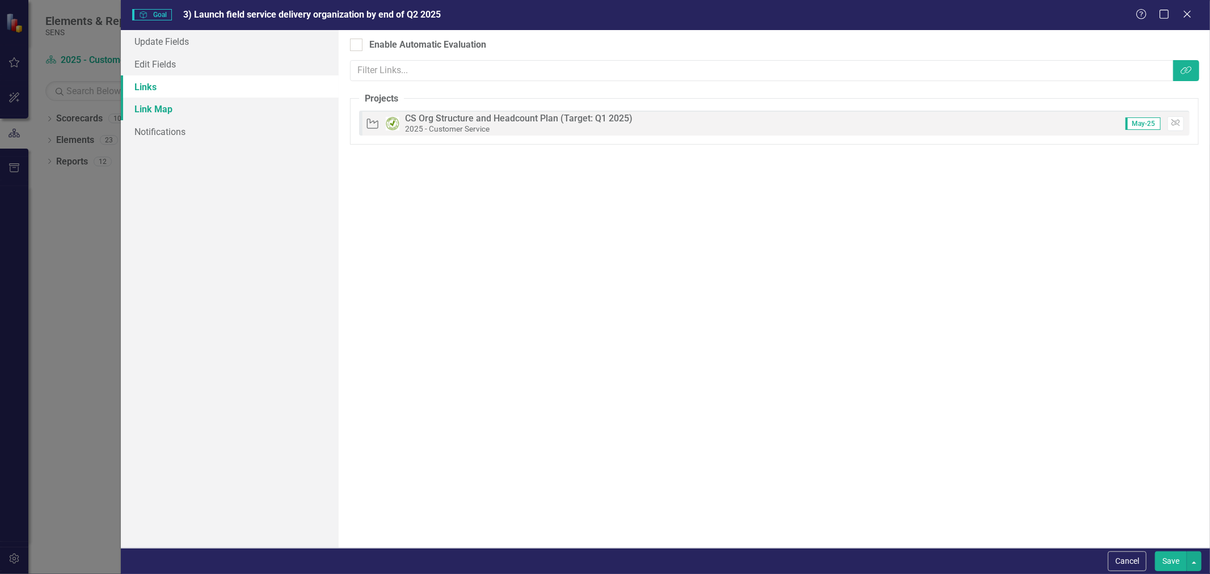
click at [149, 109] on link "Link Map" at bounding box center [230, 109] width 218 height 23
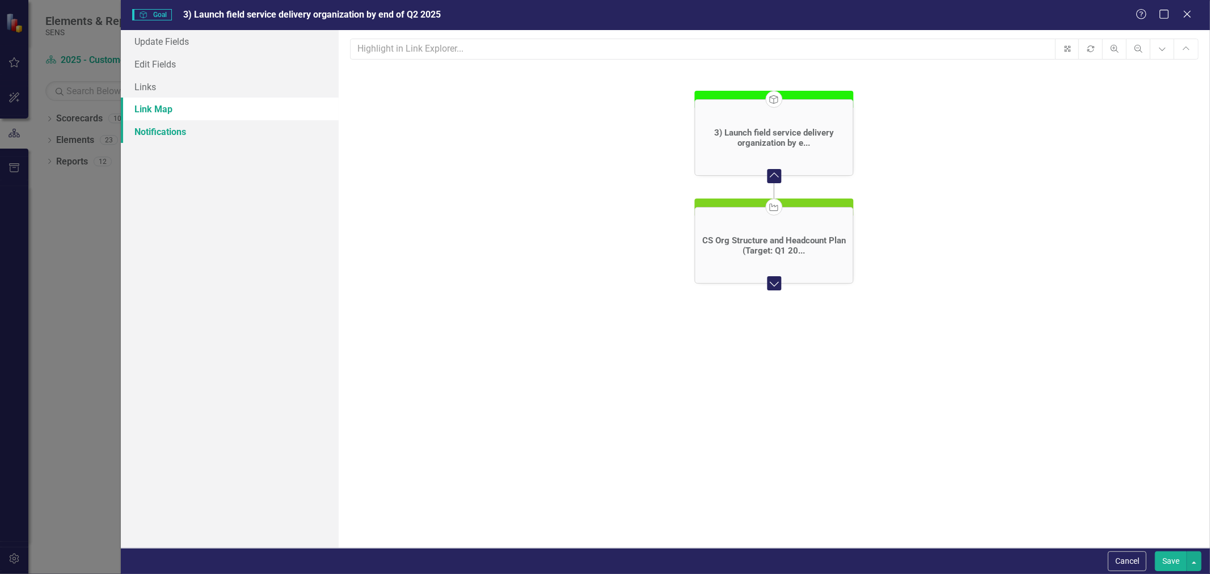
click at [153, 133] on link "Notifications" at bounding box center [230, 131] width 218 height 23
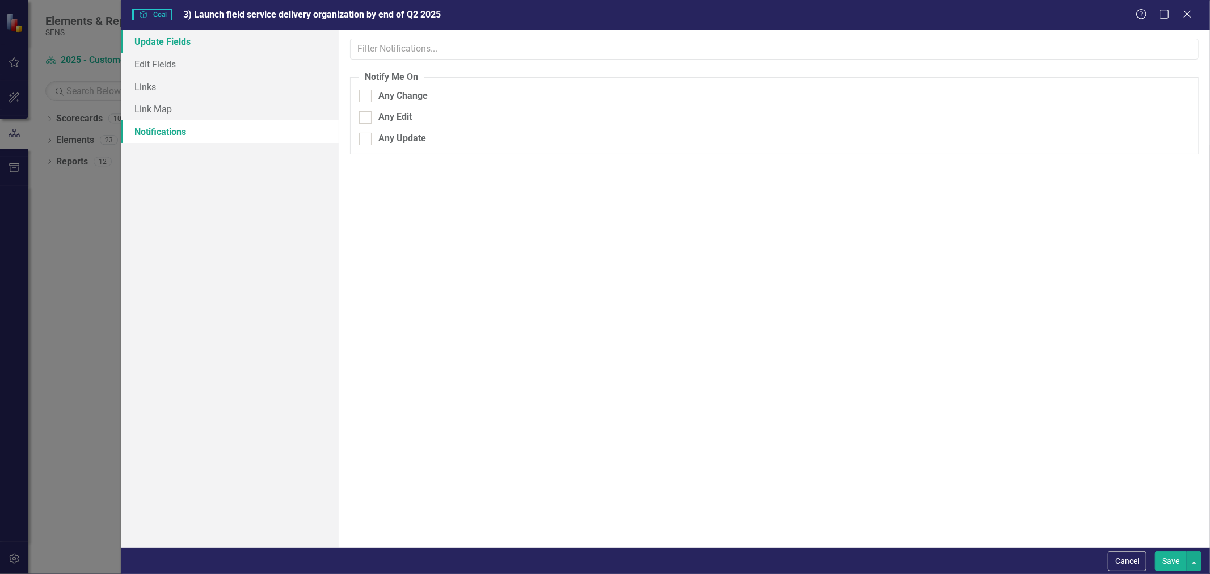
click at [160, 43] on link "Update Fields" at bounding box center [230, 41] width 218 height 23
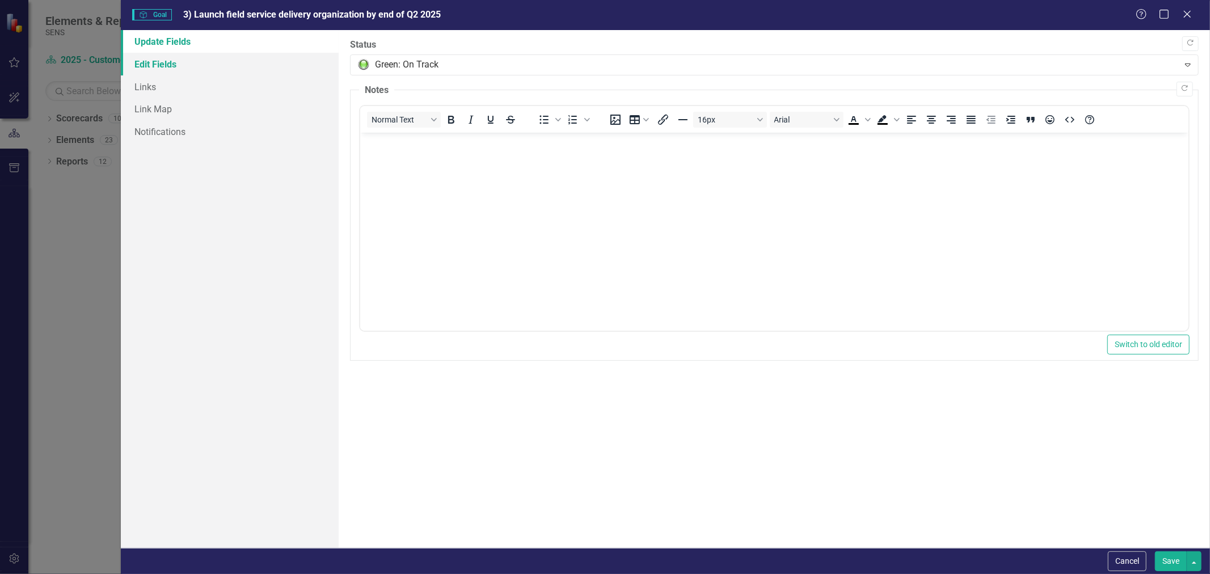
click at [154, 69] on link "Edit Fields" at bounding box center [230, 64] width 218 height 23
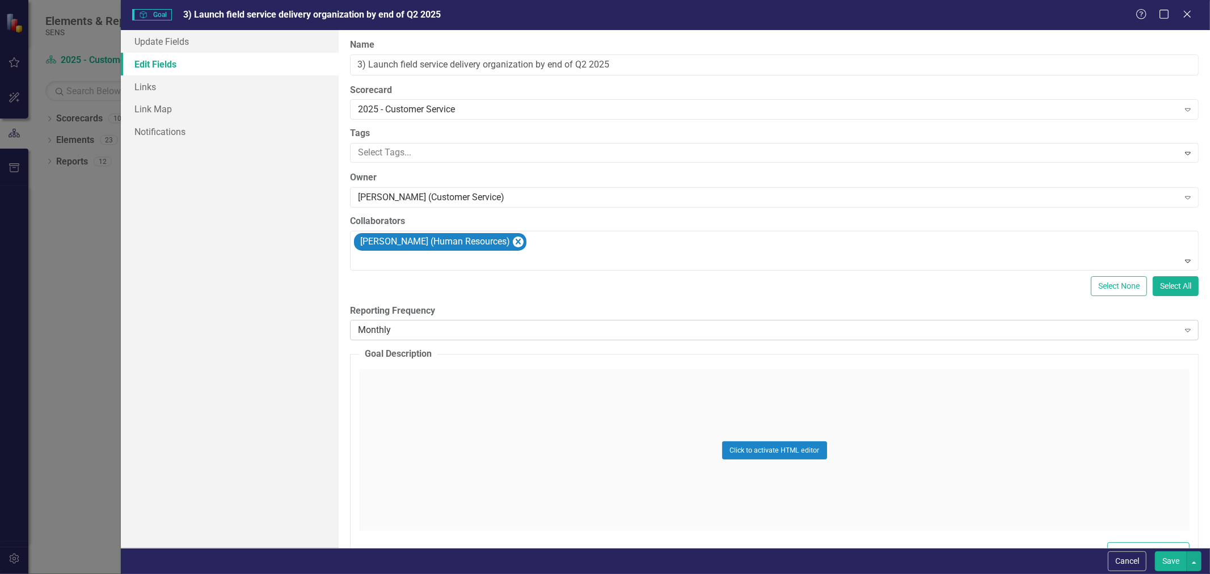
click at [582, 333] on div "Monthly" at bounding box center [768, 330] width 820 height 13
click at [176, 336] on div "Update Fields Edit Fields Links Link Map Notifications" at bounding box center [230, 289] width 218 height 518
click at [151, 41] on link "Update Fields" at bounding box center [230, 41] width 218 height 23
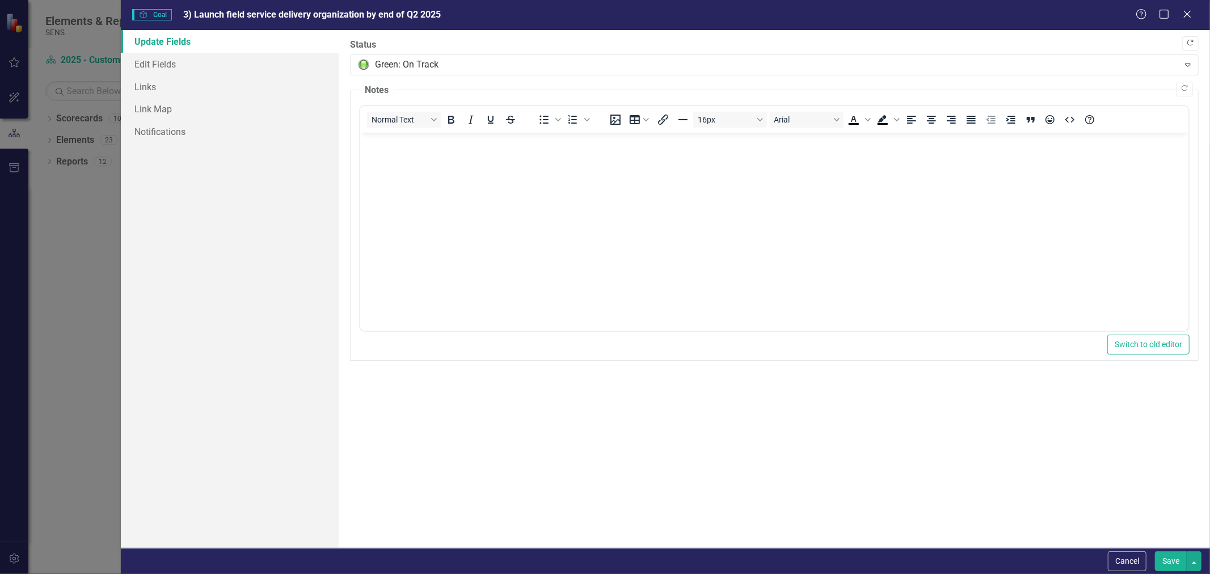
click at [1192, 44] on icon "button" at bounding box center [1190, 43] width 6 height 6
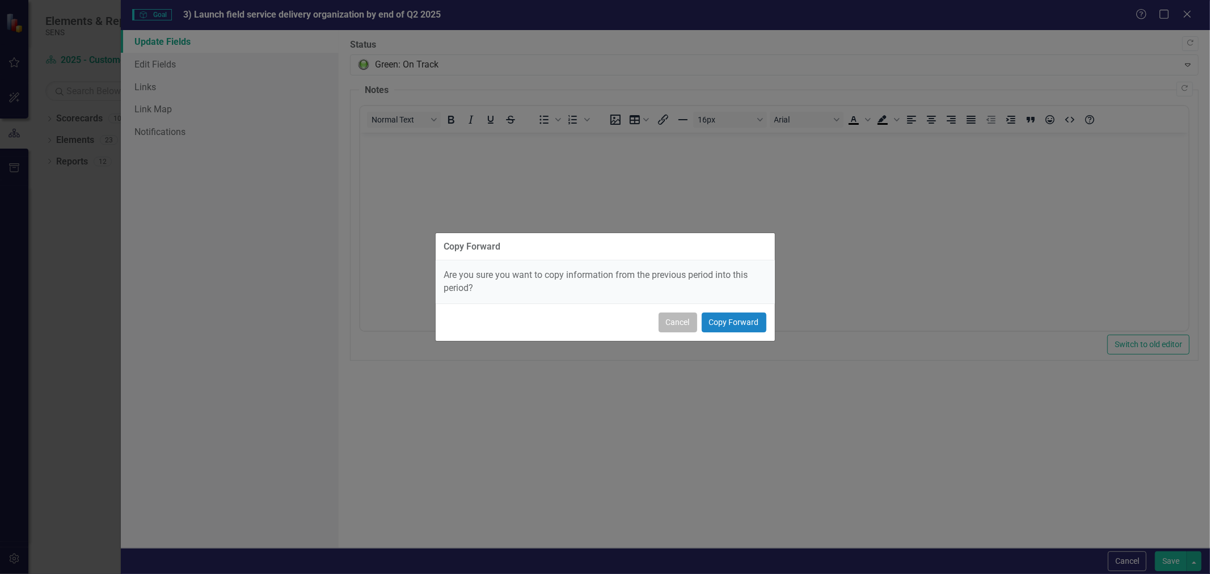
click at [674, 318] on button "Cancel" at bounding box center [678, 323] width 39 height 20
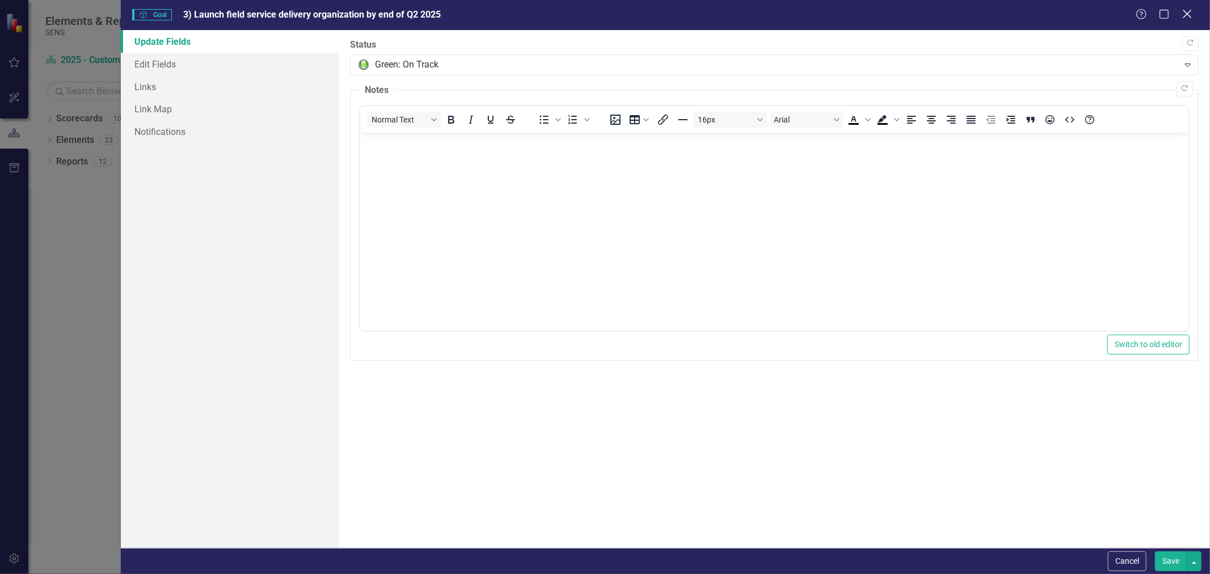
click at [1186, 14] on icon at bounding box center [1187, 14] width 9 height 9
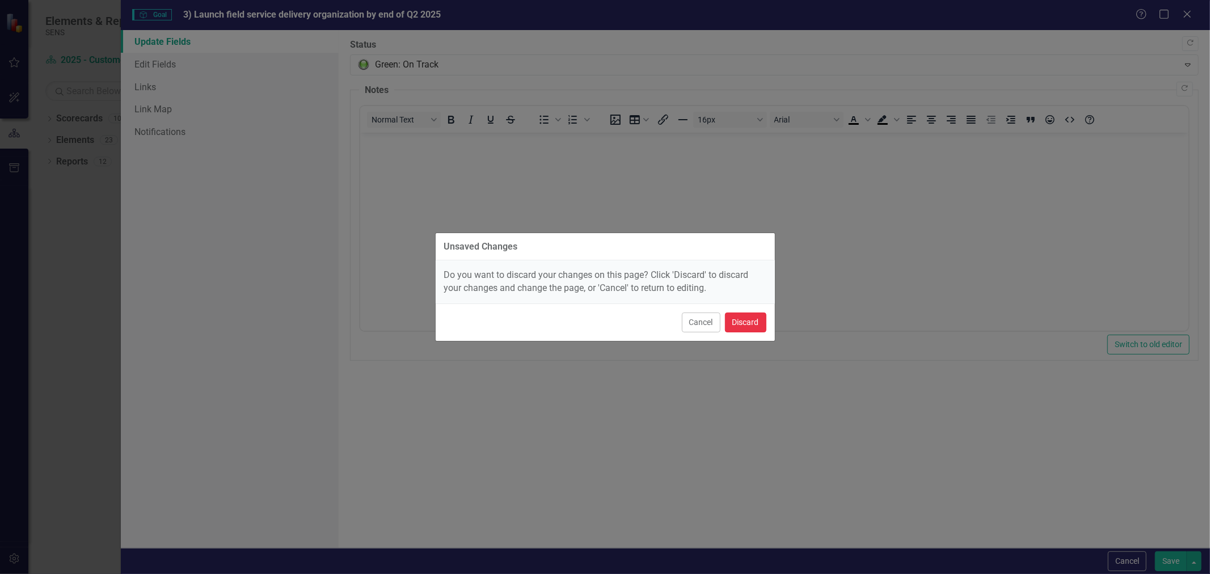
click at [747, 321] on button "Discard" at bounding box center [745, 323] width 41 height 20
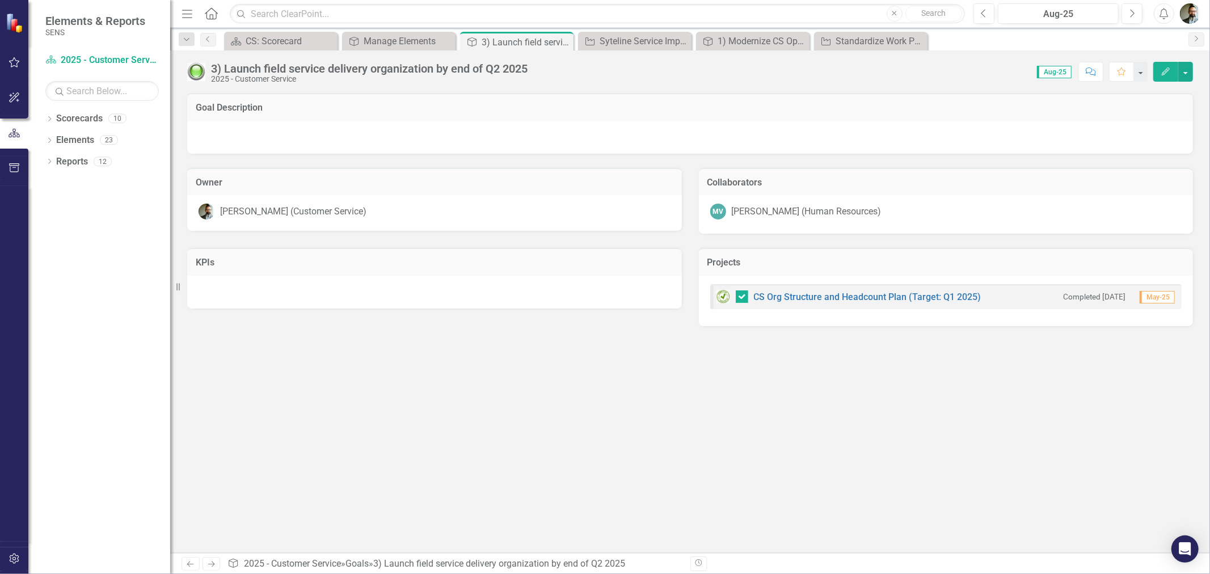
click at [382, 488] on div "Goal Description Owner Chad Molen (Customer Service) Collaborators MV Michele V…" at bounding box center [690, 323] width 1040 height 460
click at [326, 347] on div "Goal Description Owner Chad Molen (Customer Service) Collaborators MV Michele V…" at bounding box center [690, 323] width 1040 height 460
click at [1139, 70] on button "button" at bounding box center [1140, 72] width 15 height 20
click at [1140, 67] on button "button" at bounding box center [1140, 72] width 15 height 20
click at [957, 78] on div "Score: 0.00 Aug-25 Completed Comment Favorite Edit" at bounding box center [863, 71] width 660 height 19
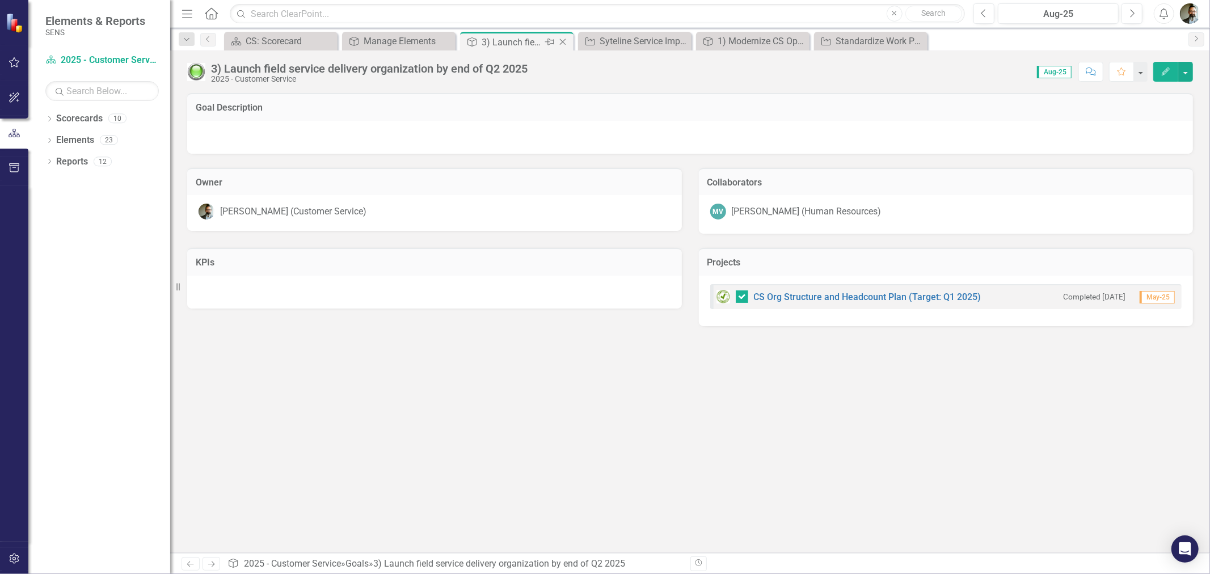
click at [562, 41] on icon at bounding box center [563, 42] width 6 height 6
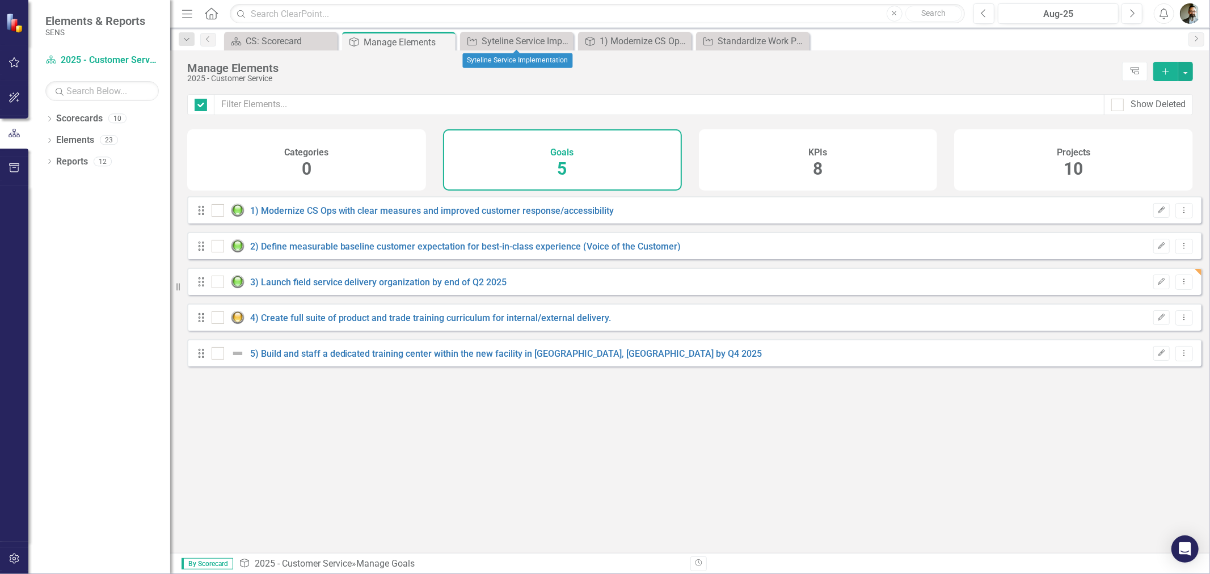
checkbox input "false"
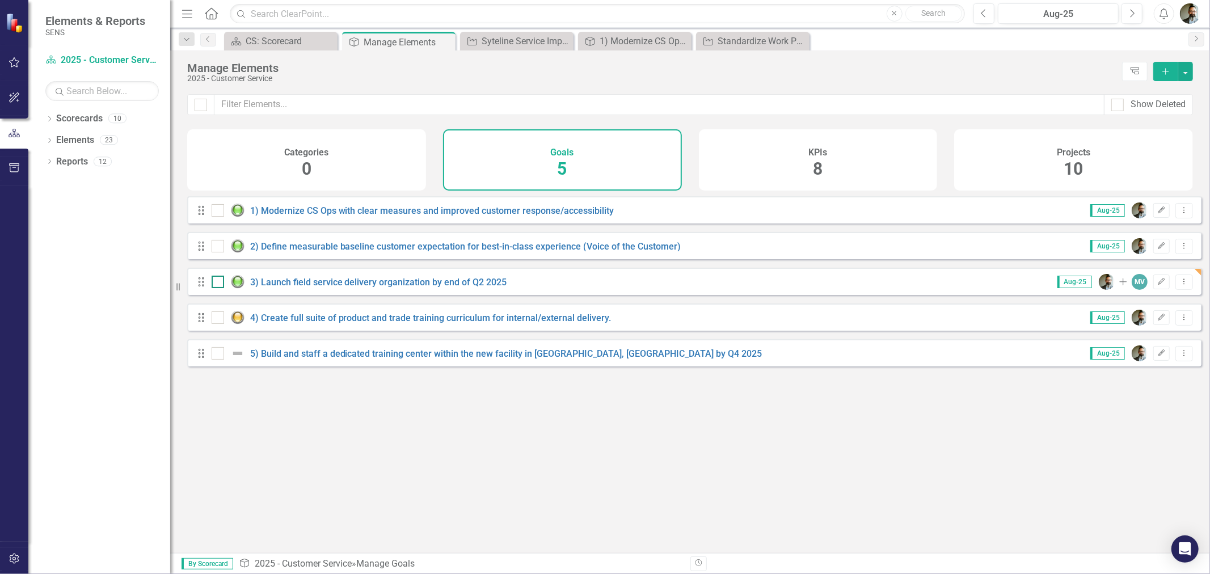
click at [214, 283] on input "checkbox" at bounding box center [215, 279] width 7 height 7
click at [1180, 290] on button "Dropdown Menu" at bounding box center [1185, 282] width 18 height 15
click at [1180, 285] on icon "Dropdown Menu" at bounding box center [1185, 281] width 10 height 7
click at [517, 519] on div "Looks like you don't have any Goals set up yet. Why don't you add an Goal or le…" at bounding box center [694, 360] width 1014 height 328
click at [630, 474] on div "Looks like you don't have any Goals set up yet. Why don't you add an Goal or le…" at bounding box center [694, 360] width 1014 height 328
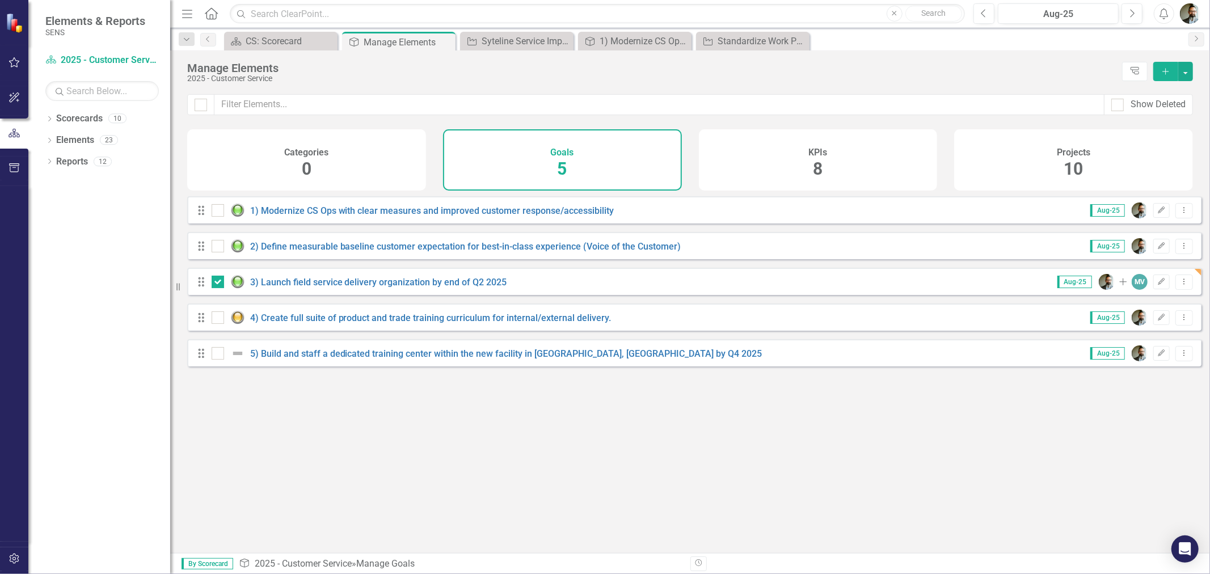
click at [292, 471] on div "Looks like you don't have any Goals set up yet. Why don't you add an Goal or le…" at bounding box center [694, 360] width 1014 height 328
click at [216, 283] on input "checkbox" at bounding box center [215, 279] width 7 height 7
checkbox input "false"
click at [302, 359] on link "5) Build and staff a dedicated training center within the new facility in [GEOG…" at bounding box center [506, 353] width 512 height 11
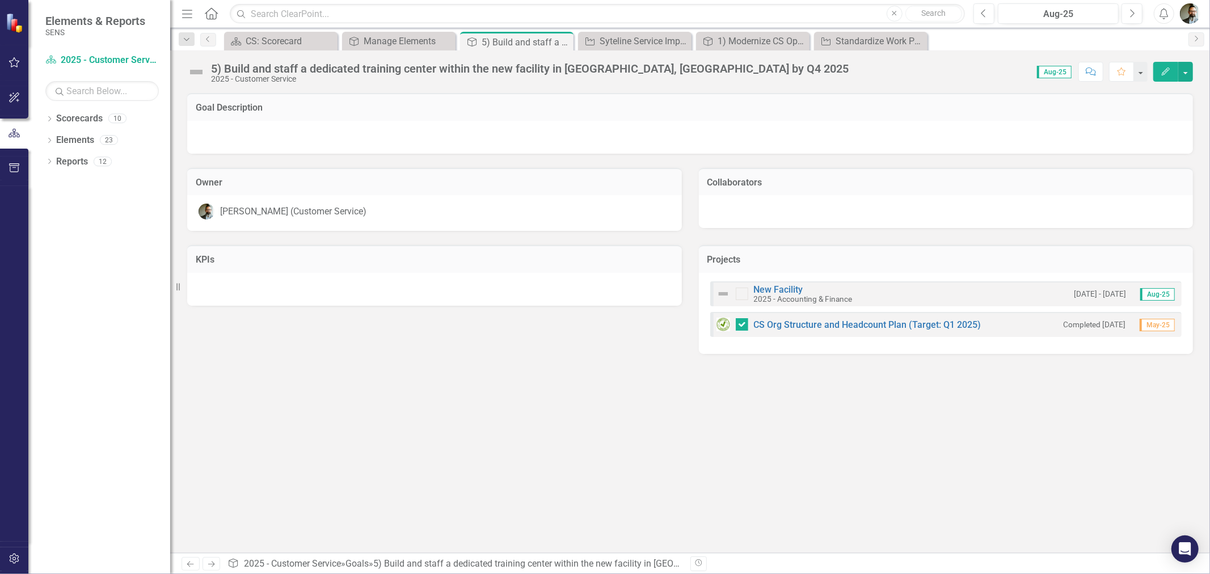
click at [296, 78] on div "2025 - Customer Service" at bounding box center [530, 79] width 638 height 9
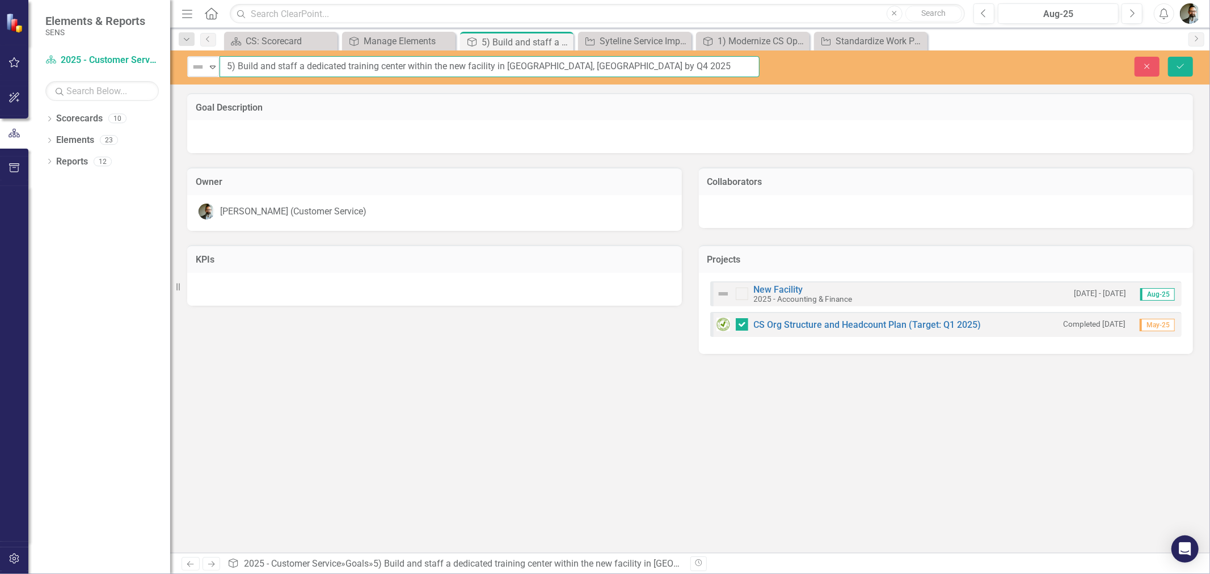
click at [495, 75] on input "5) Build and staff a dedicated training center within the new facility in [GEOG…" at bounding box center [490, 66] width 540 height 21
click at [617, 66] on input "5) Build and staff a dedicated training center within the new facility in [GEOG…" at bounding box center [490, 66] width 540 height 21
type input "5) Build and staff a dedicated training center within the new facility in Longm…"
click at [605, 128] on div at bounding box center [690, 136] width 1006 height 33
click at [1181, 66] on icon "Save" at bounding box center [1181, 66] width 10 height 8
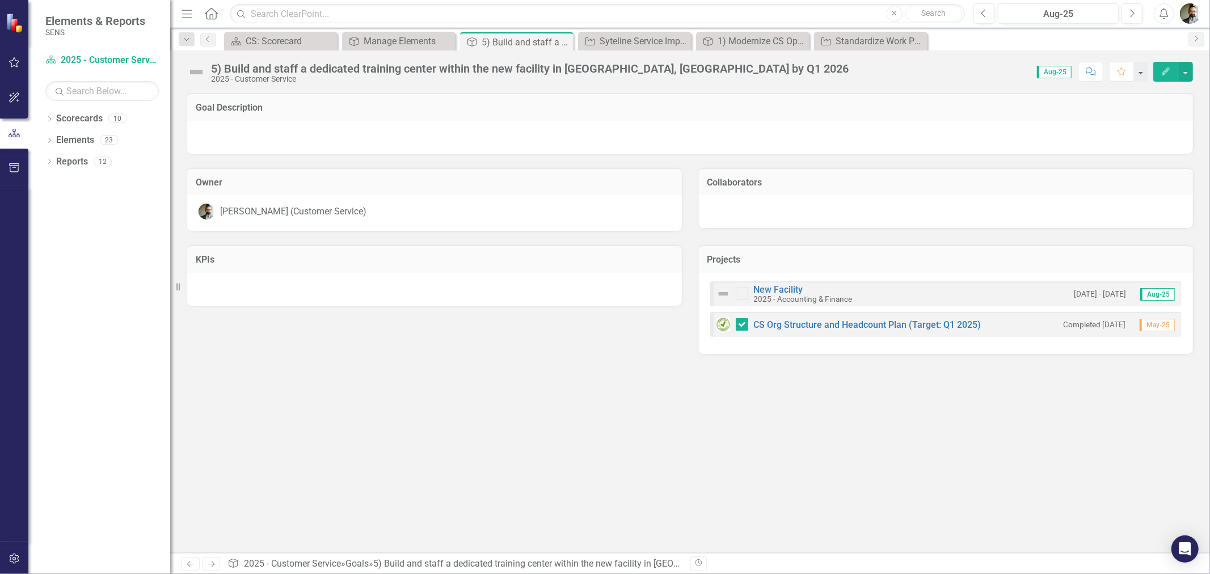
checkbox input "true"
click at [191, 70] on img at bounding box center [196, 72] width 18 height 18
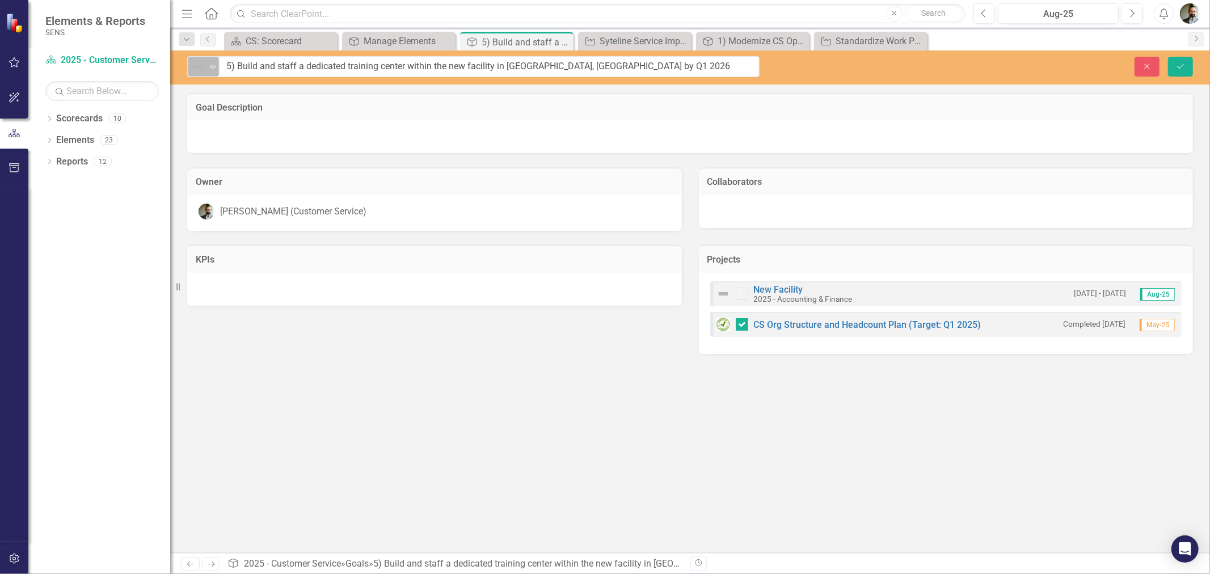
click at [209, 66] on icon "Expand" at bounding box center [212, 66] width 11 height 9
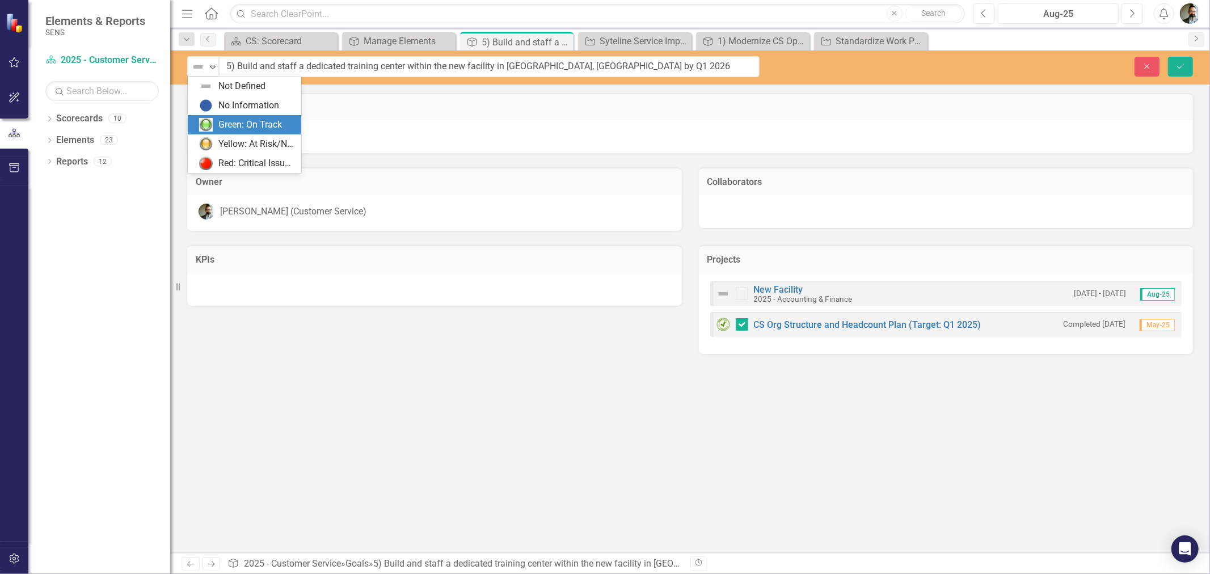
click at [234, 125] on div "Green: On Track" at bounding box center [250, 125] width 64 height 13
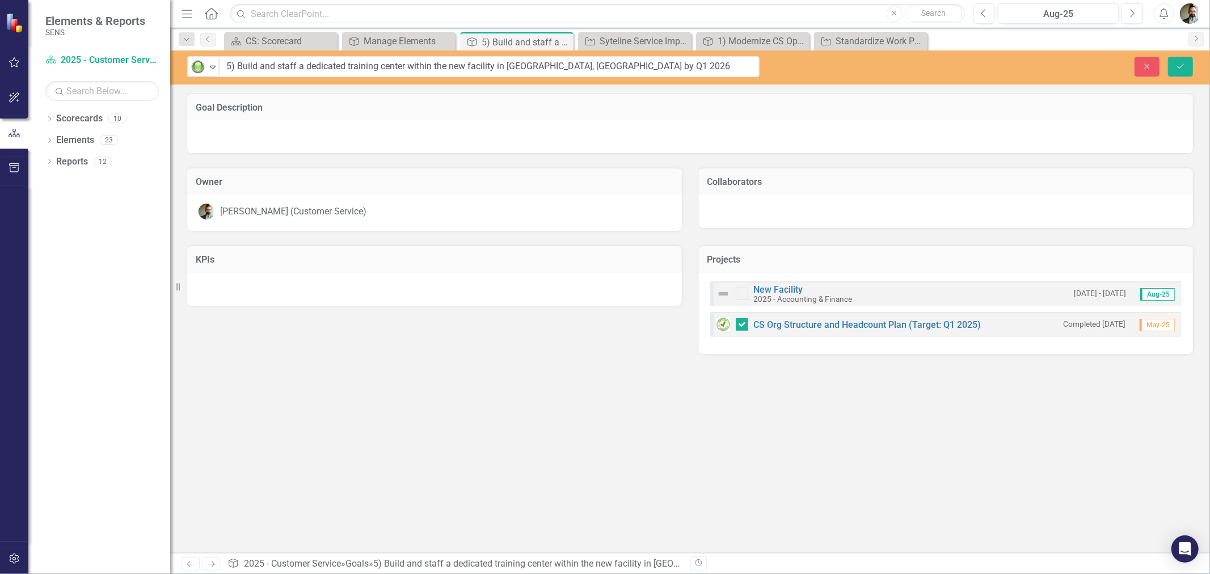
click at [502, 416] on div "Goal Description Owner Chad Molen (Customer Service) Collaborators KPIs Project…" at bounding box center [690, 323] width 1040 height 460
click at [836, 424] on div "Goal Description Owner Chad Molen (Customer Service) Collaborators KPIs Project…" at bounding box center [690, 323] width 1040 height 460
click at [722, 292] on img at bounding box center [724, 294] width 14 height 14
click at [722, 292] on img at bounding box center [724, 295] width 14 height 14
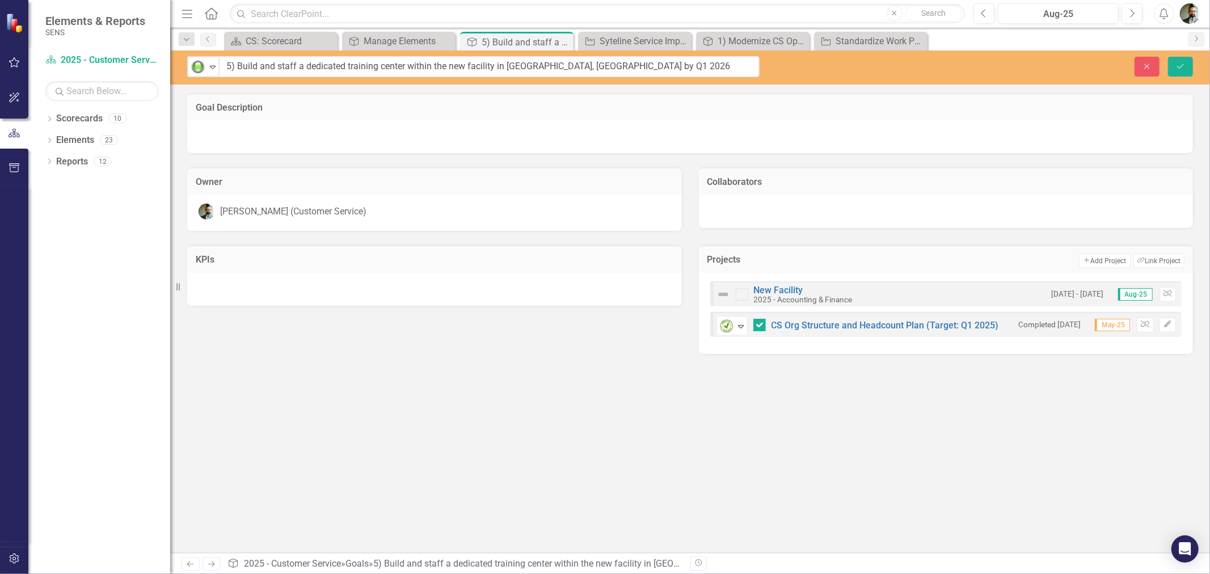
click at [722, 292] on img at bounding box center [724, 295] width 14 height 14
click at [801, 416] on div "Goal Description Owner Chad Molen (Customer Service) Collaborators KPIs Project…" at bounding box center [690, 323] width 1040 height 460
click at [525, 417] on div "Goal Description Owner Chad Molen (Customer Service) Collaborators KPIs Project…" at bounding box center [690, 323] width 1040 height 460
click at [1181, 70] on button "Save" at bounding box center [1180, 67] width 25 height 20
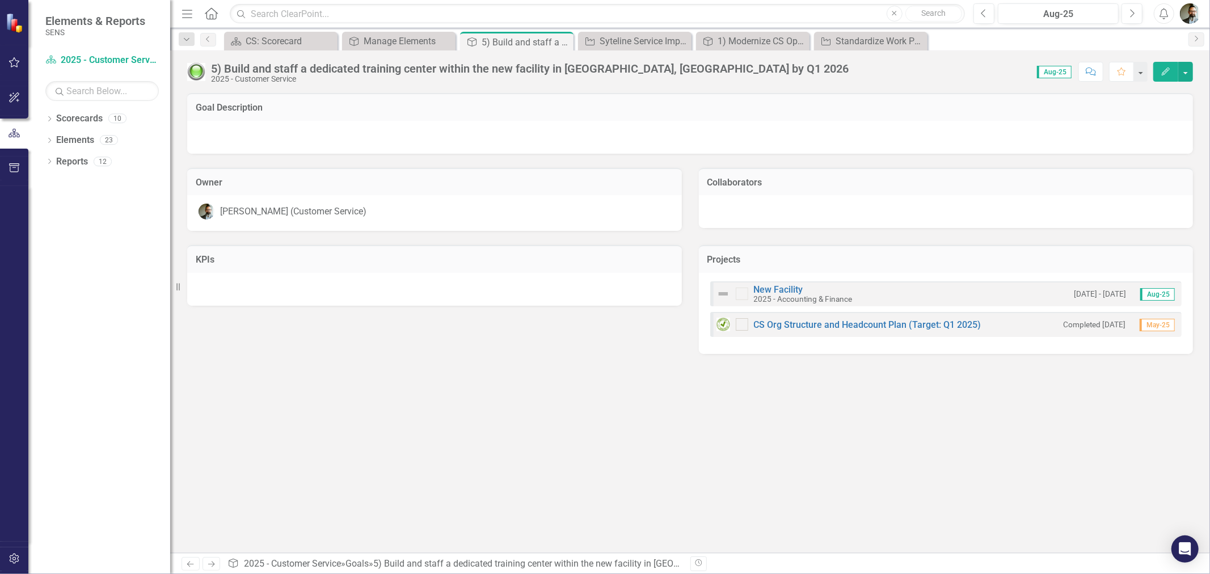
checkbox input "true"
drag, startPoint x: 285, startPoint y: 382, endPoint x: 287, endPoint y: 280, distance: 102.1
click at [285, 382] on div "Goal Description Owner Chad Molen (Customer Service) Collaborators KPIs Project…" at bounding box center [690, 323] width 1040 height 460
